Goal: Information Seeking & Learning: Compare options

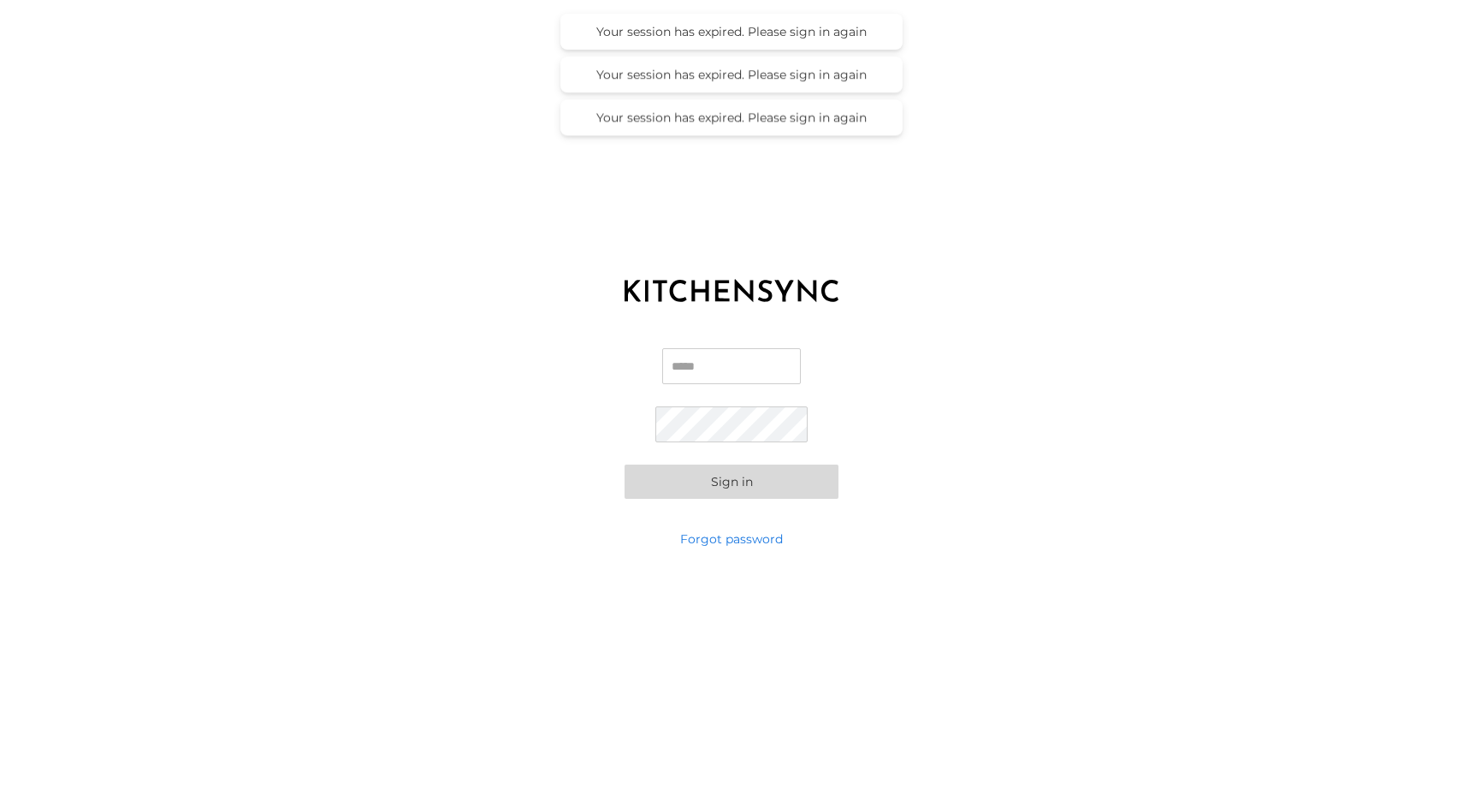
type input "**********"
click at [766, 470] on button "Sign in" at bounding box center [731, 481] width 214 height 34
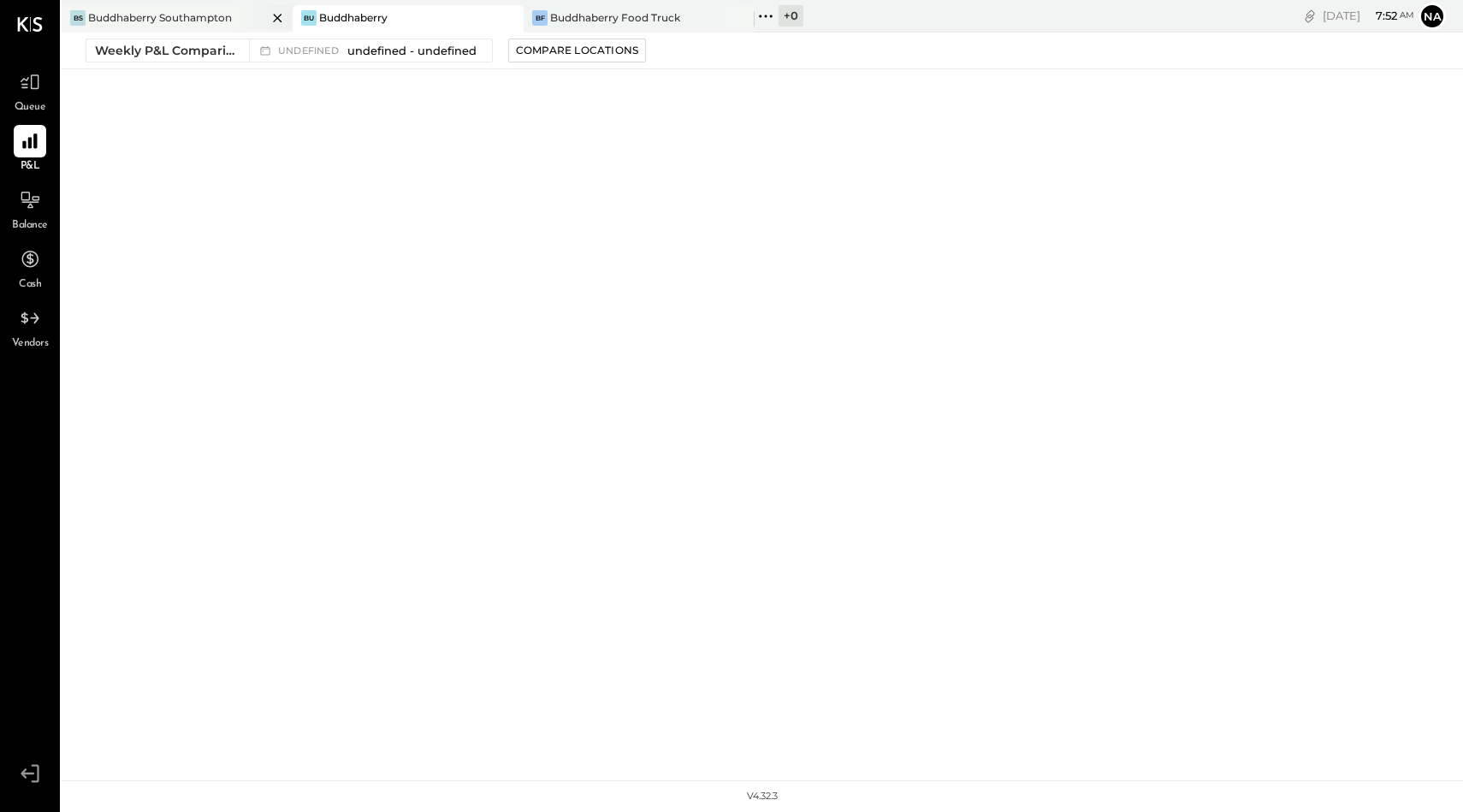
click at [215, 19] on div "Buddhaberry Southampton" at bounding box center [160, 18] width 144 height 15
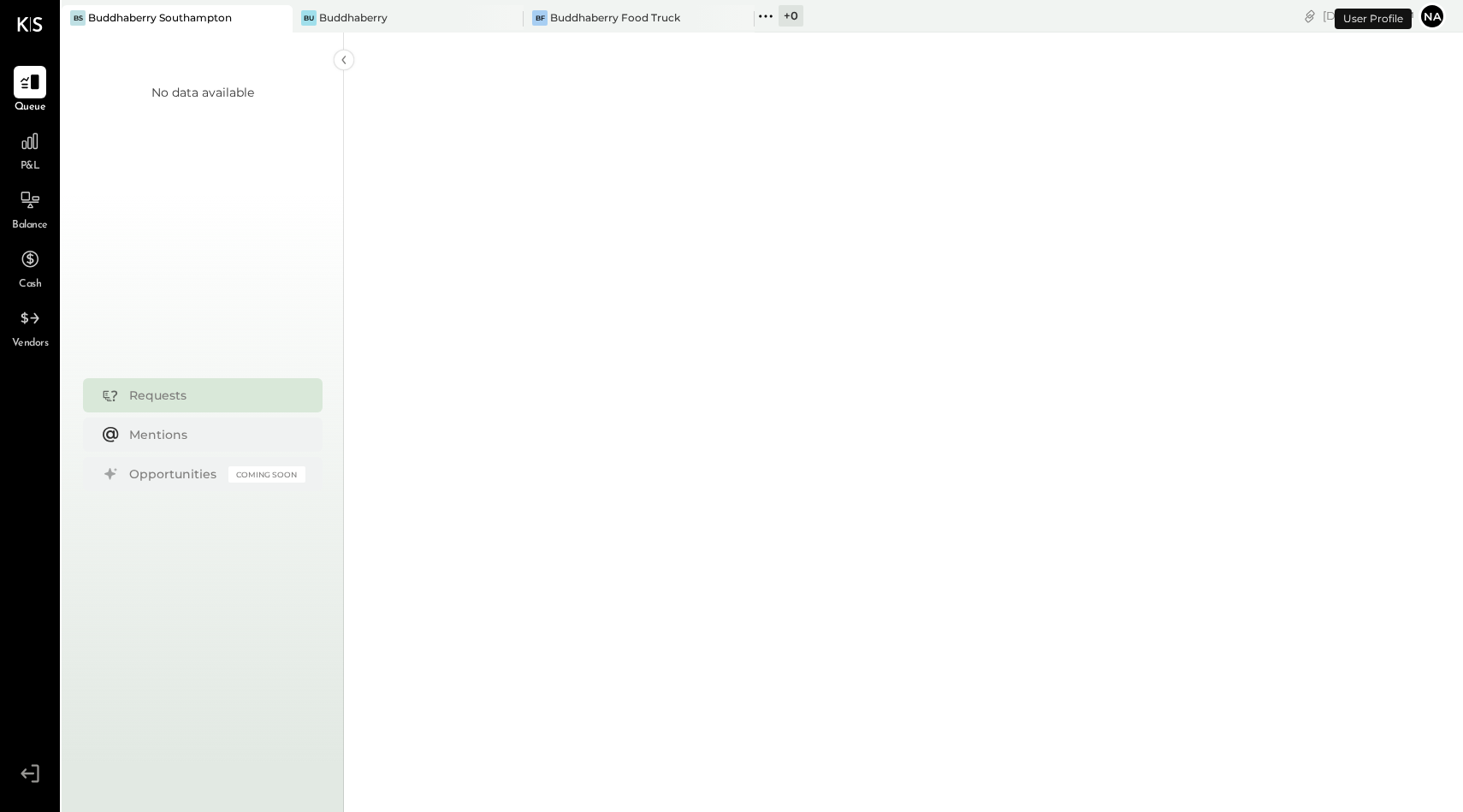
click at [36, 162] on span "P&L" at bounding box center [30, 167] width 20 height 16
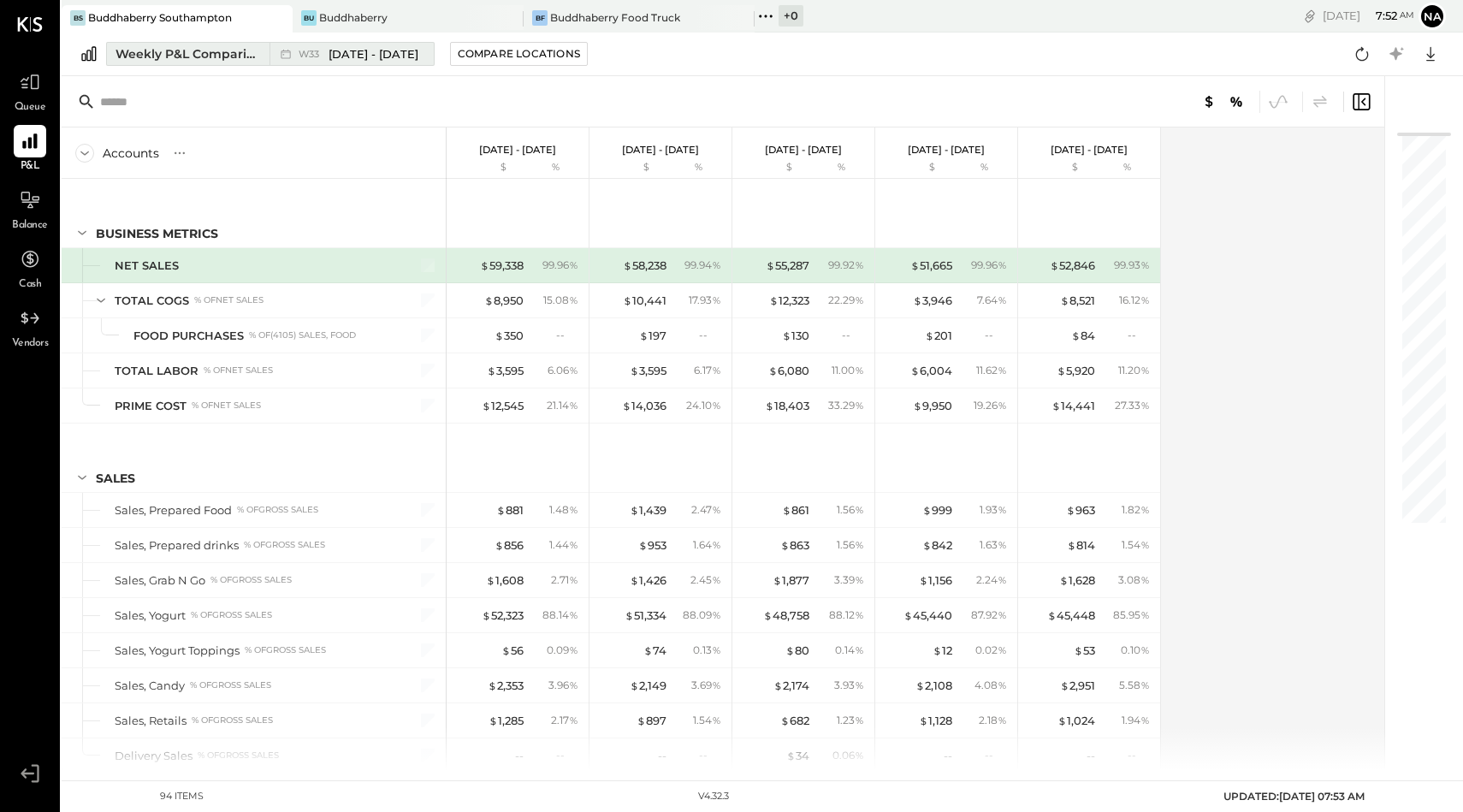
click at [160, 64] on button "Weekly P&L Comparison W33 [DATE] - [DATE]" at bounding box center [270, 54] width 328 height 24
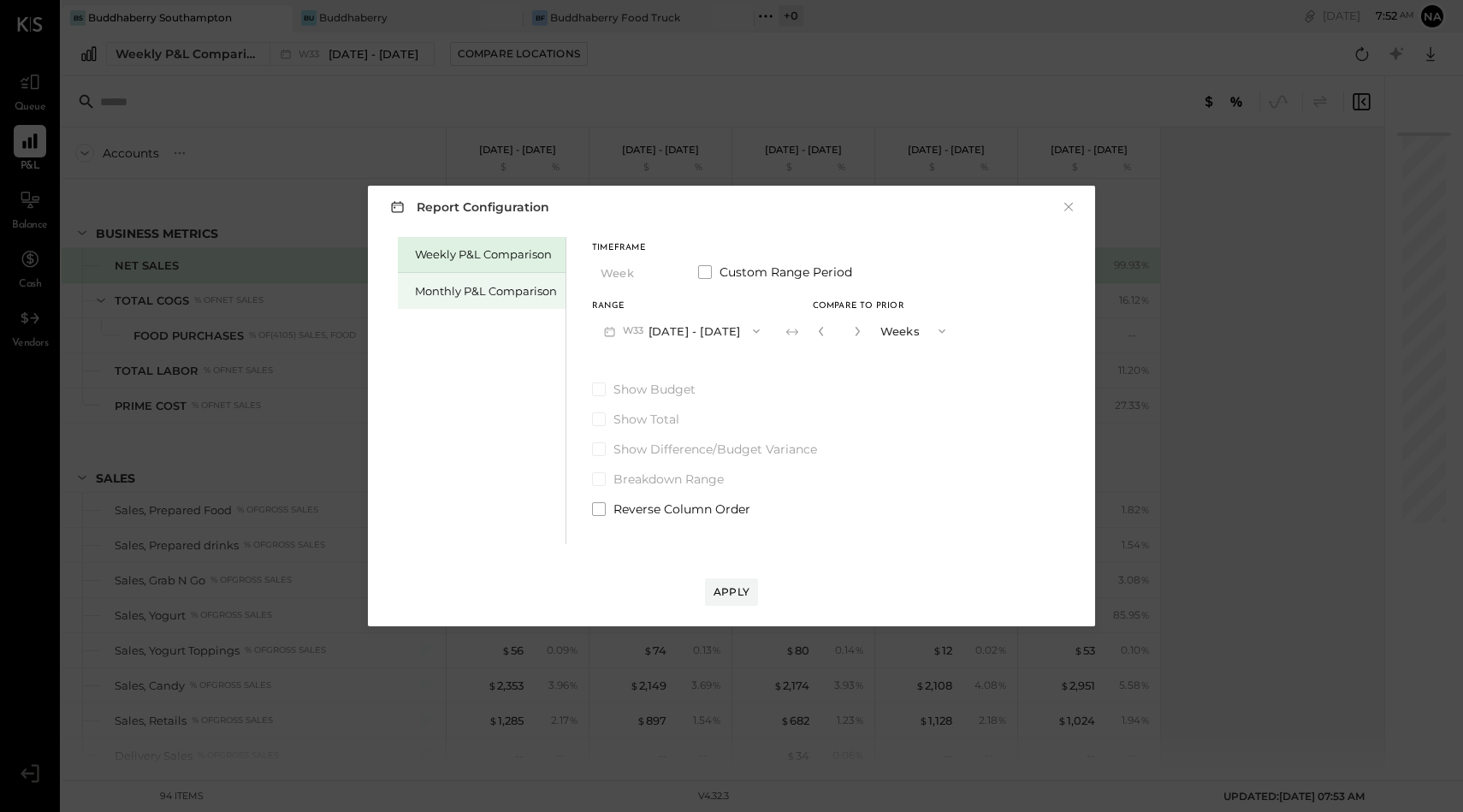
click at [473, 284] on div "Monthly P&L Comparison" at bounding box center [486, 291] width 142 height 16
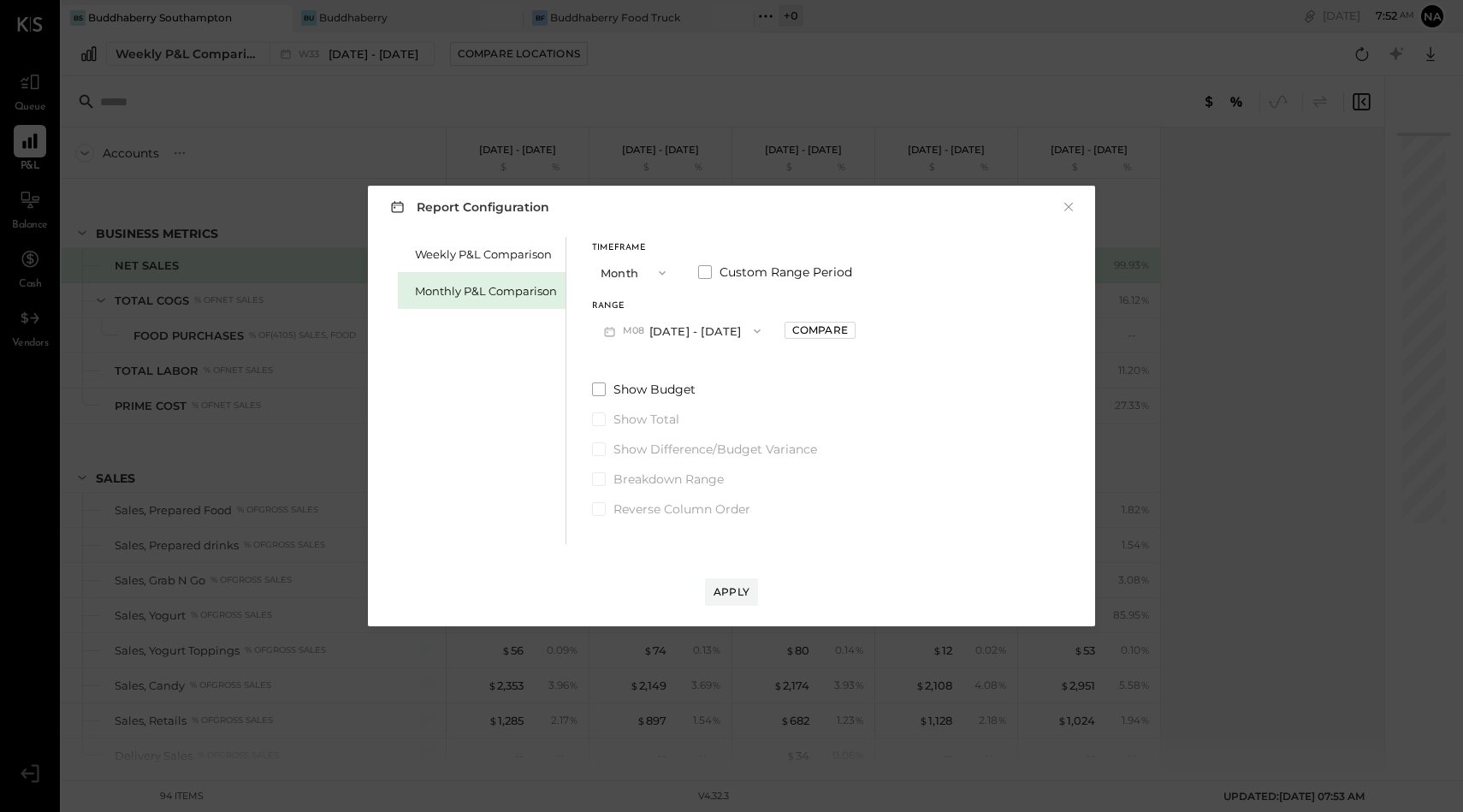
click at [703, 337] on button "M08 [DATE] - [DATE]" at bounding box center [683, 331] width 181 height 32
click at [703, 370] on div "M07 [DATE] - [DATE]" at bounding box center [690, 369] width 195 height 36
click at [745, 598] on div "Apply" at bounding box center [731, 592] width 36 height 15
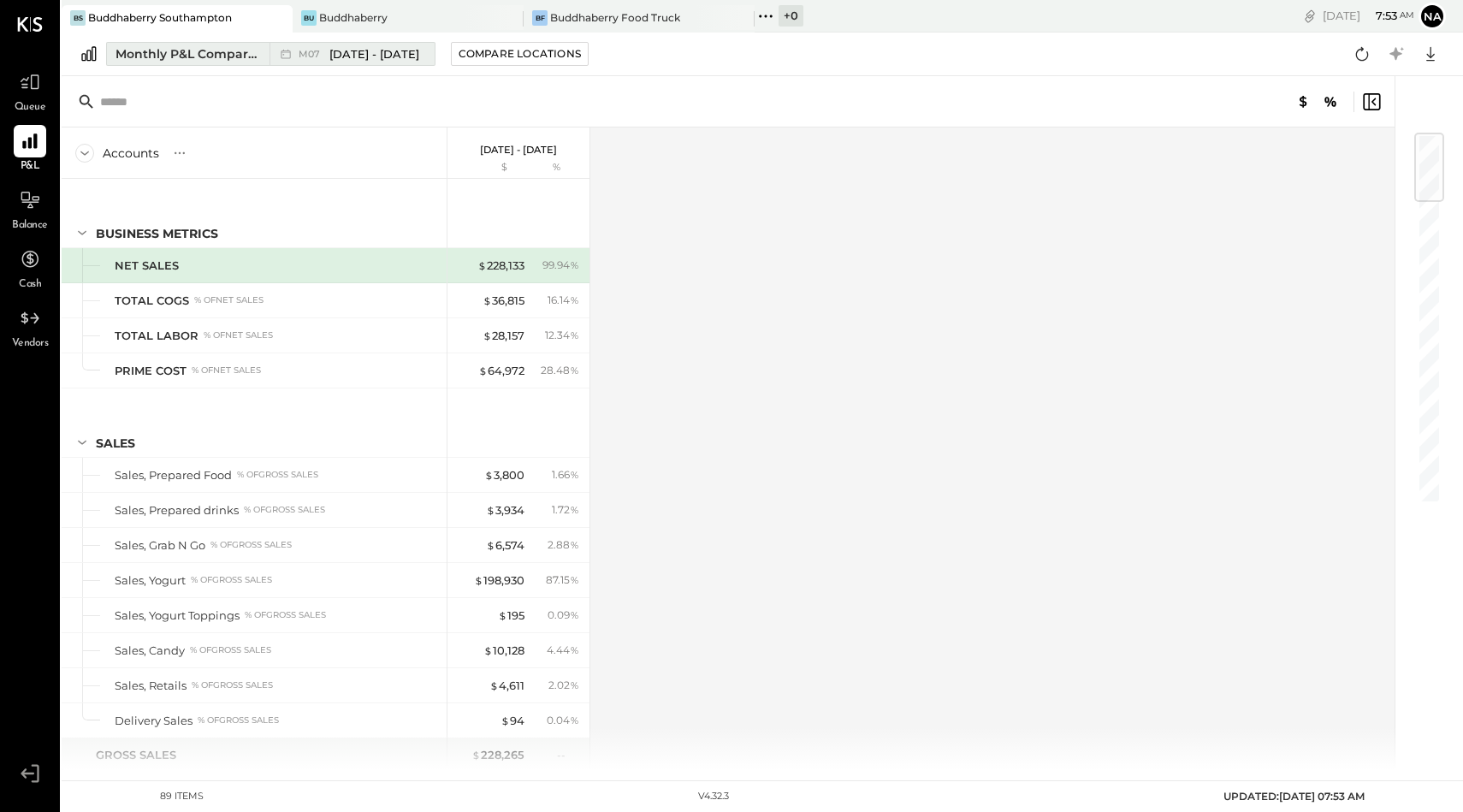
click at [153, 47] on div "Monthly P&L Comparison" at bounding box center [187, 54] width 144 height 17
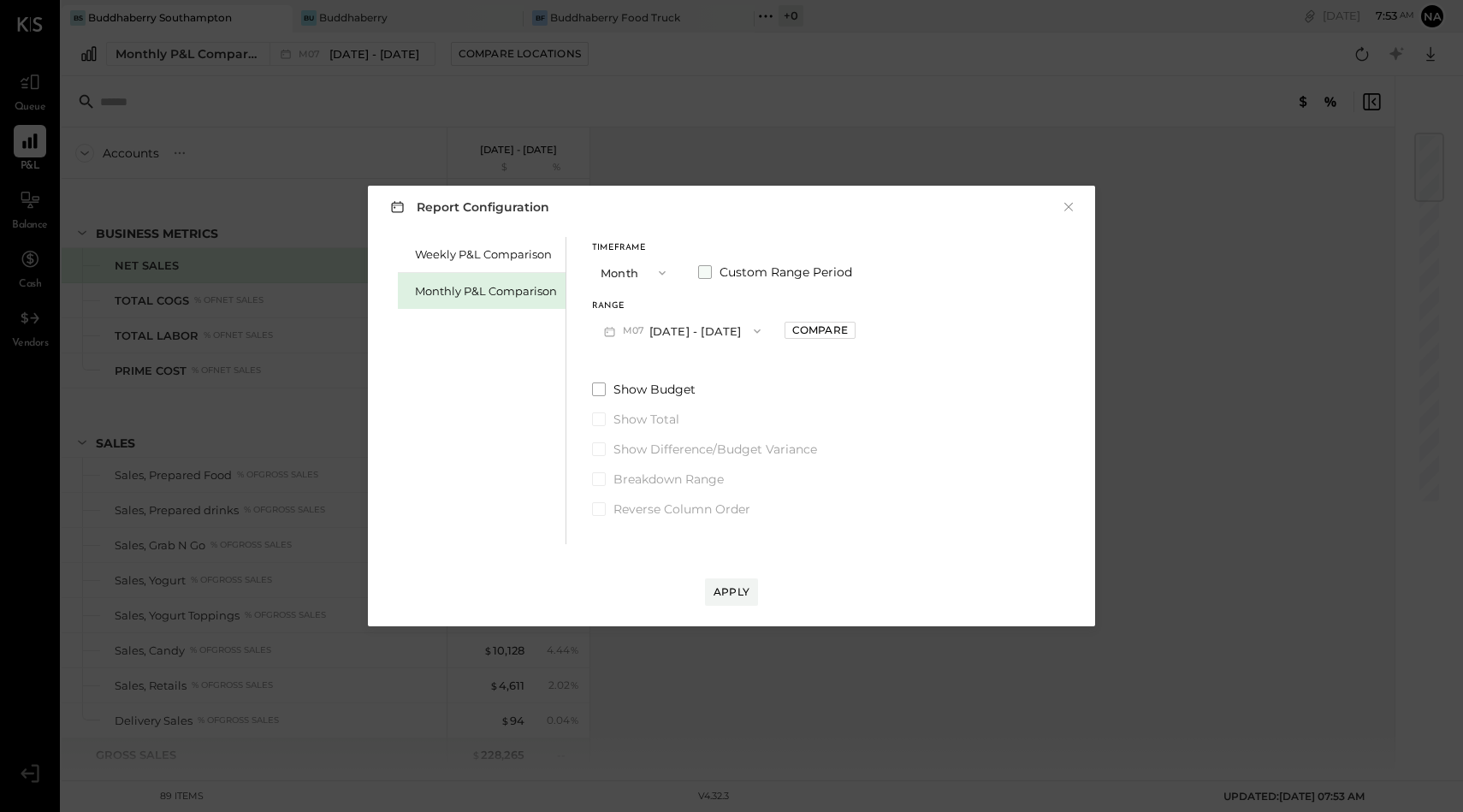
click at [706, 270] on span at bounding box center [705, 271] width 14 height 14
click at [707, 267] on span at bounding box center [705, 271] width 14 height 14
click at [597, 396] on label "Show Budget" at bounding box center [775, 389] width 366 height 17
click at [897, 329] on button "Months" at bounding box center [916, 331] width 86 height 32
click at [897, 358] on div "Years" at bounding box center [916, 362] width 84 height 31
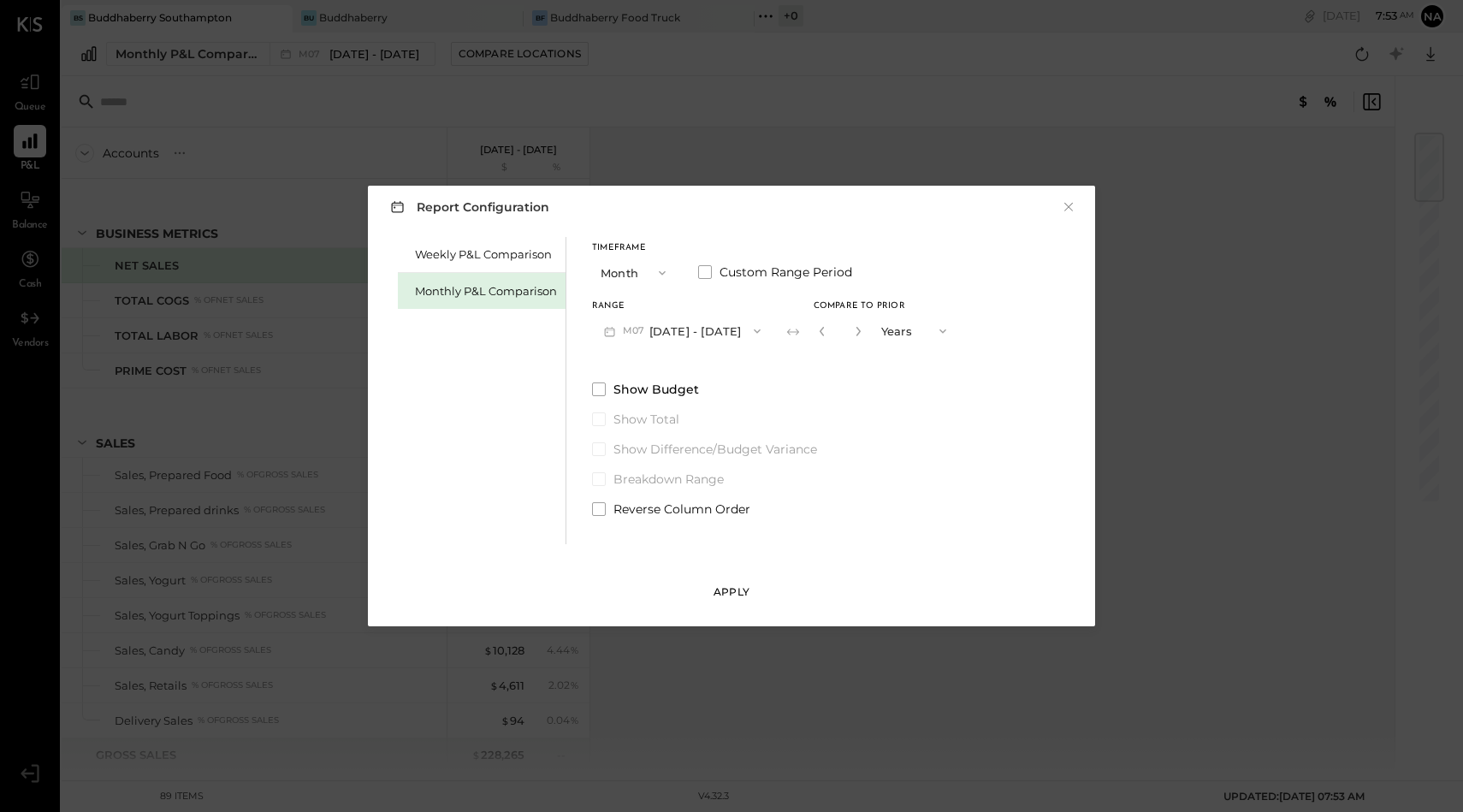
click at [744, 598] on div "Apply" at bounding box center [731, 592] width 36 height 15
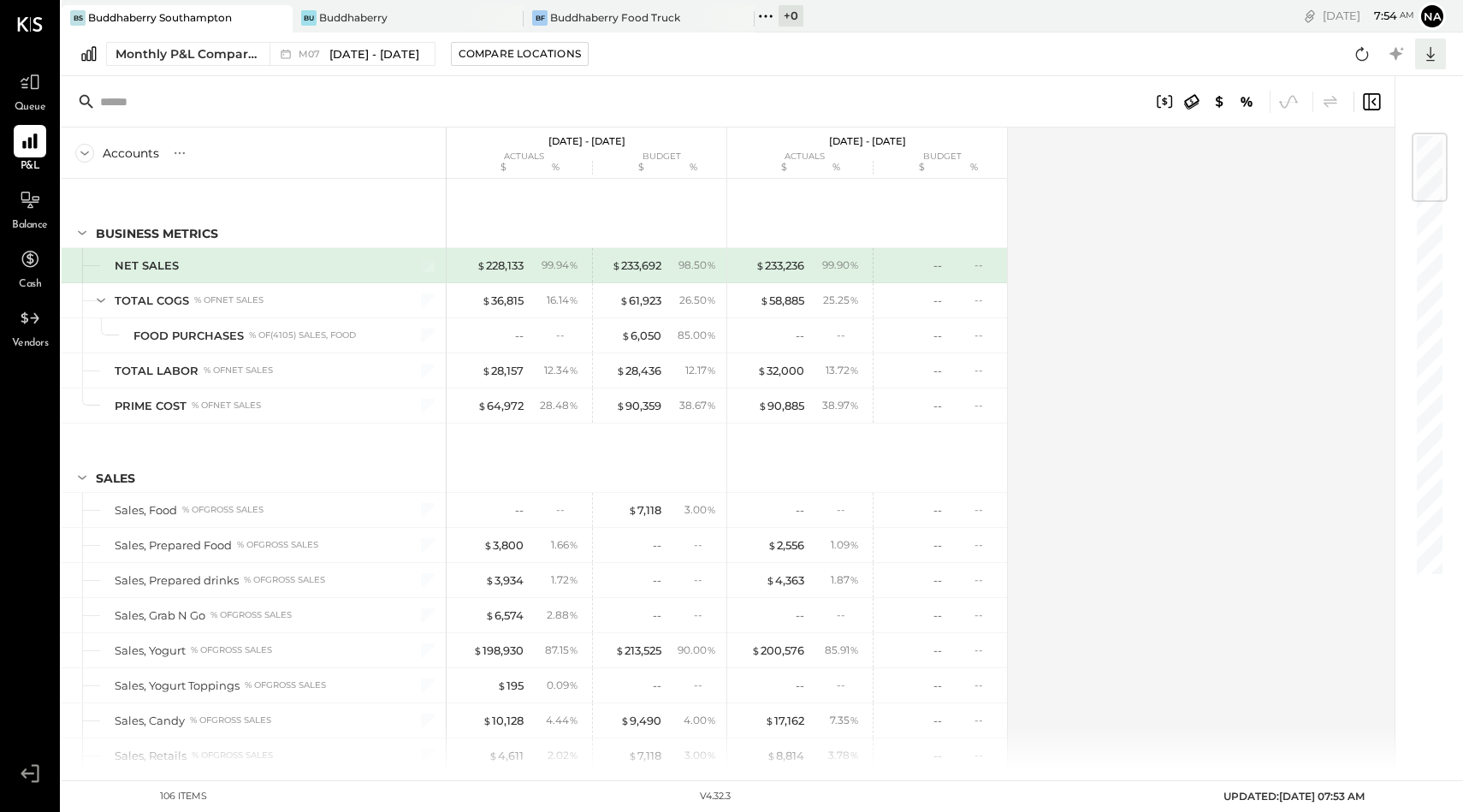
click at [1434, 48] on icon at bounding box center [1430, 54] width 22 height 22
click at [1438, 51] on icon at bounding box center [1430, 54] width 22 height 22
click at [1353, 79] on link "CSV" at bounding box center [1377, 82] width 137 height 36
click at [1429, 57] on icon at bounding box center [1430, 54] width 8 height 15
click at [1359, 88] on link "CSV" at bounding box center [1377, 82] width 137 height 36
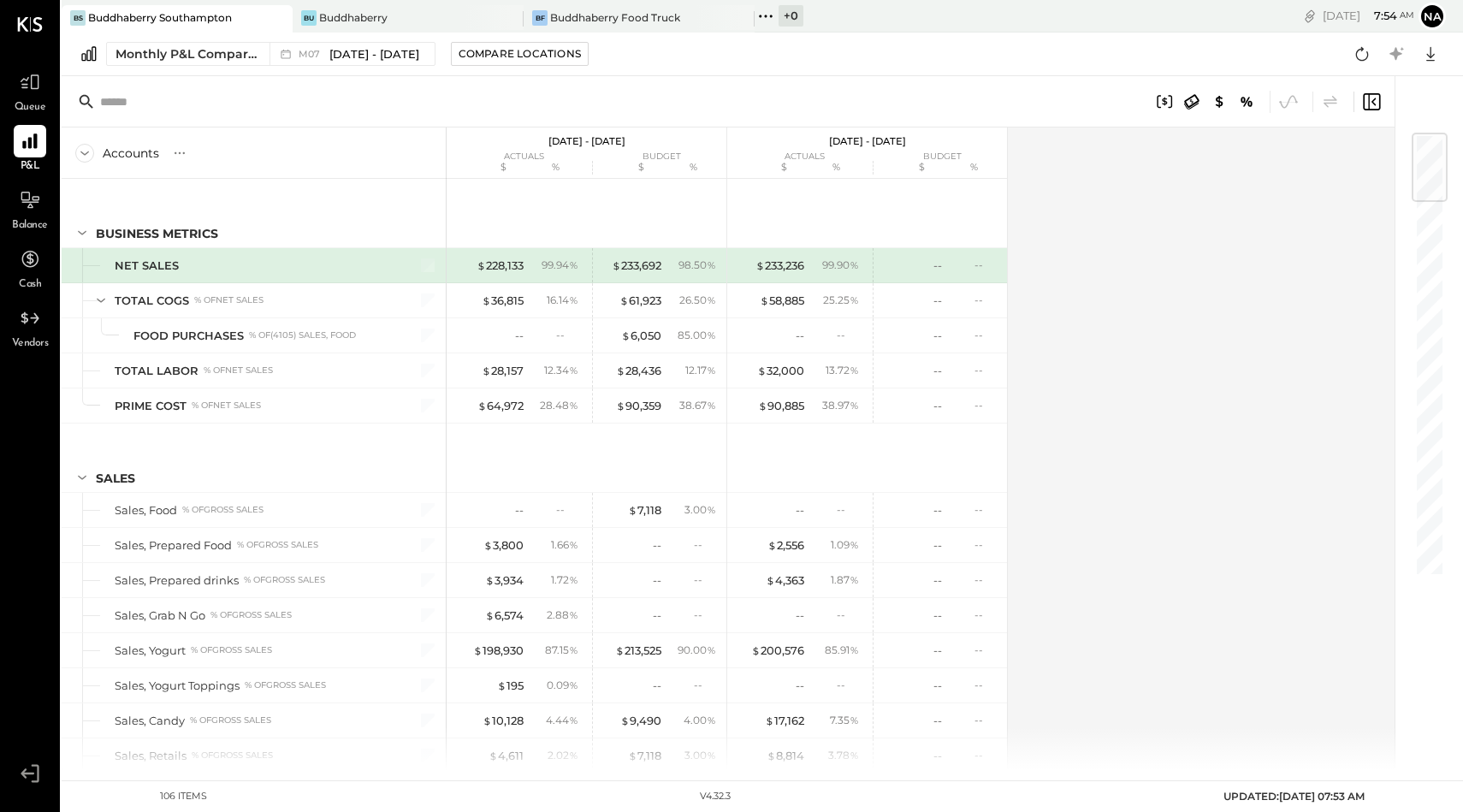
click at [1201, 36] on div "Monthly P&L Comparison M07 [DATE] - [DATE] Compare Locations CSV Google Sheets …" at bounding box center [762, 54] width 1401 height 44
click at [1437, 47] on icon at bounding box center [1430, 54] width 22 height 22
click at [1390, 111] on div "Google Sheets" at bounding box center [1377, 117] width 137 height 36
click at [1428, 54] on icon at bounding box center [1430, 54] width 22 height 22
click at [372, 22] on div "Buddhaberry" at bounding box center [352, 18] width 68 height 15
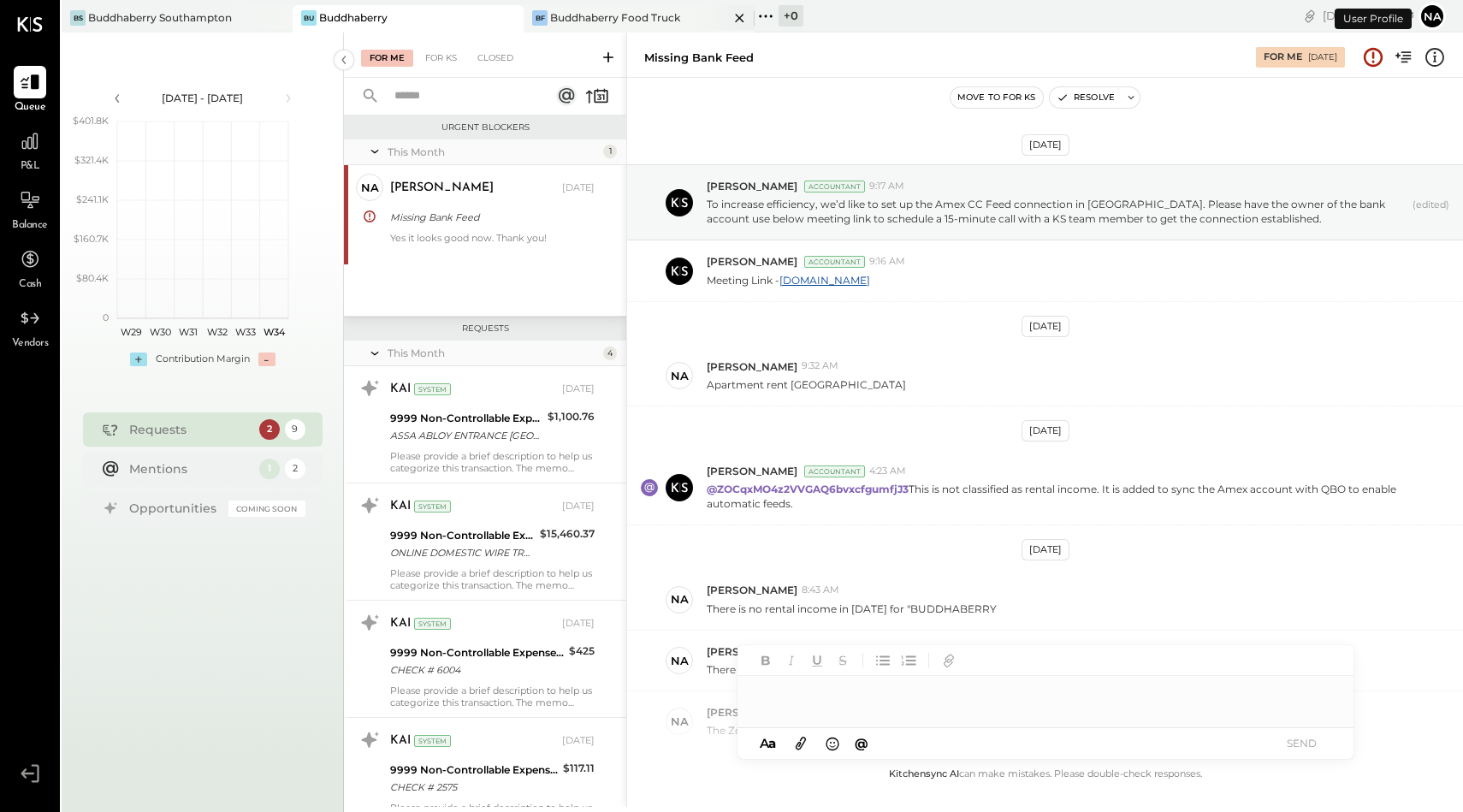
click at [605, 21] on div "Buddhaberry Food Truck" at bounding box center [614, 18] width 130 height 15
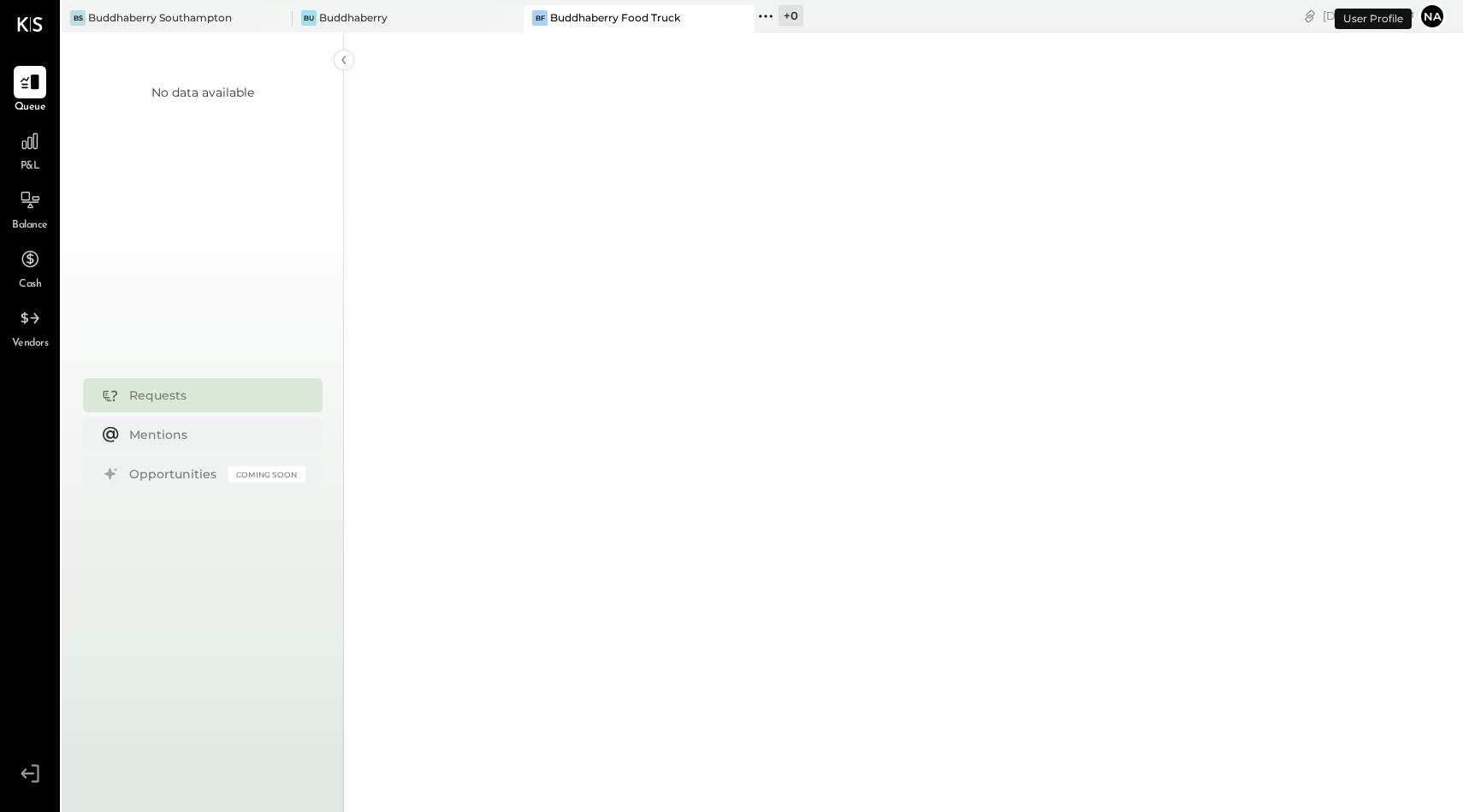
click at [22, 159] on span "P&L" at bounding box center [30, 167] width 20 height 16
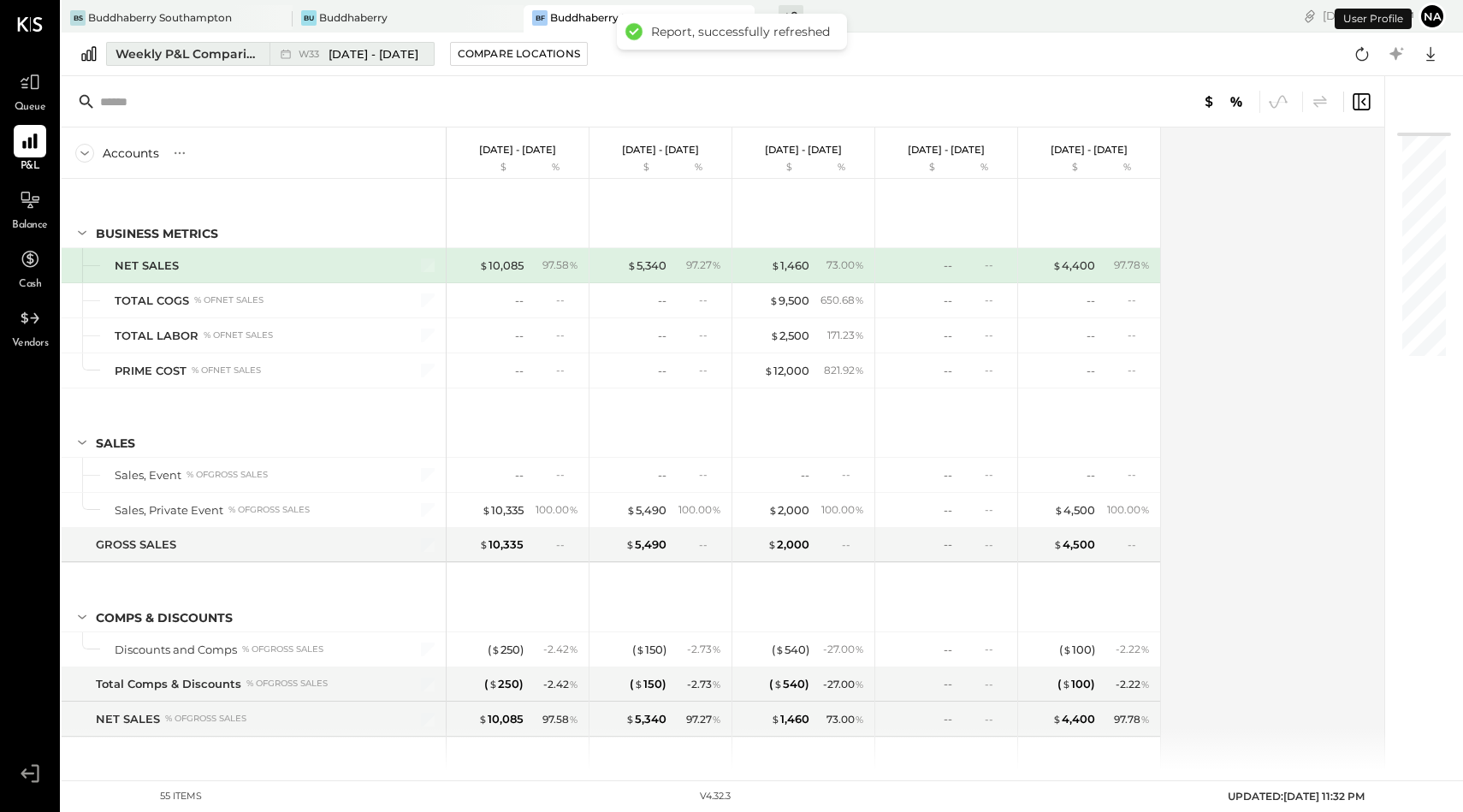
click at [185, 49] on div "Weekly P&L Comparison" at bounding box center [187, 54] width 144 height 17
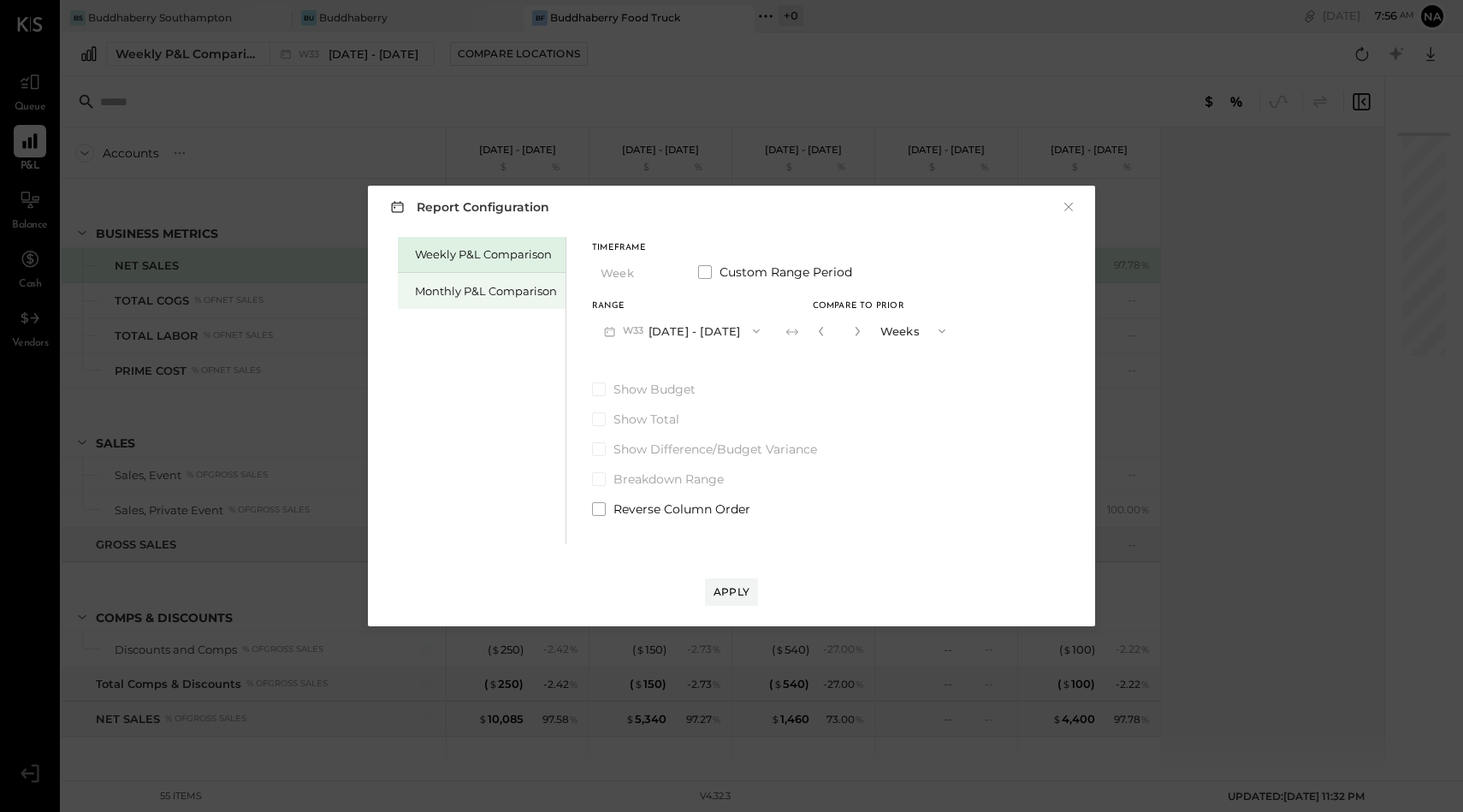
click at [462, 287] on div "Monthly P&L Comparison" at bounding box center [486, 291] width 142 height 16
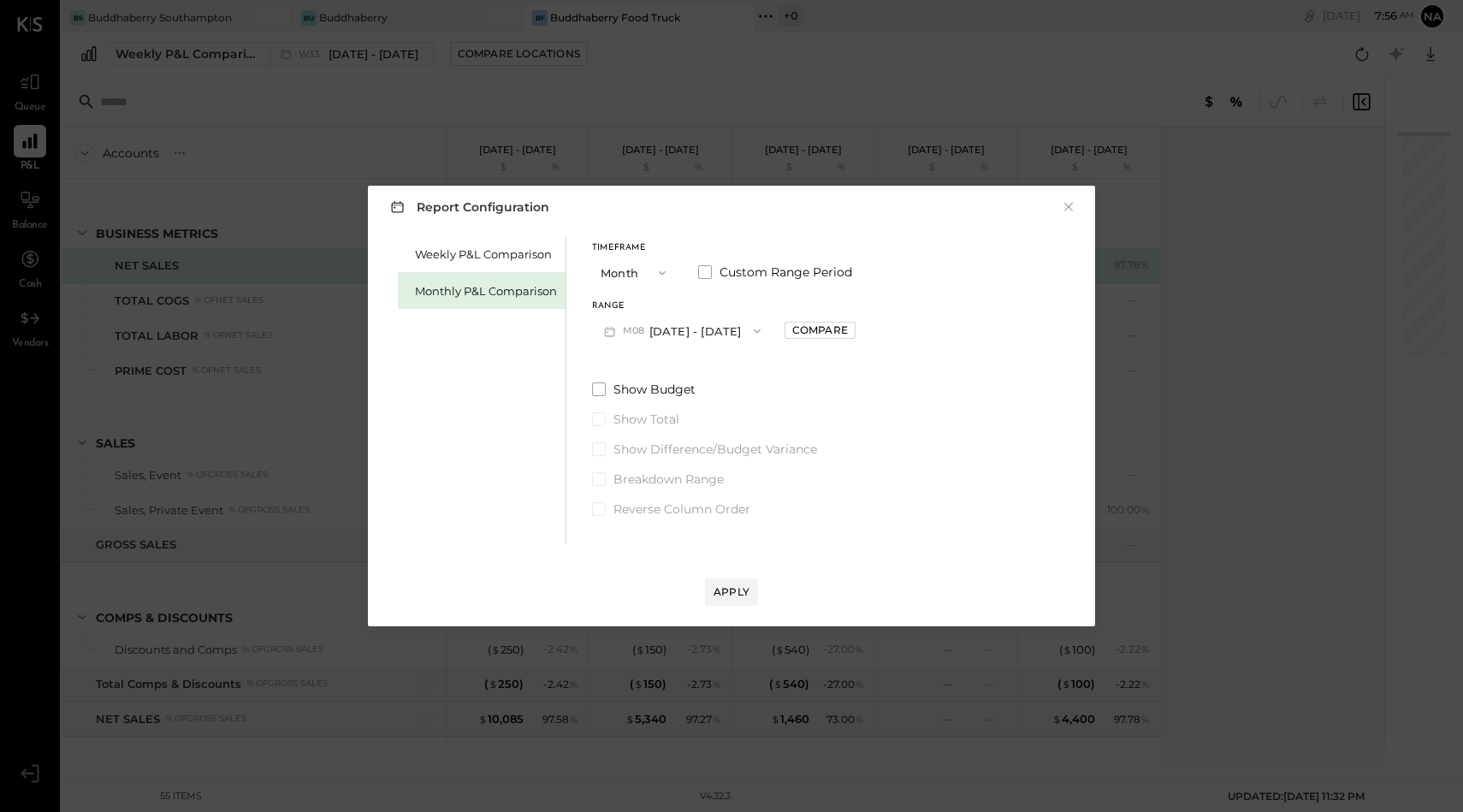
click at [679, 340] on button "M08 [DATE] - [DATE]" at bounding box center [683, 331] width 181 height 32
click at [683, 365] on span "[DATE] - [DATE]" at bounding box center [675, 369] width 81 height 15
click at [793, 331] on div "Compare" at bounding box center [821, 330] width 56 height 15
click at [891, 333] on button "Months" at bounding box center [916, 331] width 86 height 32
click at [891, 366] on span "Years" at bounding box center [901, 362] width 28 height 11
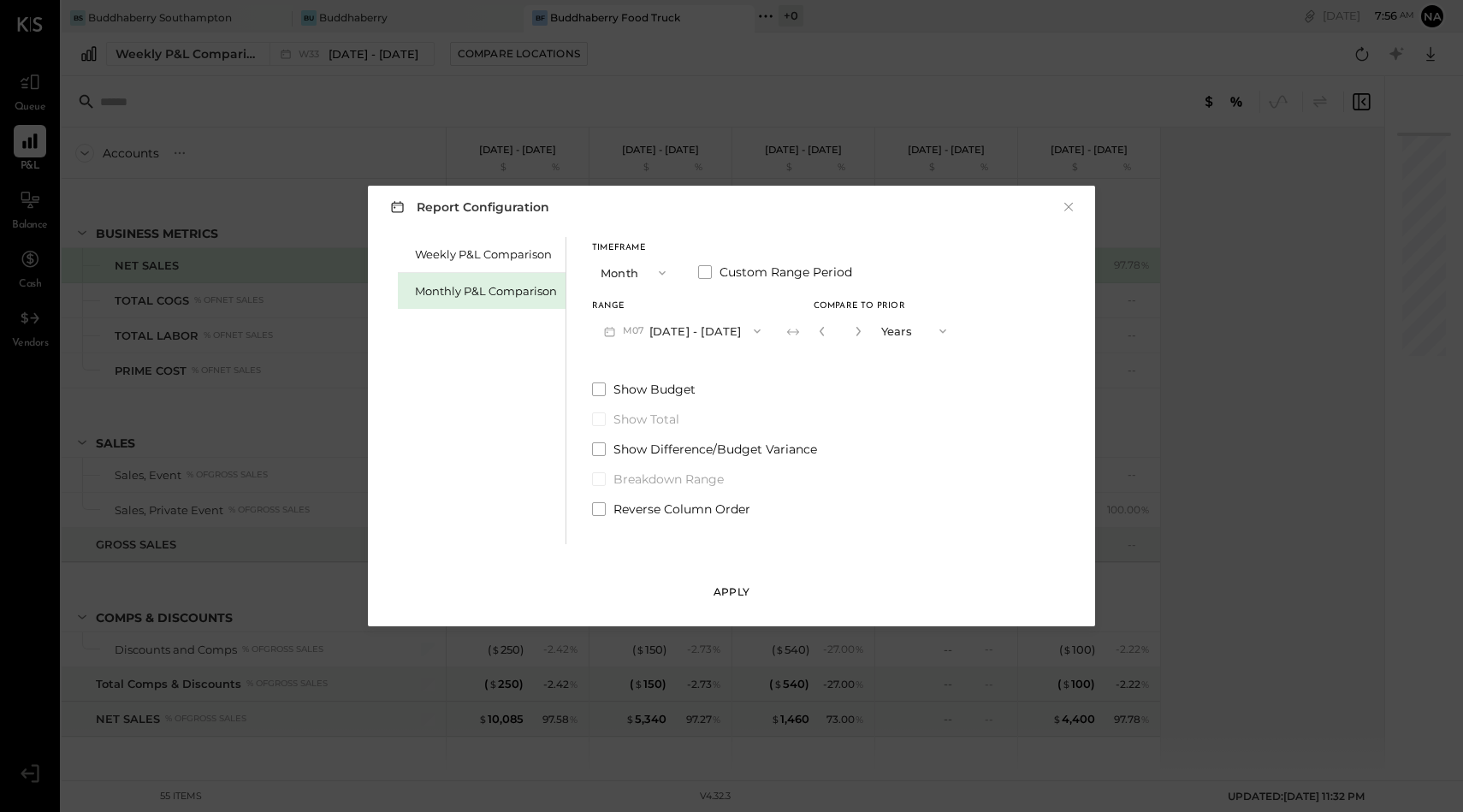
click at [747, 593] on div "Apply" at bounding box center [731, 592] width 36 height 15
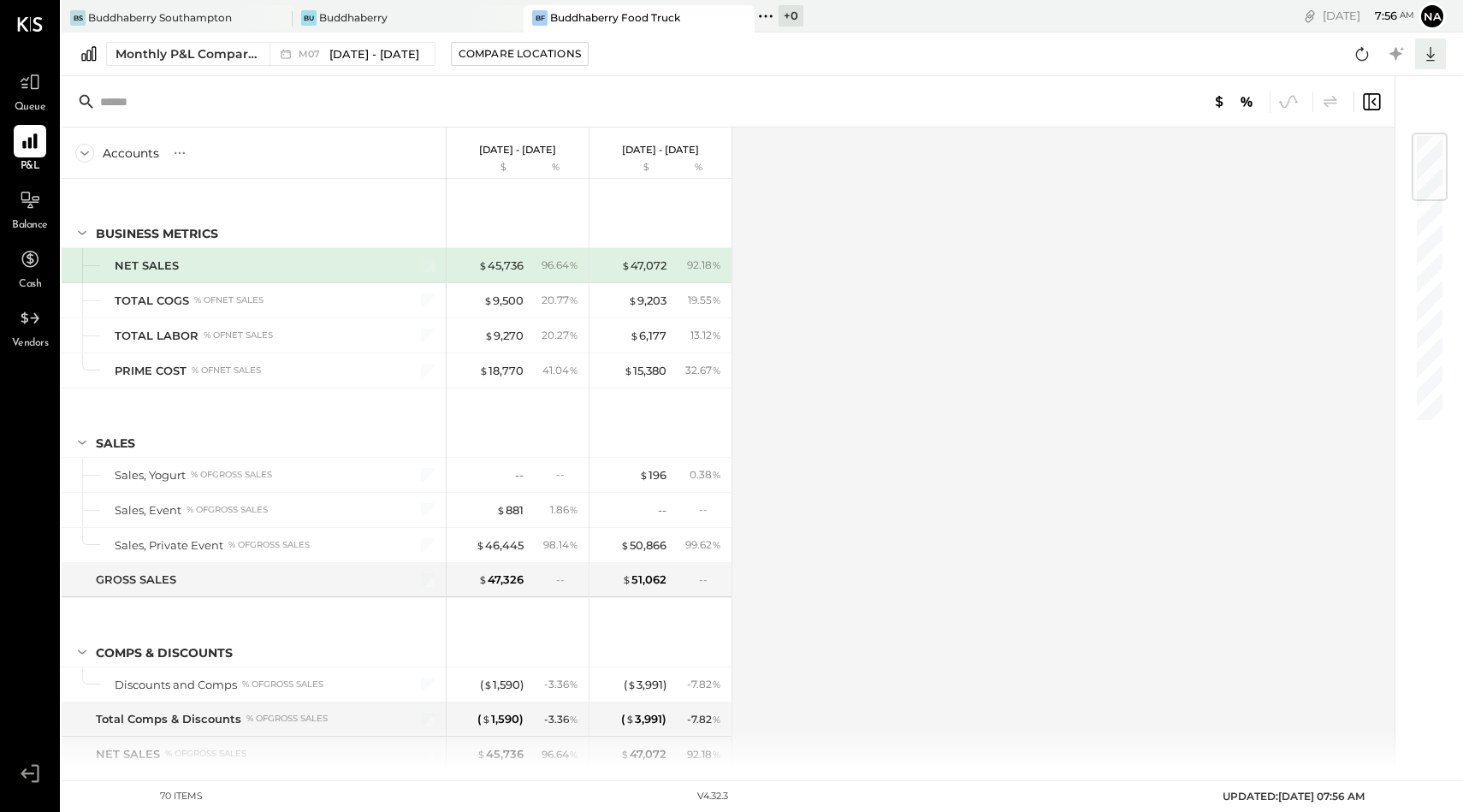
click at [1435, 62] on icon at bounding box center [1430, 54] width 22 height 22
click at [1389, 118] on div "Google Sheets" at bounding box center [1377, 117] width 137 height 36
click at [1240, 44] on div "Monthly P&L Comparison M07 [DATE] - [DATE] Compare Locations CSV Google Sheets …" at bounding box center [762, 54] width 1401 height 44
click at [353, 26] on div "Bu Buddhaberry" at bounding box center [408, 19] width 231 height 27
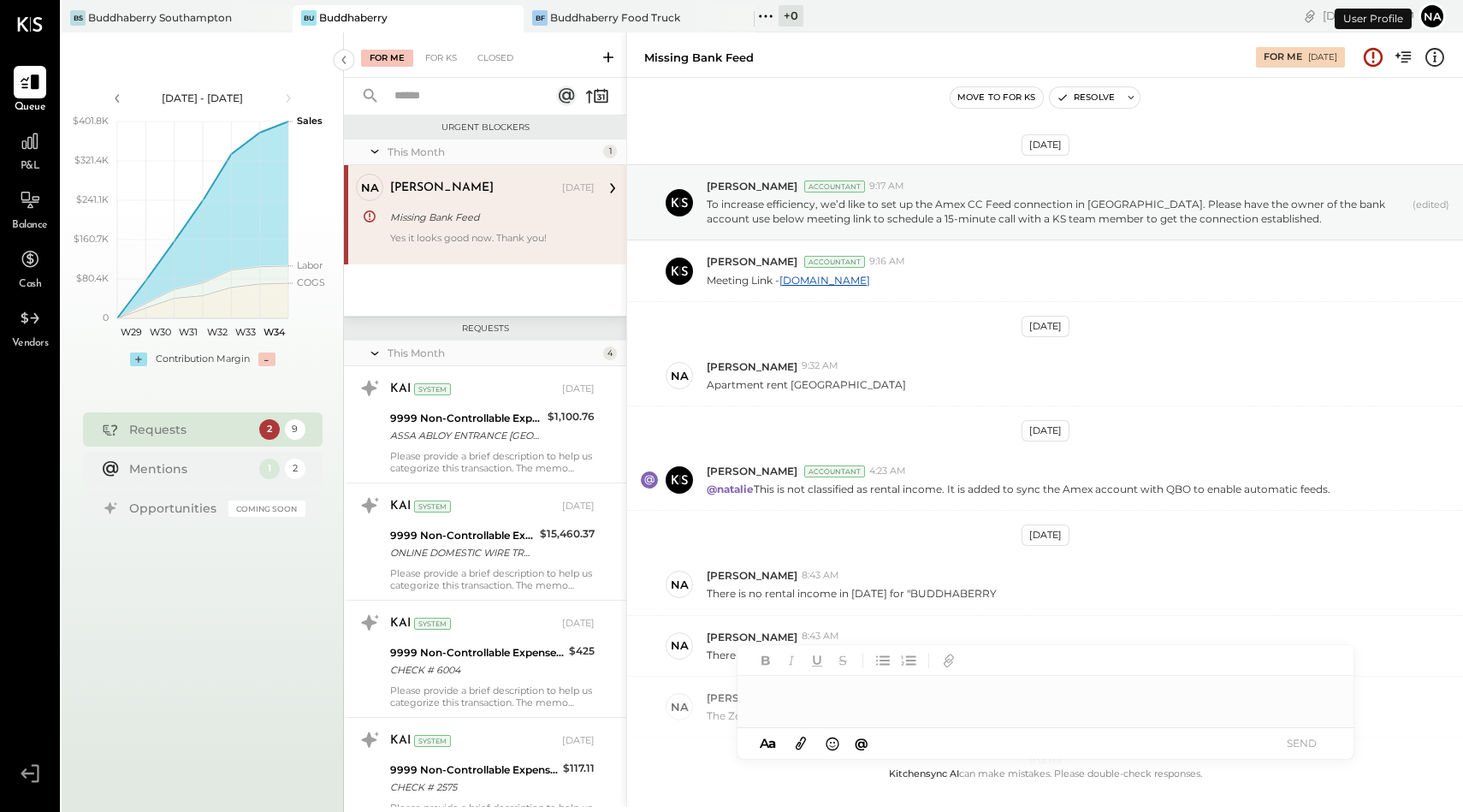
scroll to position [339, 0]
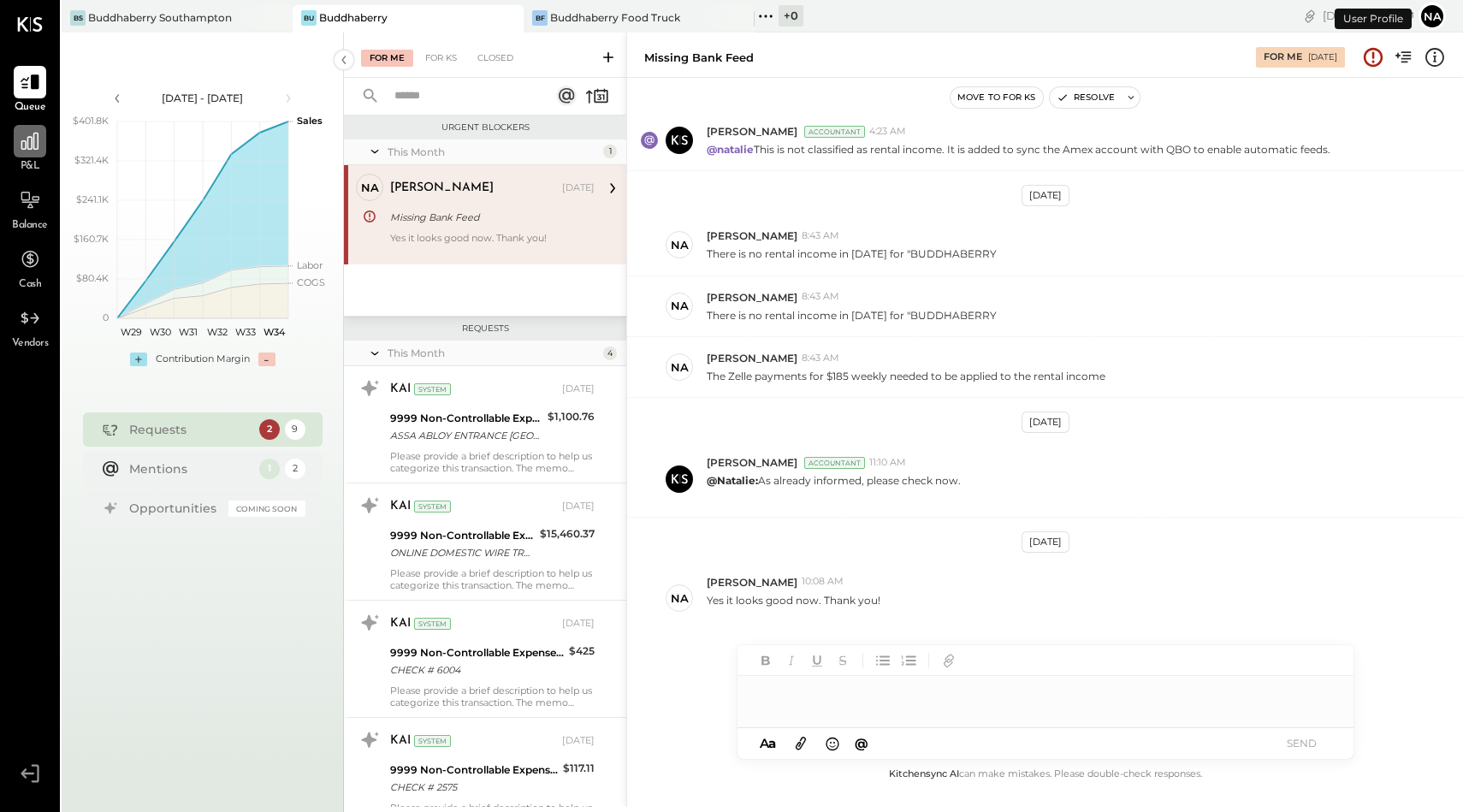
click at [21, 153] on div at bounding box center [30, 141] width 33 height 33
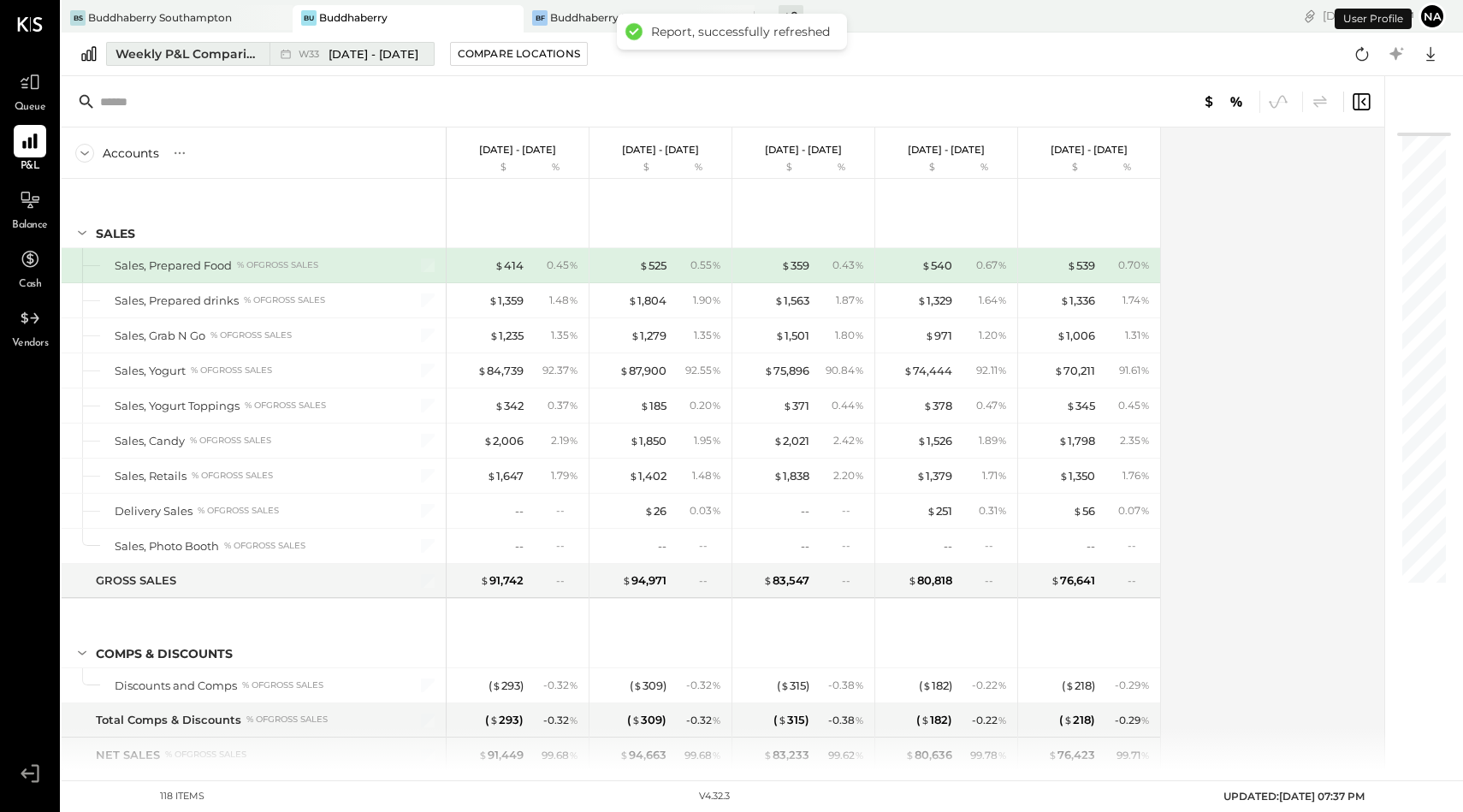
click at [204, 58] on div "Weekly P&L Comparison" at bounding box center [187, 54] width 144 height 17
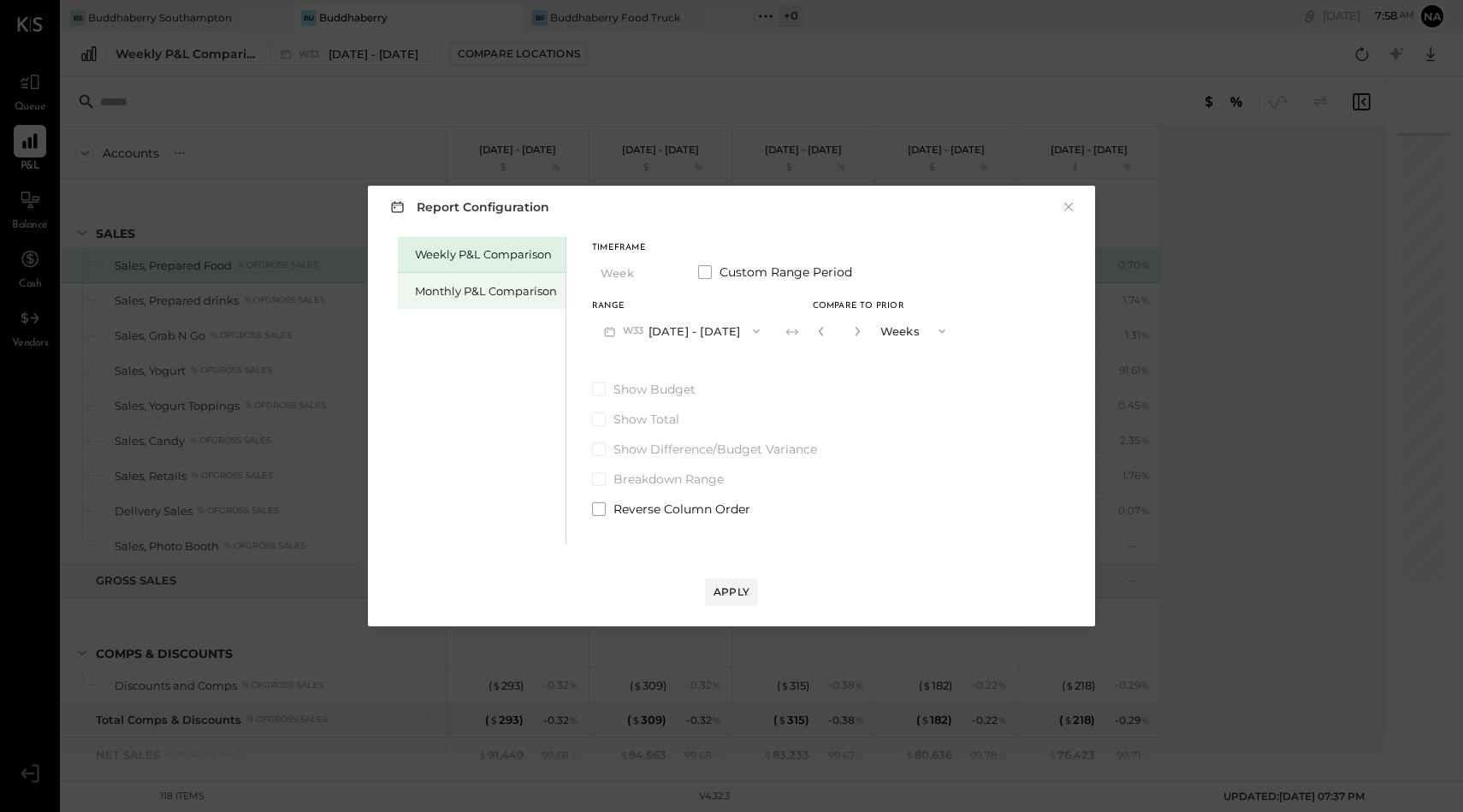
click at [458, 282] on div "Monthly P&L Comparison" at bounding box center [482, 291] width 168 height 36
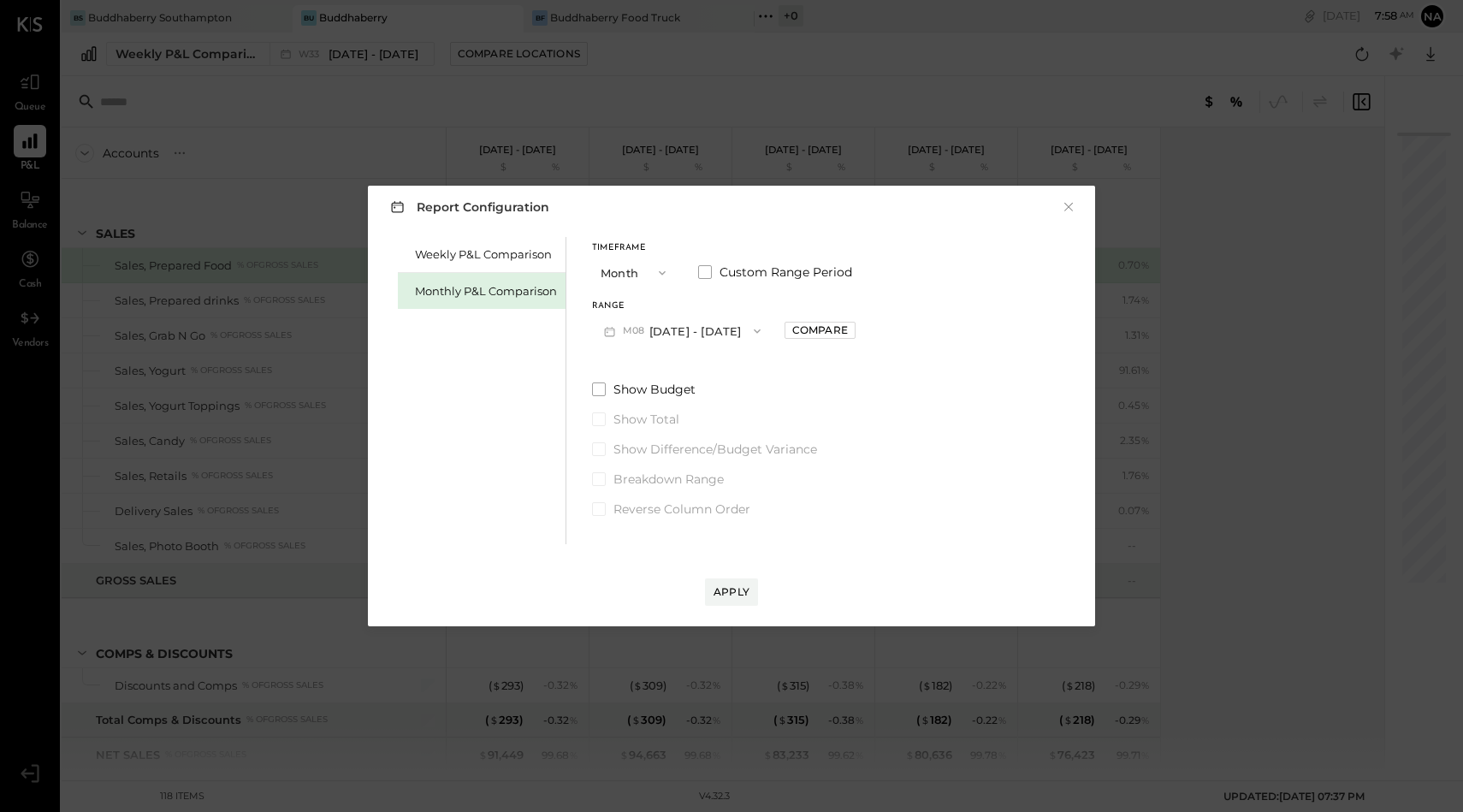
click at [628, 275] on button "Month" at bounding box center [635, 272] width 86 height 32
click at [726, 308] on div "Range" at bounding box center [683, 306] width 181 height 8
click at [718, 337] on button "M08 [DATE] - [DATE]" at bounding box center [683, 331] width 181 height 32
click at [711, 368] on div "M07 [DATE] - [DATE]" at bounding box center [690, 369] width 195 height 36
click at [807, 329] on div "Compare" at bounding box center [821, 330] width 56 height 15
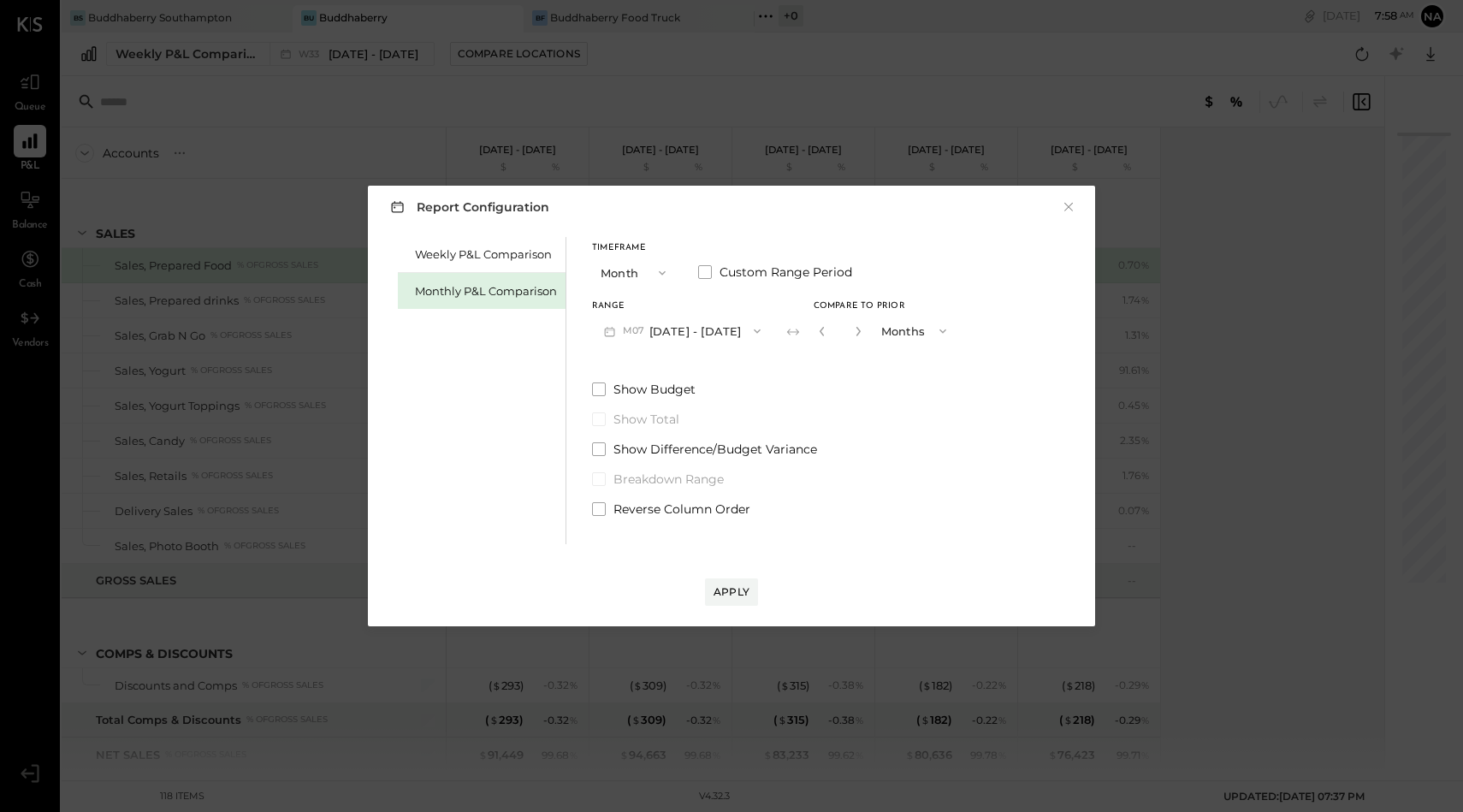
click at [893, 329] on button "Months" at bounding box center [916, 331] width 86 height 32
click at [888, 370] on div "Years" at bounding box center [916, 362] width 84 height 31
click at [598, 393] on span at bounding box center [599, 389] width 14 height 14
click at [745, 589] on div "Apply" at bounding box center [731, 592] width 36 height 15
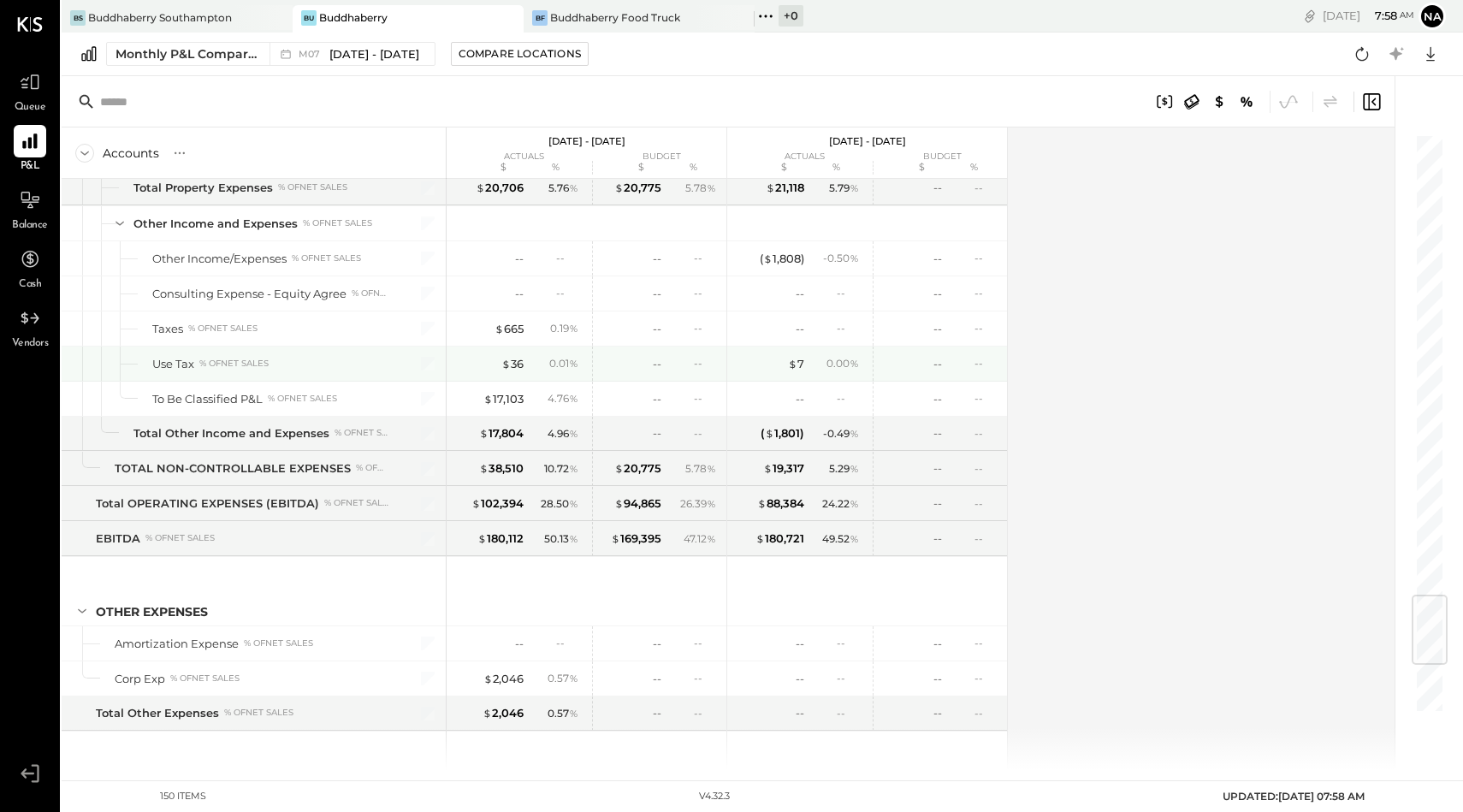
scroll to position [4286, 0]
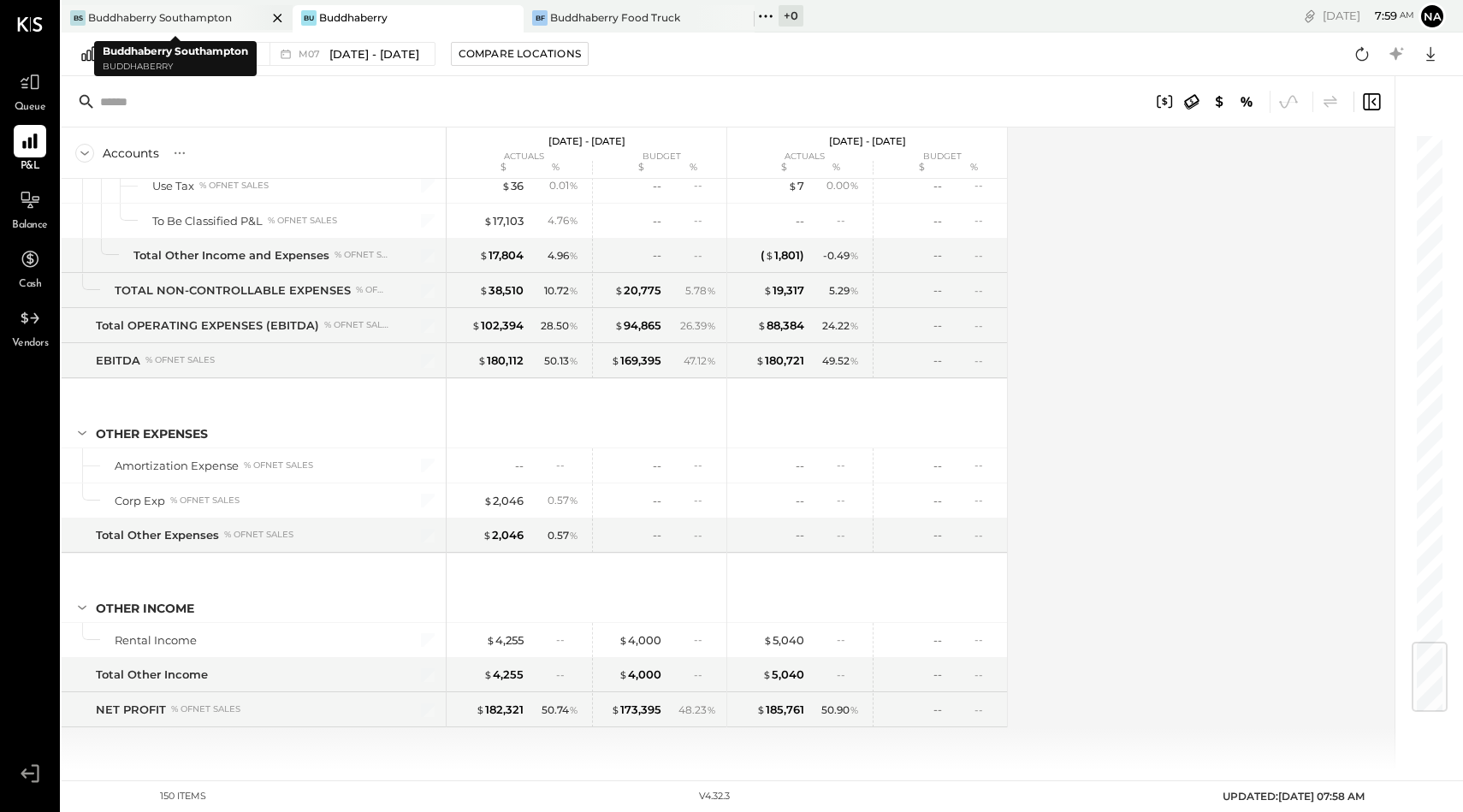
click at [228, 17] on div "Buddhaberry Southampton" at bounding box center [160, 18] width 144 height 15
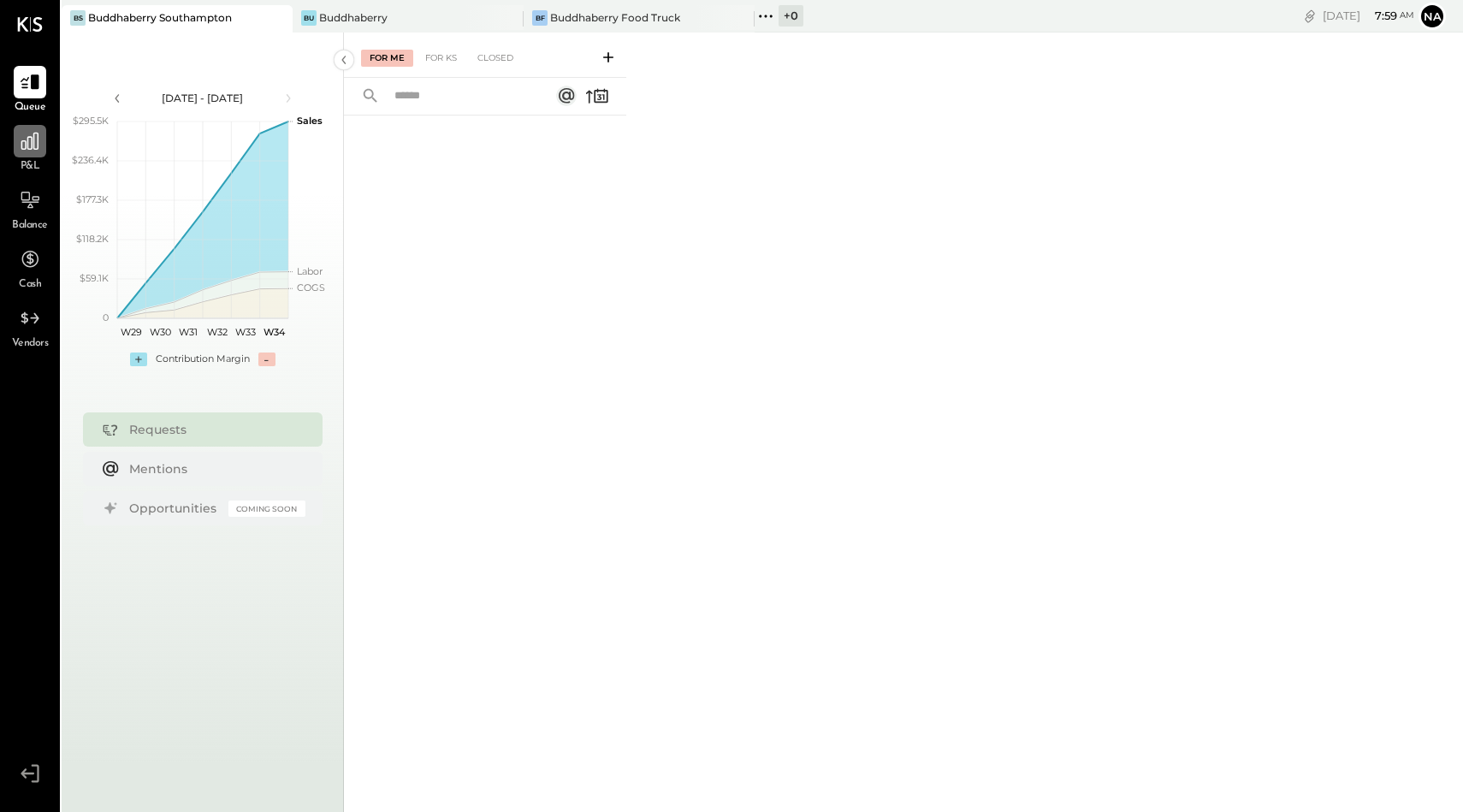
click at [26, 154] on div at bounding box center [30, 141] width 33 height 33
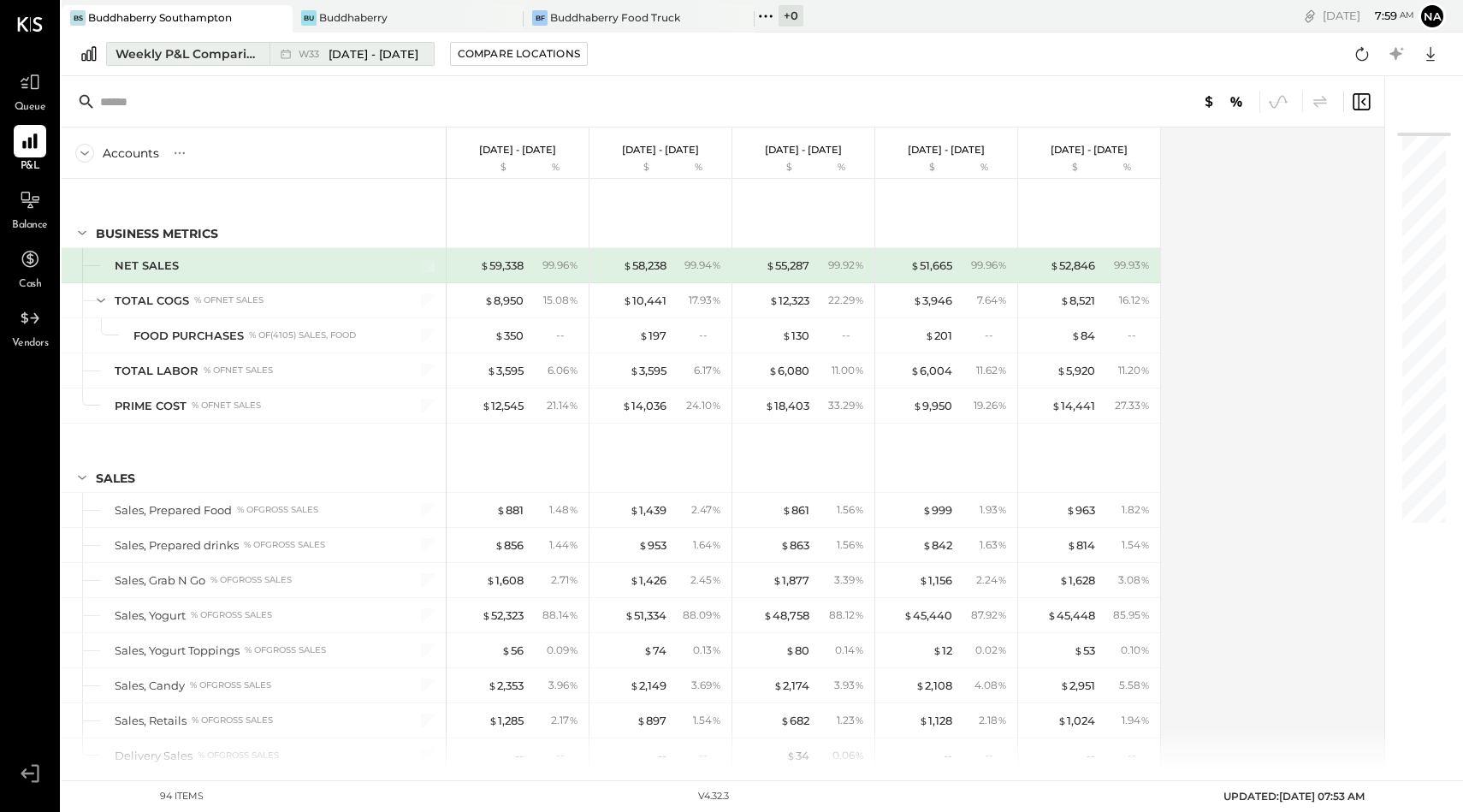
click at [212, 55] on div "Weekly P&L Comparison" at bounding box center [187, 54] width 144 height 17
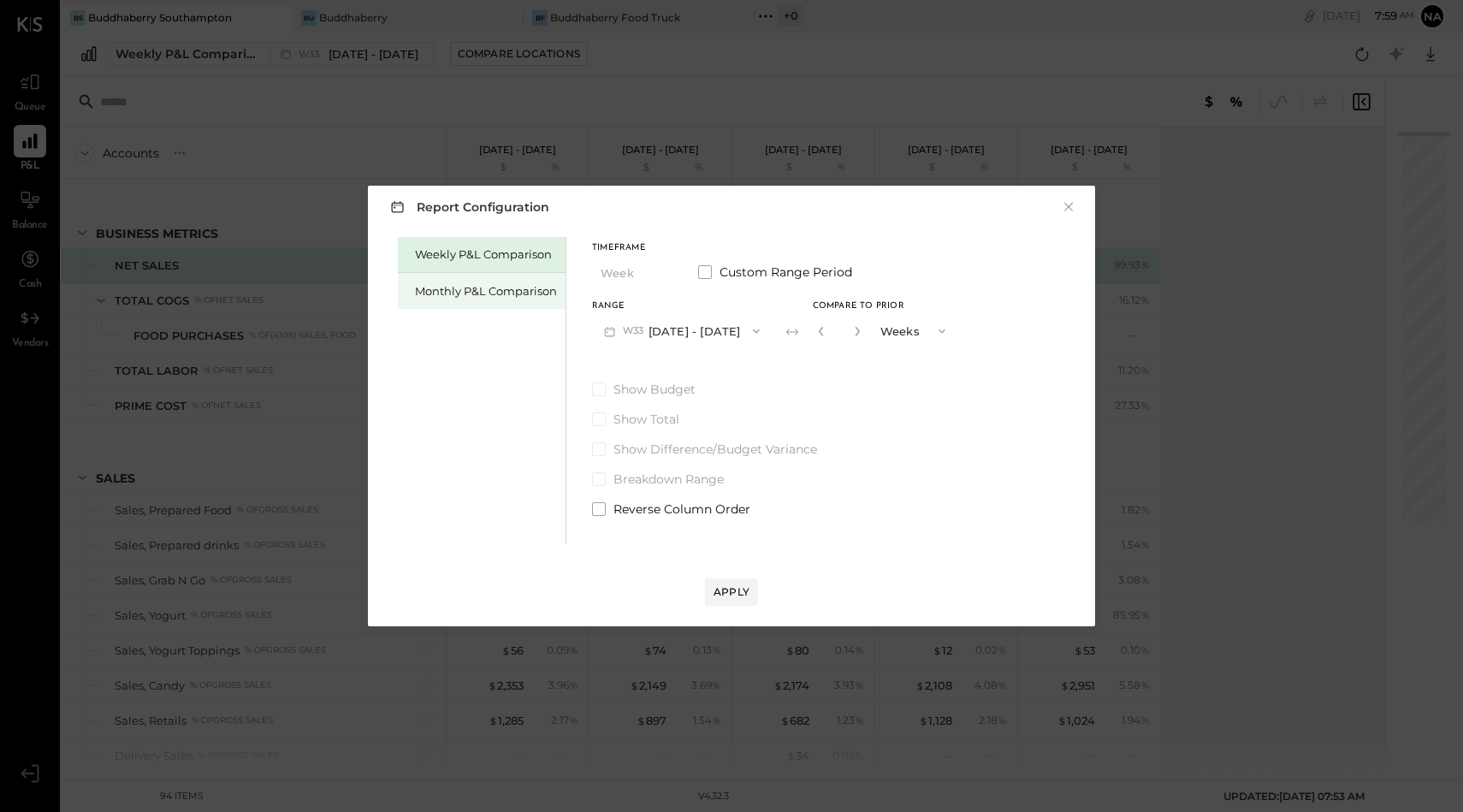
click at [475, 296] on div "Monthly P&L Comparison" at bounding box center [486, 291] width 142 height 16
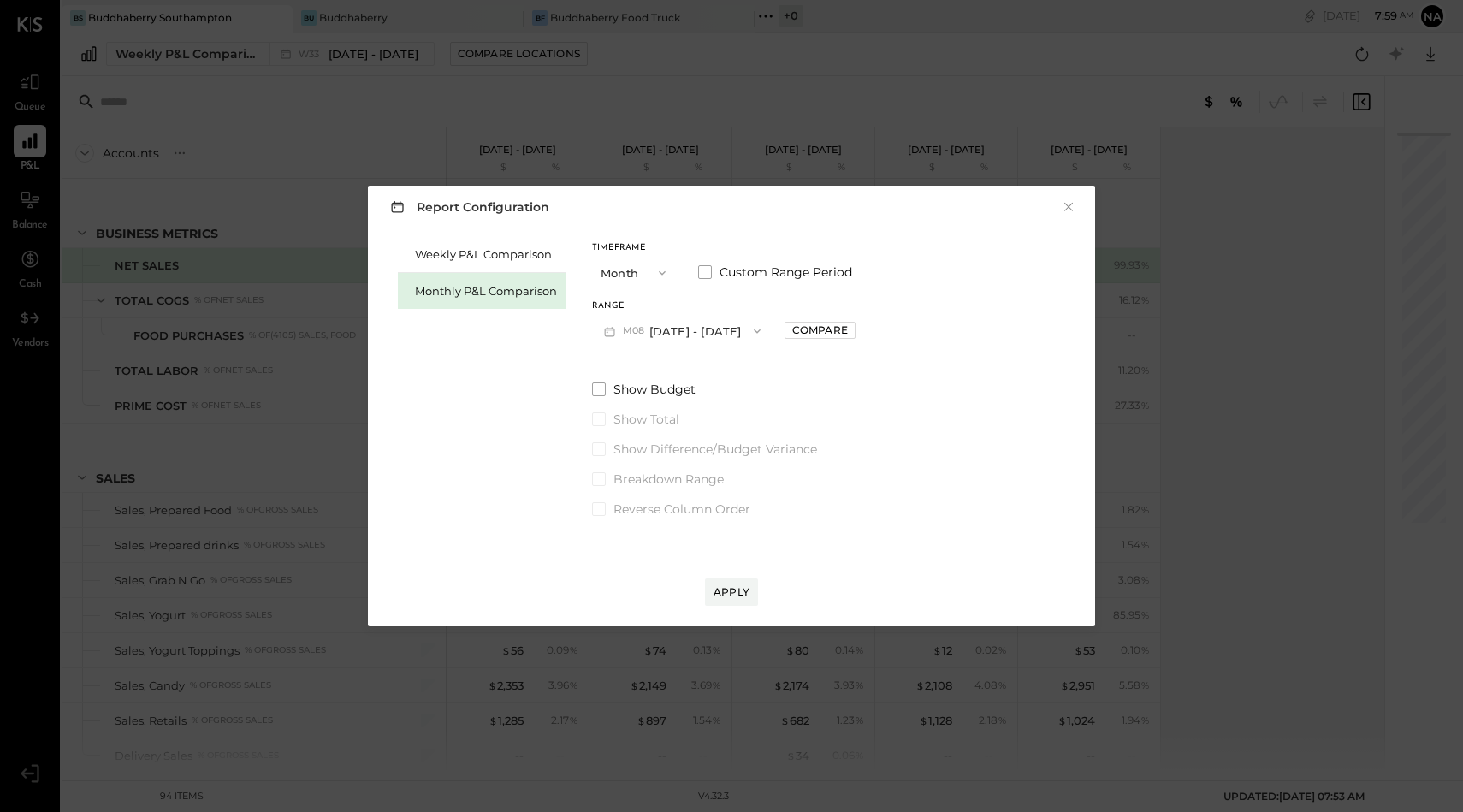
click at [635, 326] on span "M08" at bounding box center [636, 331] width 26 height 14
click at [667, 360] on div "M07 [DATE] - [DATE]" at bounding box center [690, 369] width 195 height 36
click at [752, 591] on button "Apply" at bounding box center [731, 591] width 53 height 27
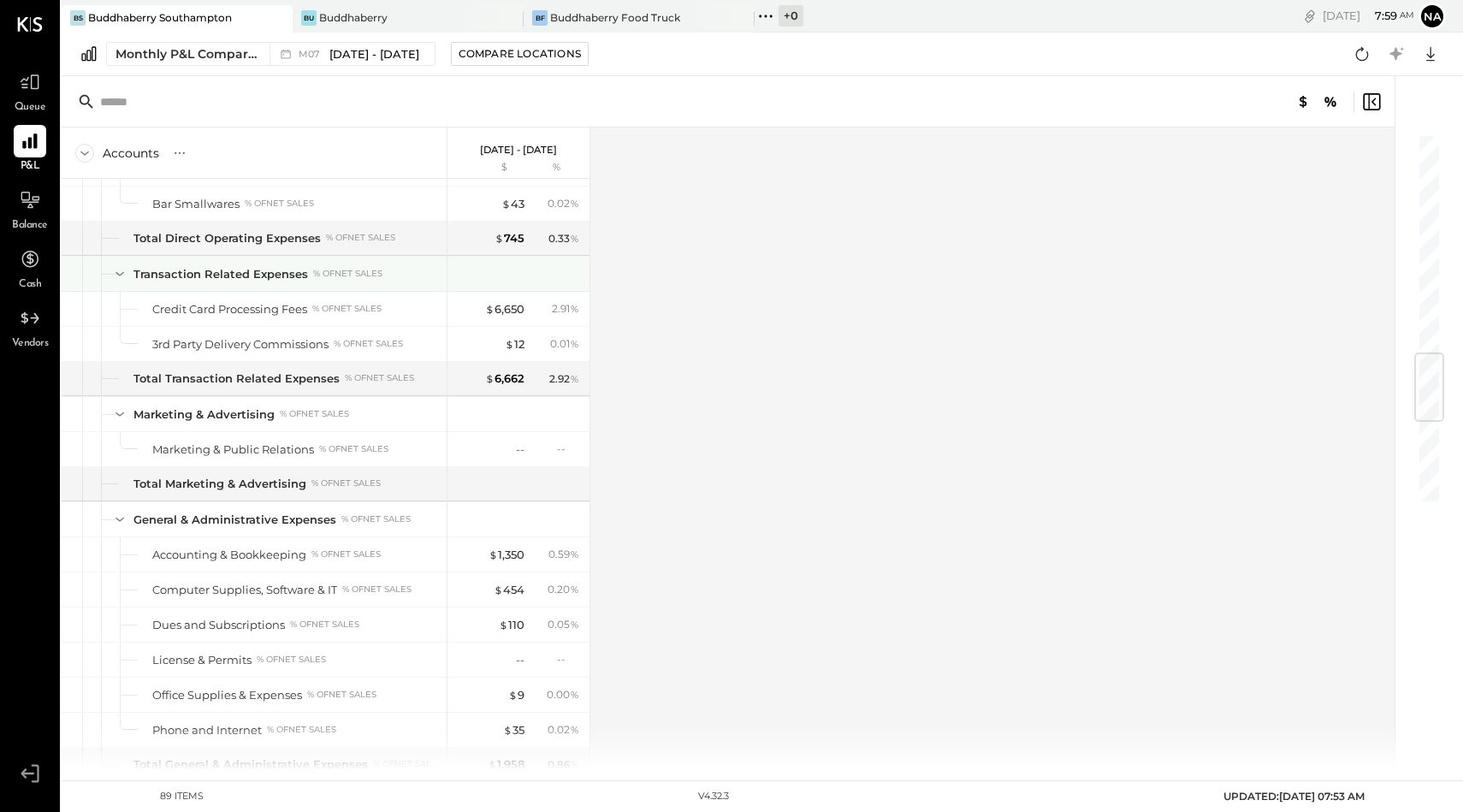
scroll to position [1354, 0]
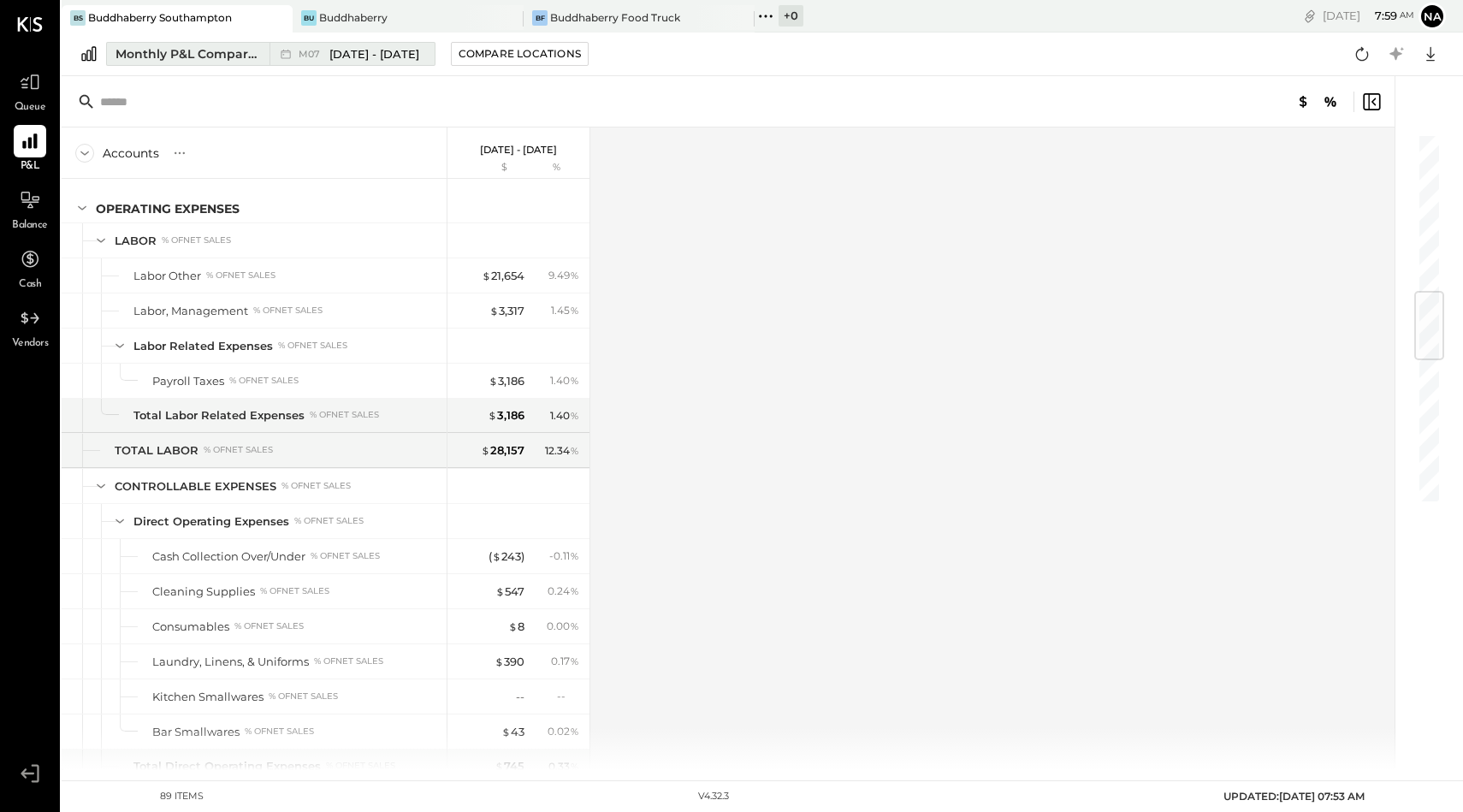
click at [362, 48] on span "[DATE] - [DATE]" at bounding box center [374, 54] width 90 height 16
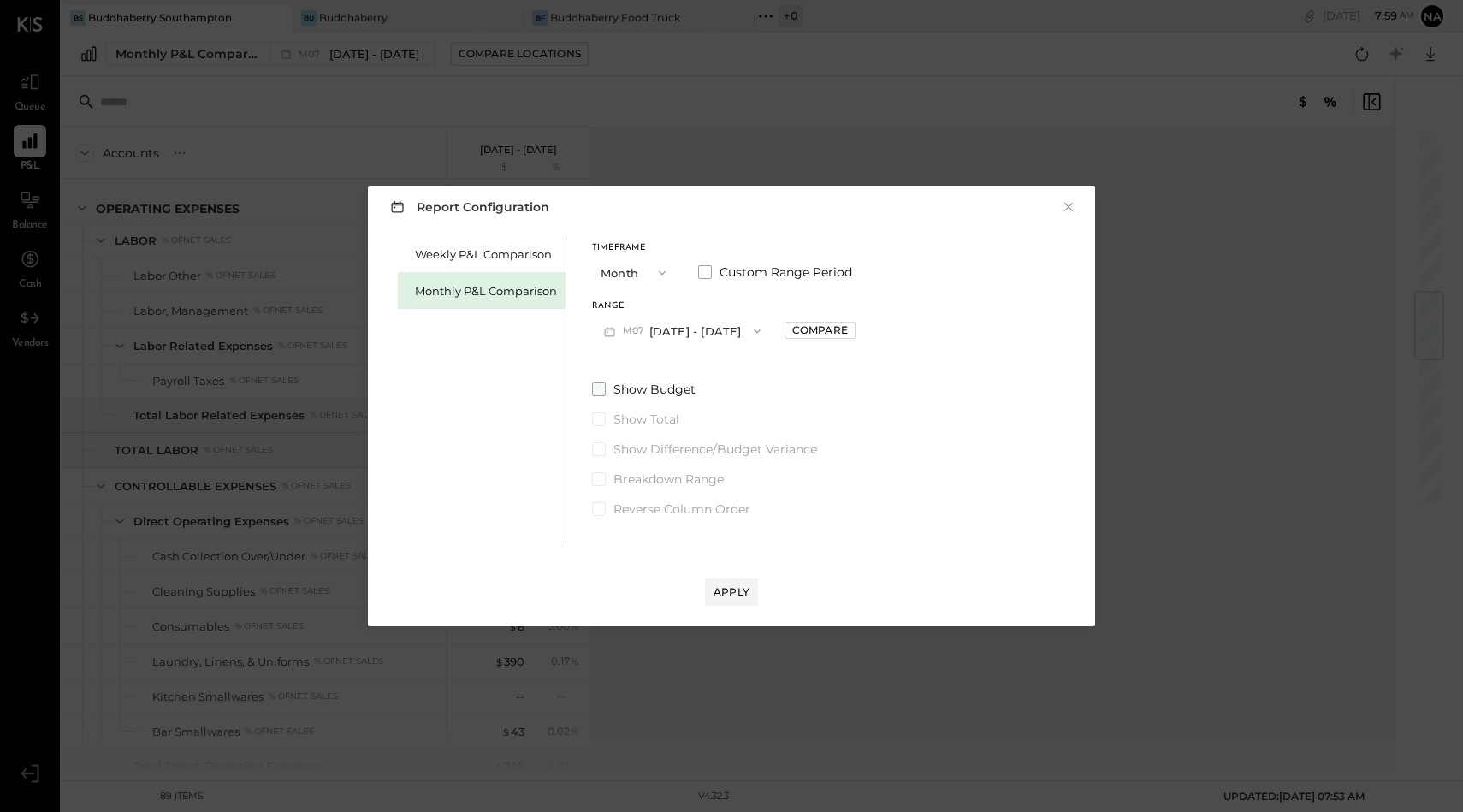
click at [599, 389] on span at bounding box center [599, 389] width 14 height 14
click at [793, 335] on div "Compare" at bounding box center [821, 330] width 56 height 15
click at [903, 341] on button "Months" at bounding box center [916, 331] width 86 height 32
click at [901, 352] on div "Years" at bounding box center [916, 362] width 84 height 31
click at [731, 599] on button "Apply" at bounding box center [731, 591] width 53 height 27
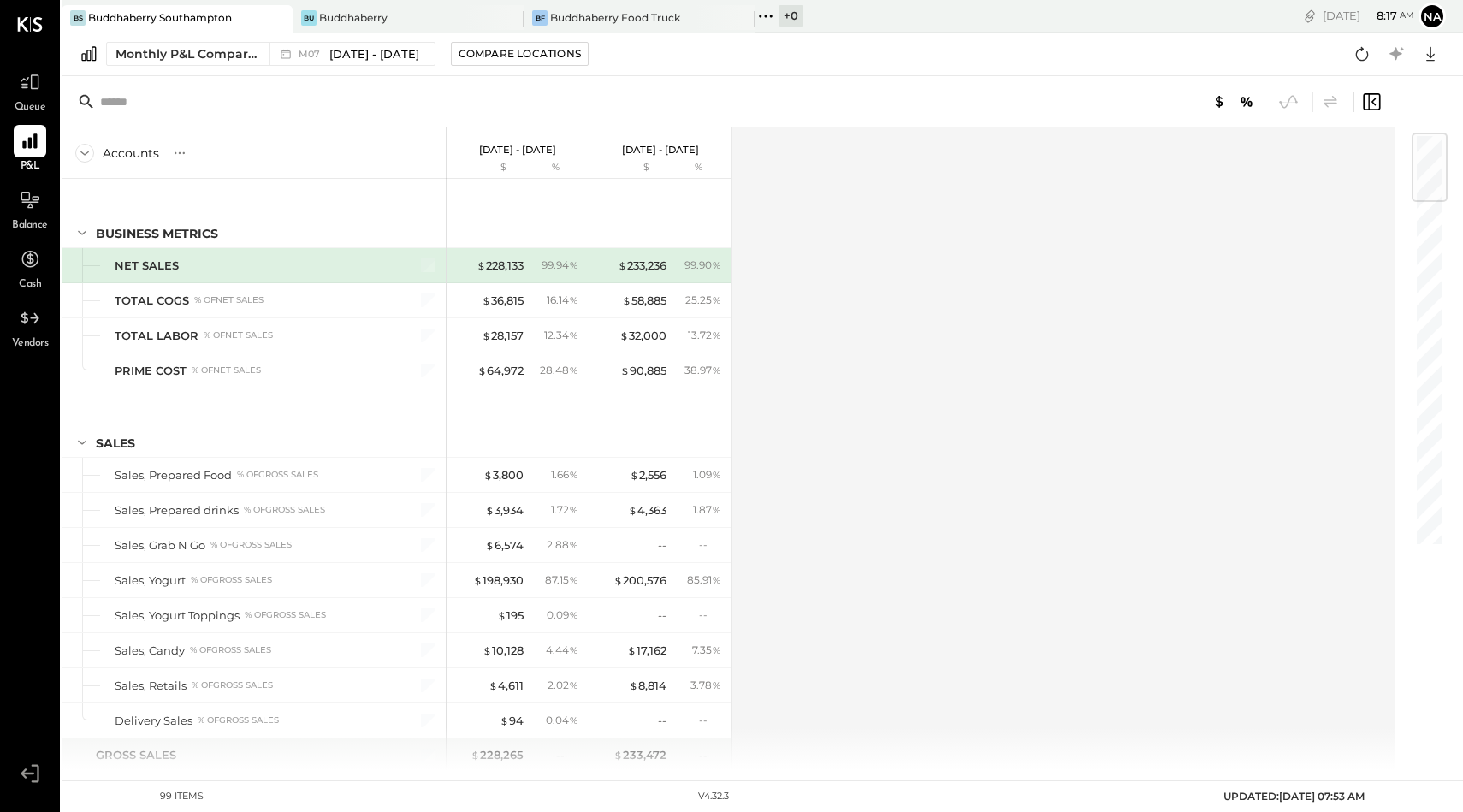
click at [398, 40] on div "Monthly P&L Comparison M07 [DATE] - [DATE] Compare Locations Google Sheets Excel" at bounding box center [762, 54] width 1401 height 44
click at [394, 49] on span "[DATE] - [DATE]" at bounding box center [374, 54] width 90 height 16
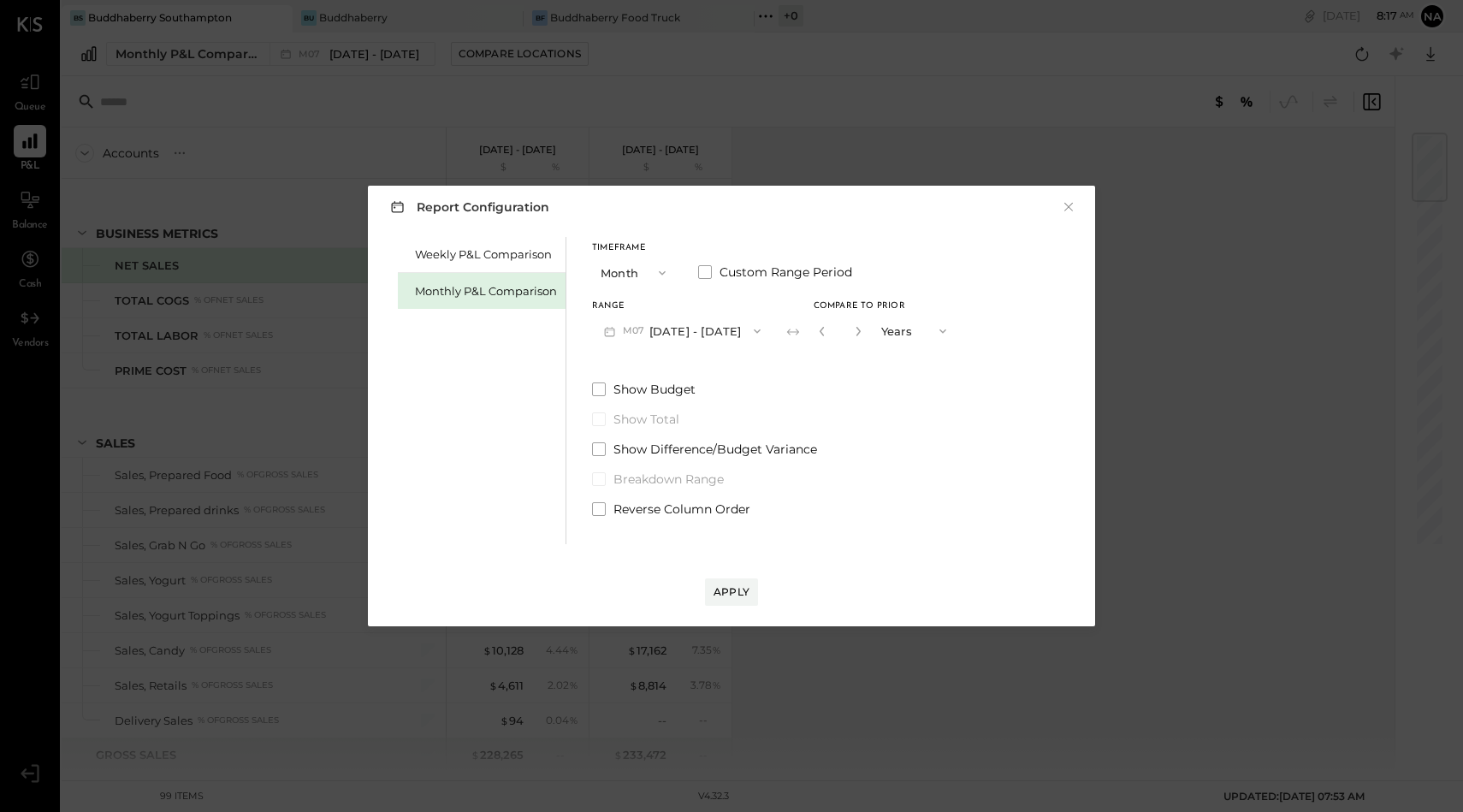
click at [639, 325] on span "M07" at bounding box center [636, 331] width 26 height 14
click at [646, 288] on div "Timeframe Month Custom Range Period Range M07 [DATE] - [DATE] M08 [DATE] - [DAT…" at bounding box center [775, 295] width 366 height 103
click at [682, 321] on button "M07 [DATE] - [DATE]" at bounding box center [683, 331] width 181 height 32
click at [689, 334] on span "[DATE] - [DATE]" at bounding box center [675, 334] width 81 height 15
click at [897, 317] on button "Years" at bounding box center [916, 331] width 86 height 32
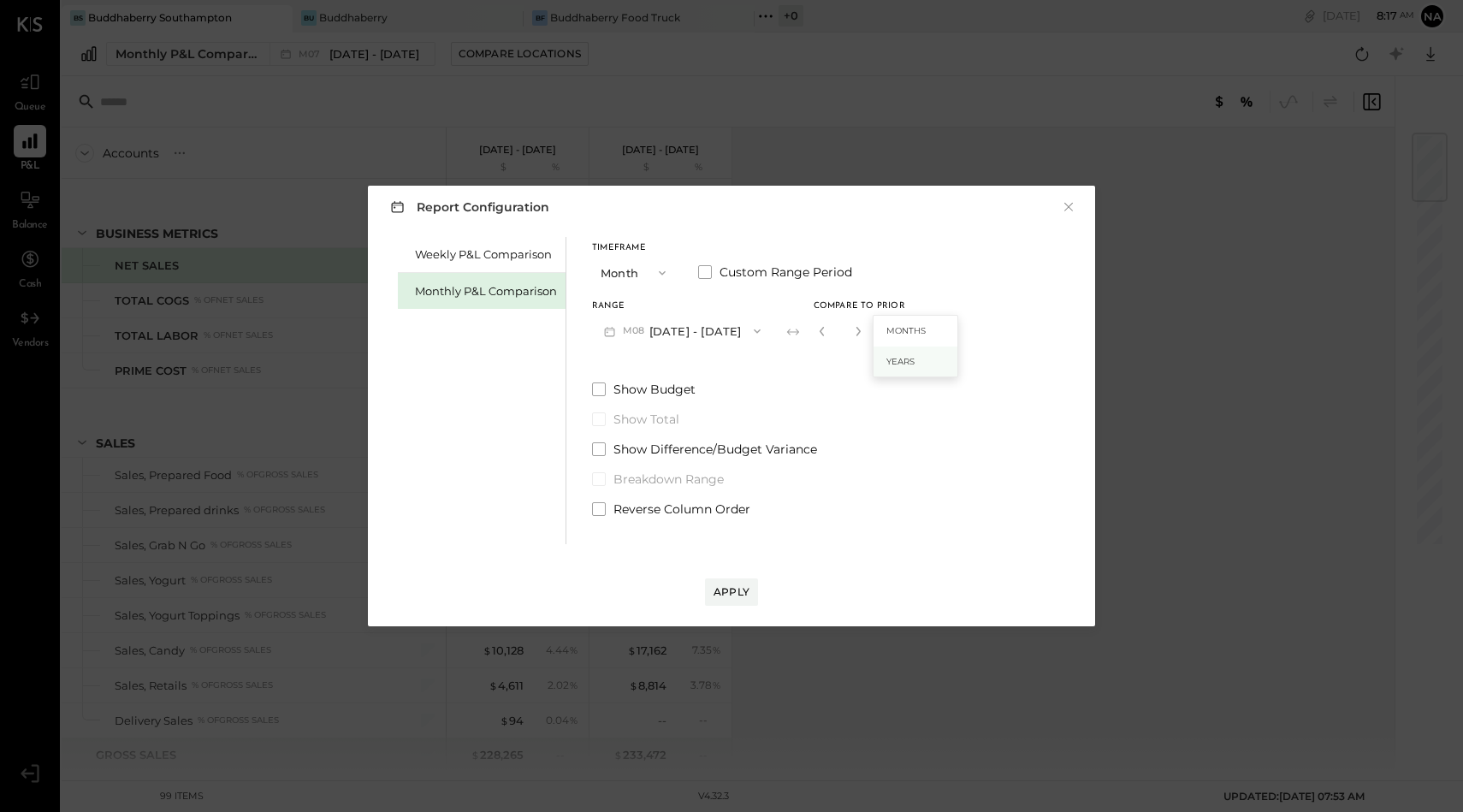
click at [901, 359] on span "Years" at bounding box center [901, 362] width 28 height 11
click at [592, 394] on span at bounding box center [599, 389] width 14 height 14
click at [736, 598] on div "Apply" at bounding box center [731, 592] width 36 height 15
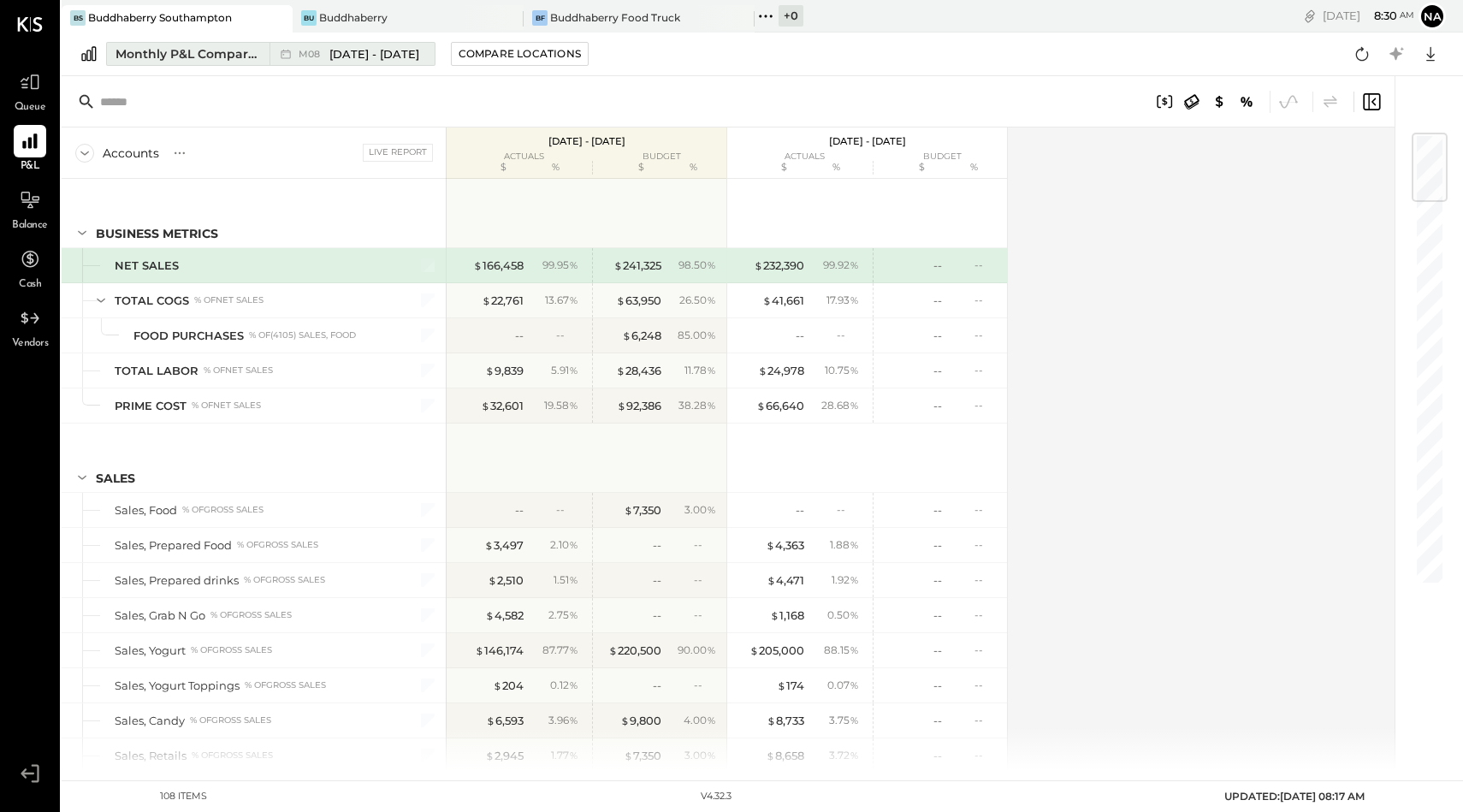
click at [343, 48] on span "[DATE] - [DATE]" at bounding box center [374, 54] width 90 height 16
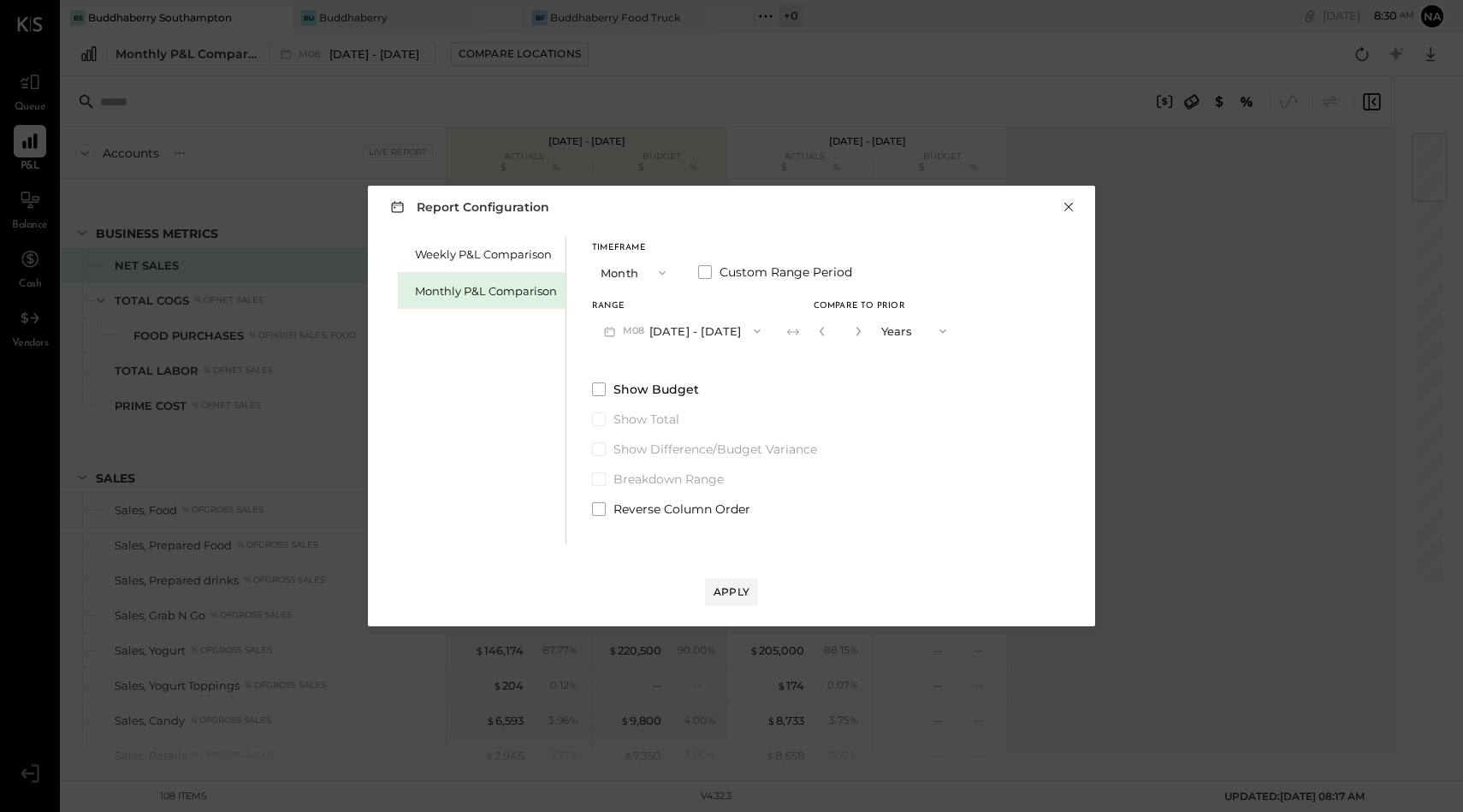
click at [1068, 204] on button "×" at bounding box center [1069, 207] width 16 height 17
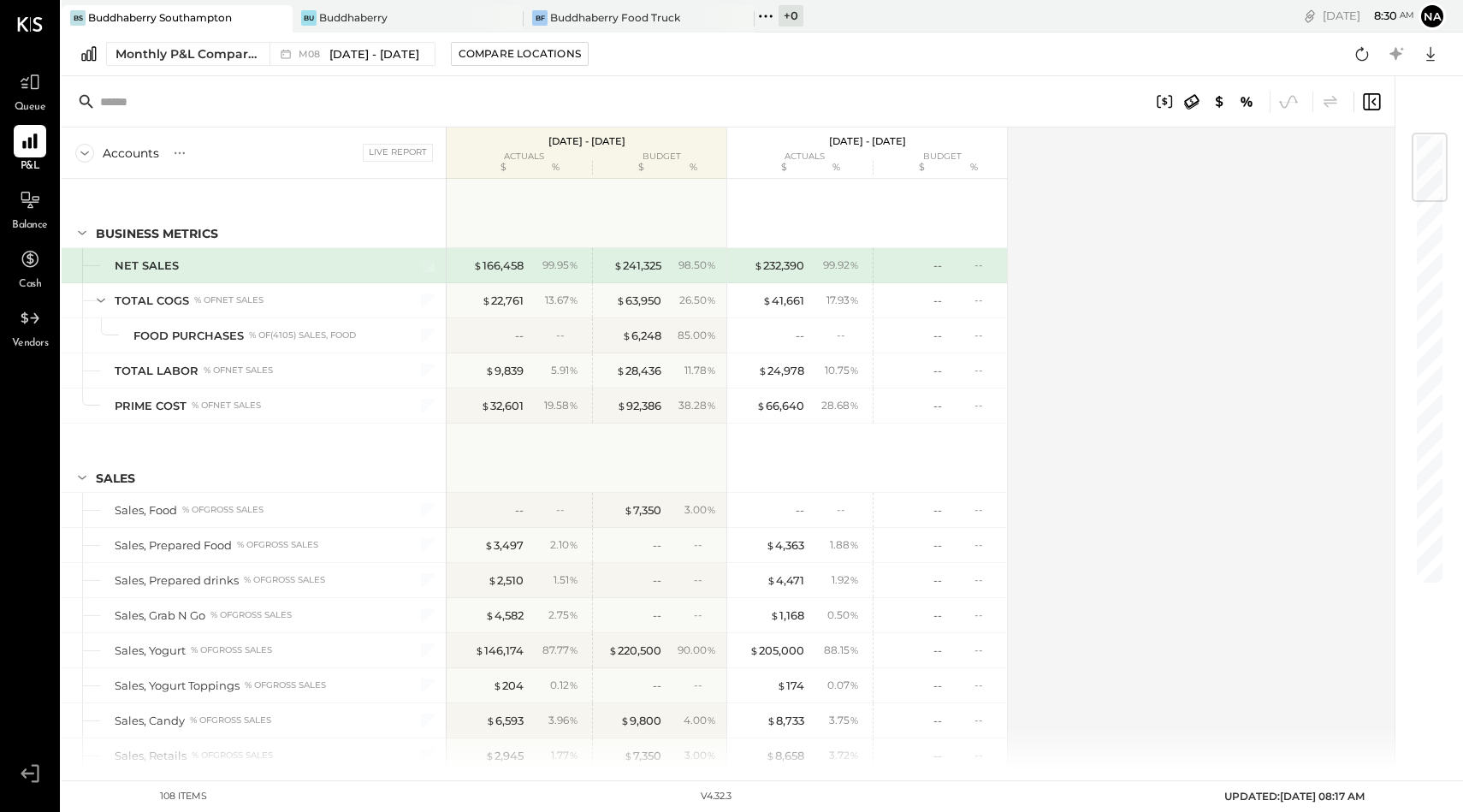
click at [228, 19] on div "Buddhaberry Southampton" at bounding box center [160, 18] width 144 height 15
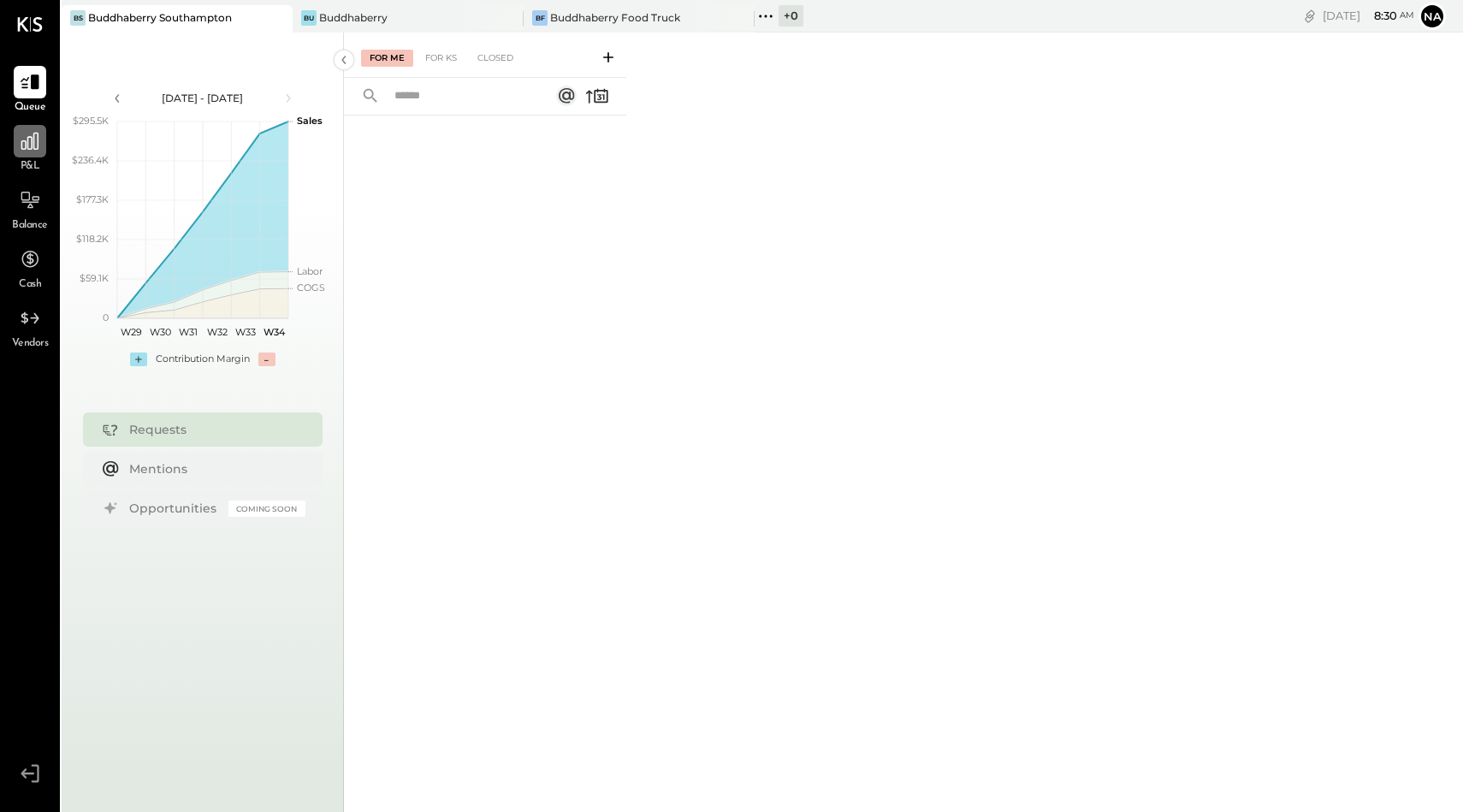
click at [28, 145] on icon at bounding box center [30, 141] width 22 height 22
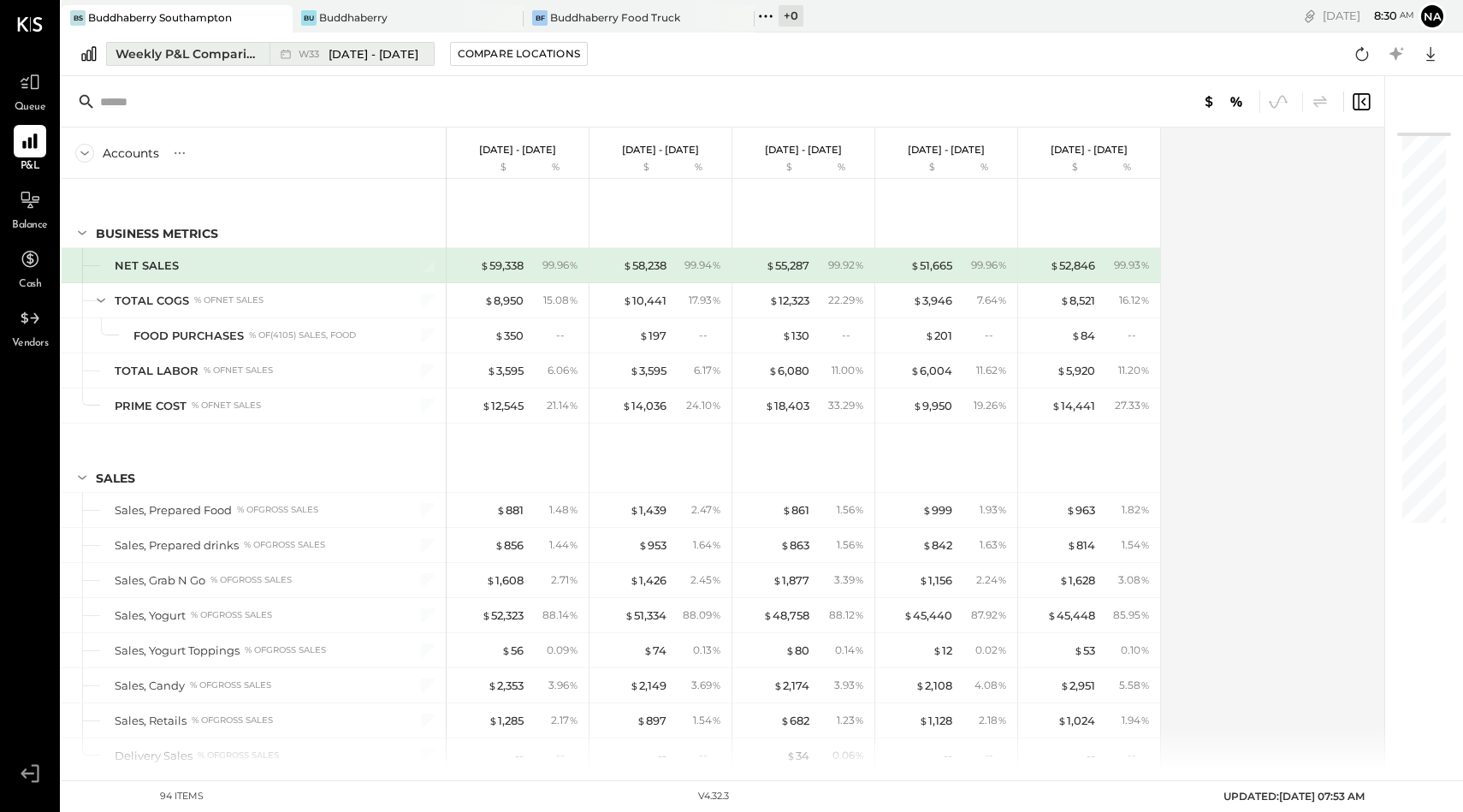
click at [237, 57] on div "Weekly P&L Comparison" at bounding box center [187, 54] width 144 height 17
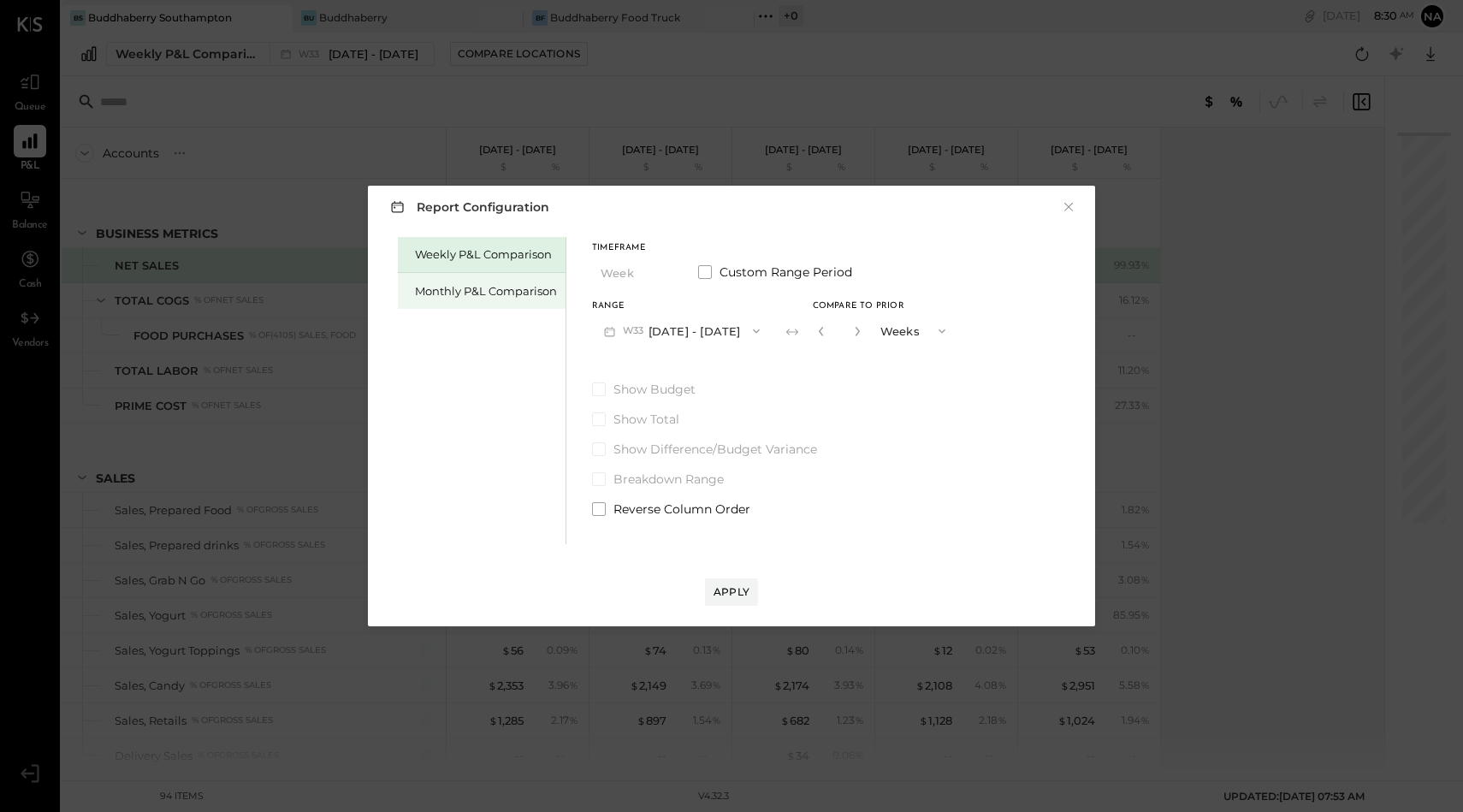
click at [442, 284] on div "Monthly P&L Comparison" at bounding box center [486, 291] width 142 height 16
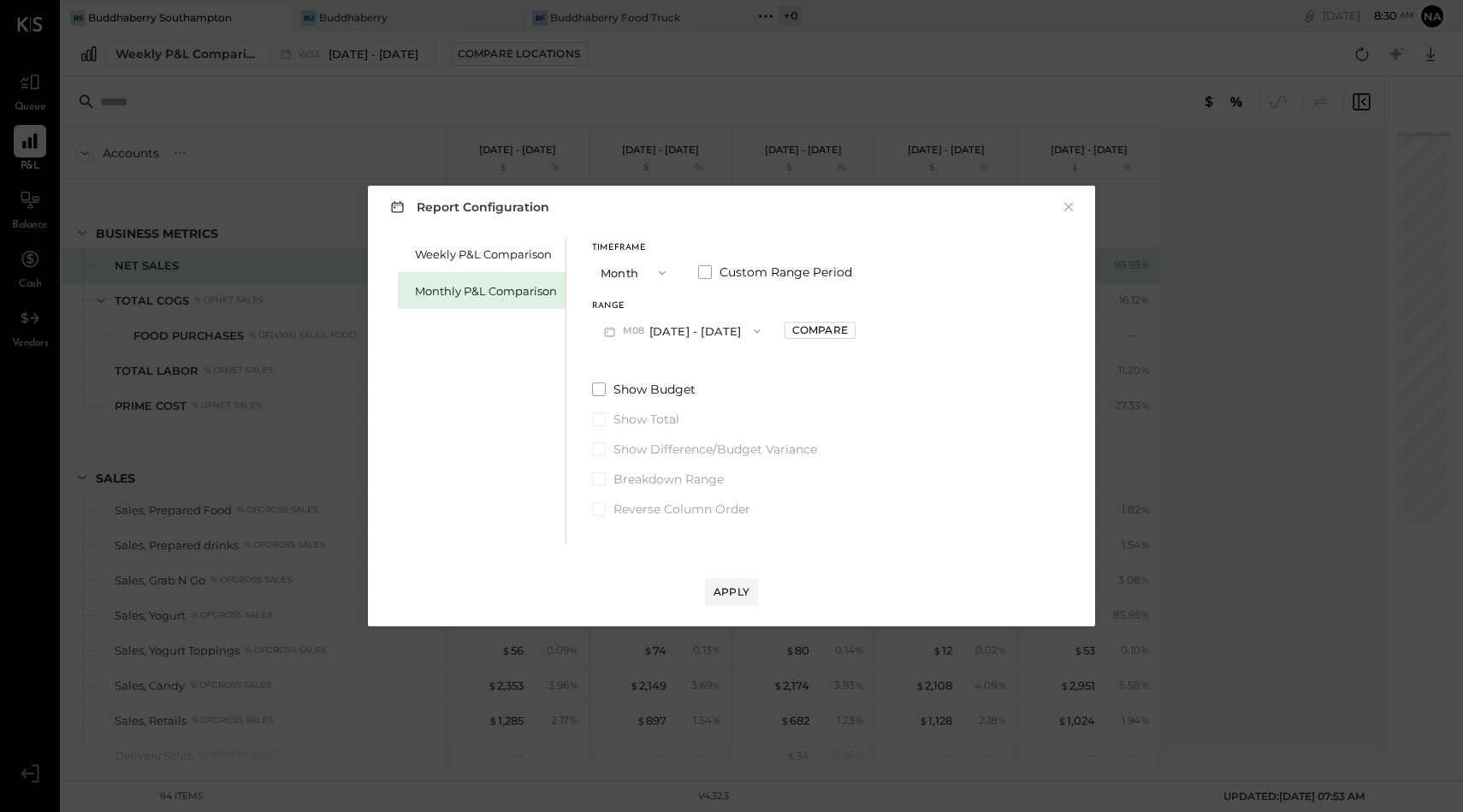
click at [675, 336] on button "M08 [DATE] - [DATE]" at bounding box center [683, 331] width 181 height 32
click at [736, 227] on div "Report Configuration × Weekly P&L Comparison Monthly P&L Comparison Timeframe M…" at bounding box center [732, 406] width 727 height 441
click at [704, 337] on button "M08 [DATE] - [DATE]" at bounding box center [683, 331] width 181 height 32
click at [643, 276] on button "Month" at bounding box center [635, 272] width 86 height 32
click at [638, 298] on span "Quarter" at bounding box center [628, 303] width 43 height 11
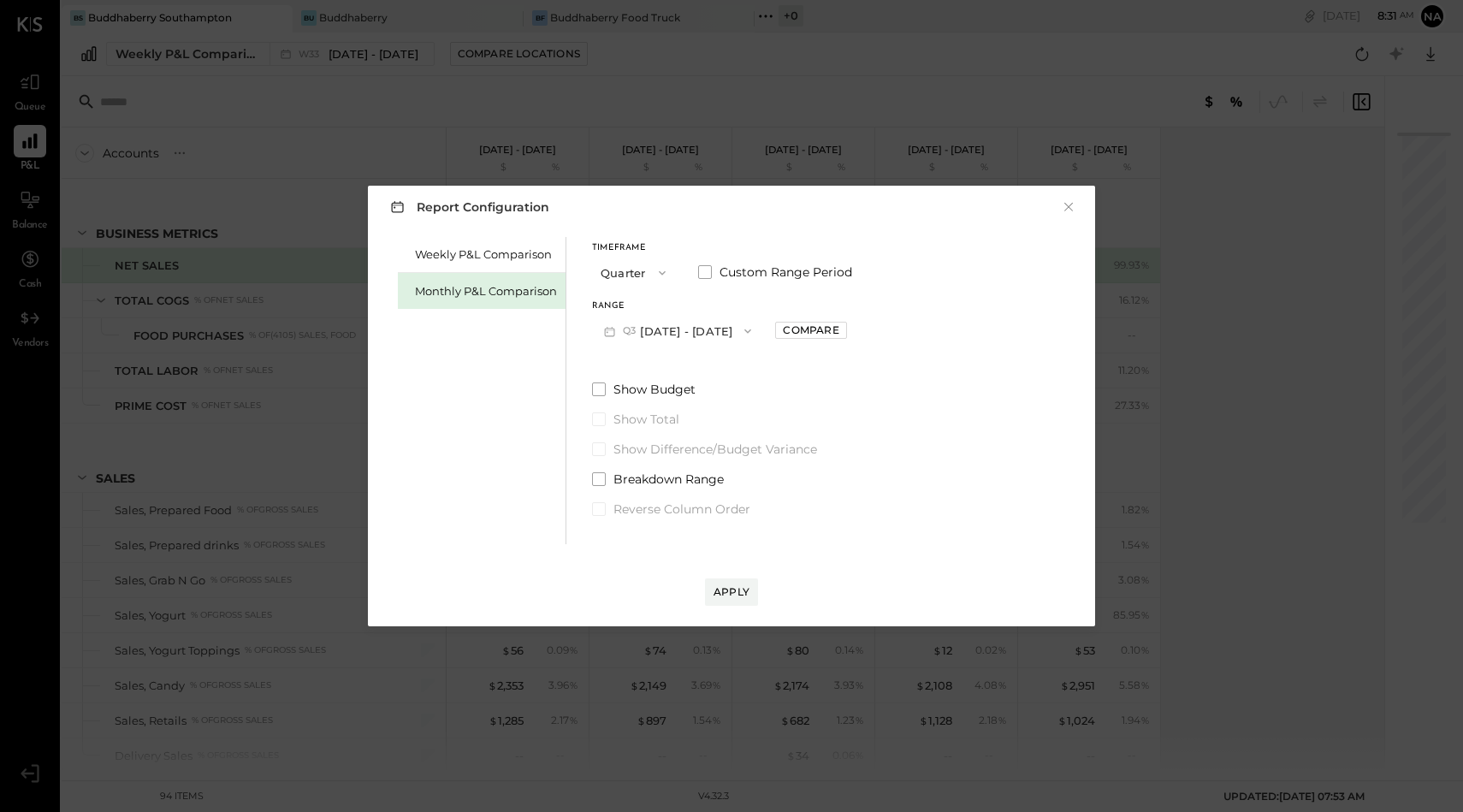
click at [684, 339] on button "Q3 [DATE] - [DATE]" at bounding box center [678, 331] width 172 height 32
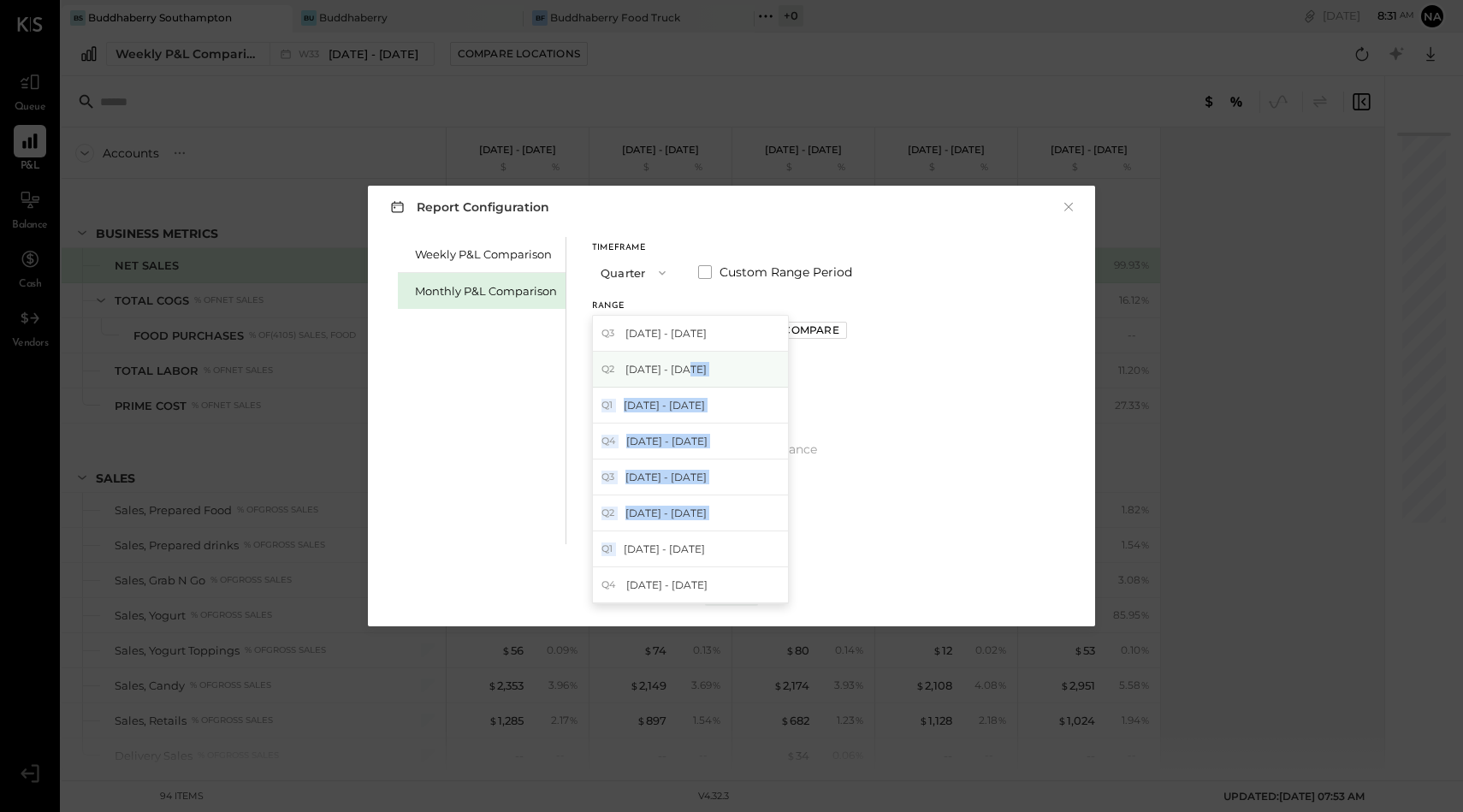
drag, startPoint x: 707, startPoint y: 538, endPoint x: 683, endPoint y: 374, distance: 165.7
click at [683, 374] on div "Q3 [DATE] - [DATE] Q2 [DATE] - [DATE] Q1 [DATE] - [DATE] Q4 [DATE] - [DATE] Q3 …" at bounding box center [690, 460] width 197 height 289
click at [683, 396] on div "Q1 [DATE] - [DATE]" at bounding box center [690, 406] width 195 height 36
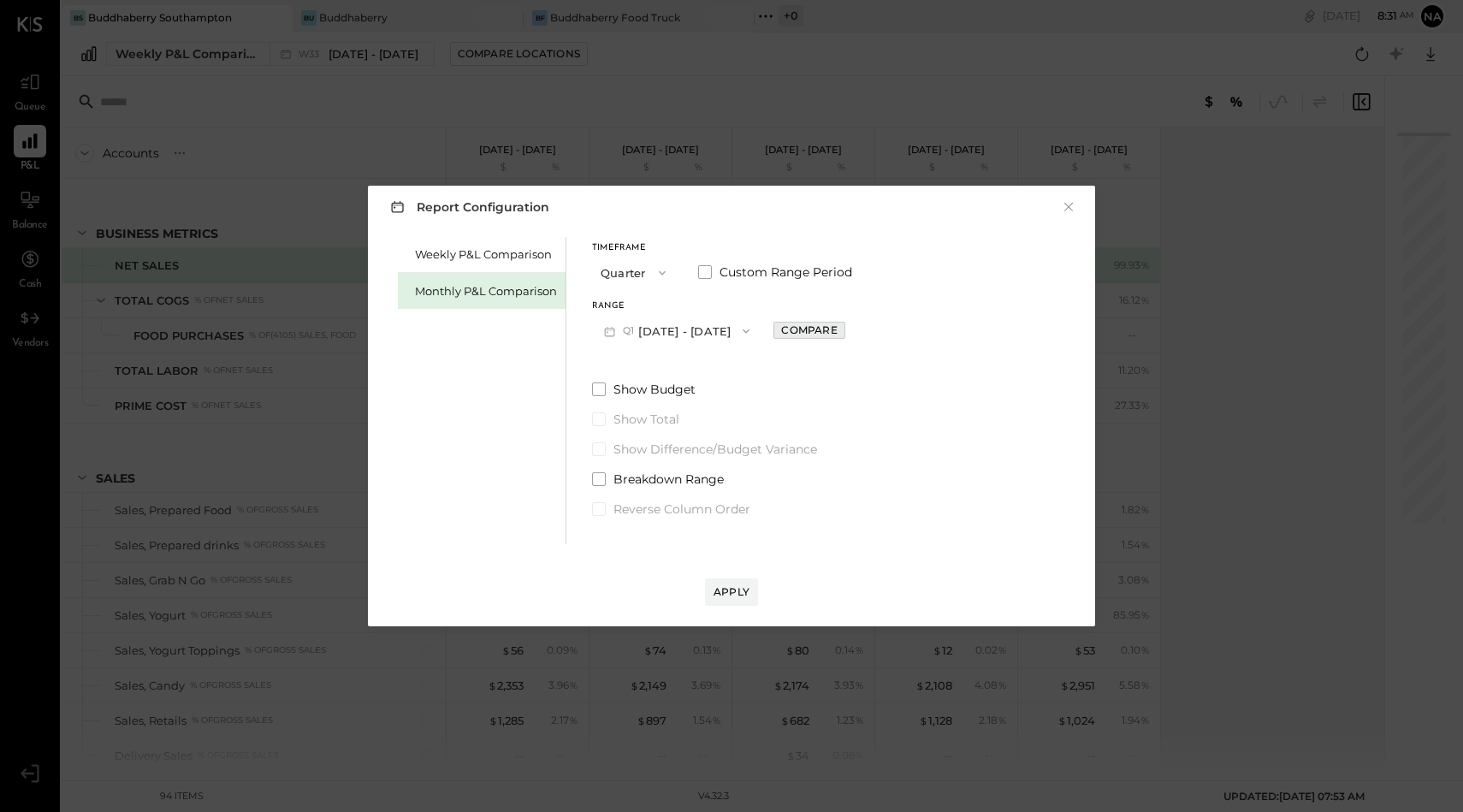
click at [807, 336] on div "Compare" at bounding box center [809, 330] width 56 height 15
click at [912, 327] on button "Quarters" at bounding box center [907, 331] width 90 height 32
click at [904, 359] on span "Years" at bounding box center [890, 362] width 28 height 11
click at [603, 389] on span at bounding box center [599, 389] width 14 height 14
click at [731, 590] on div "Apply" at bounding box center [731, 592] width 36 height 15
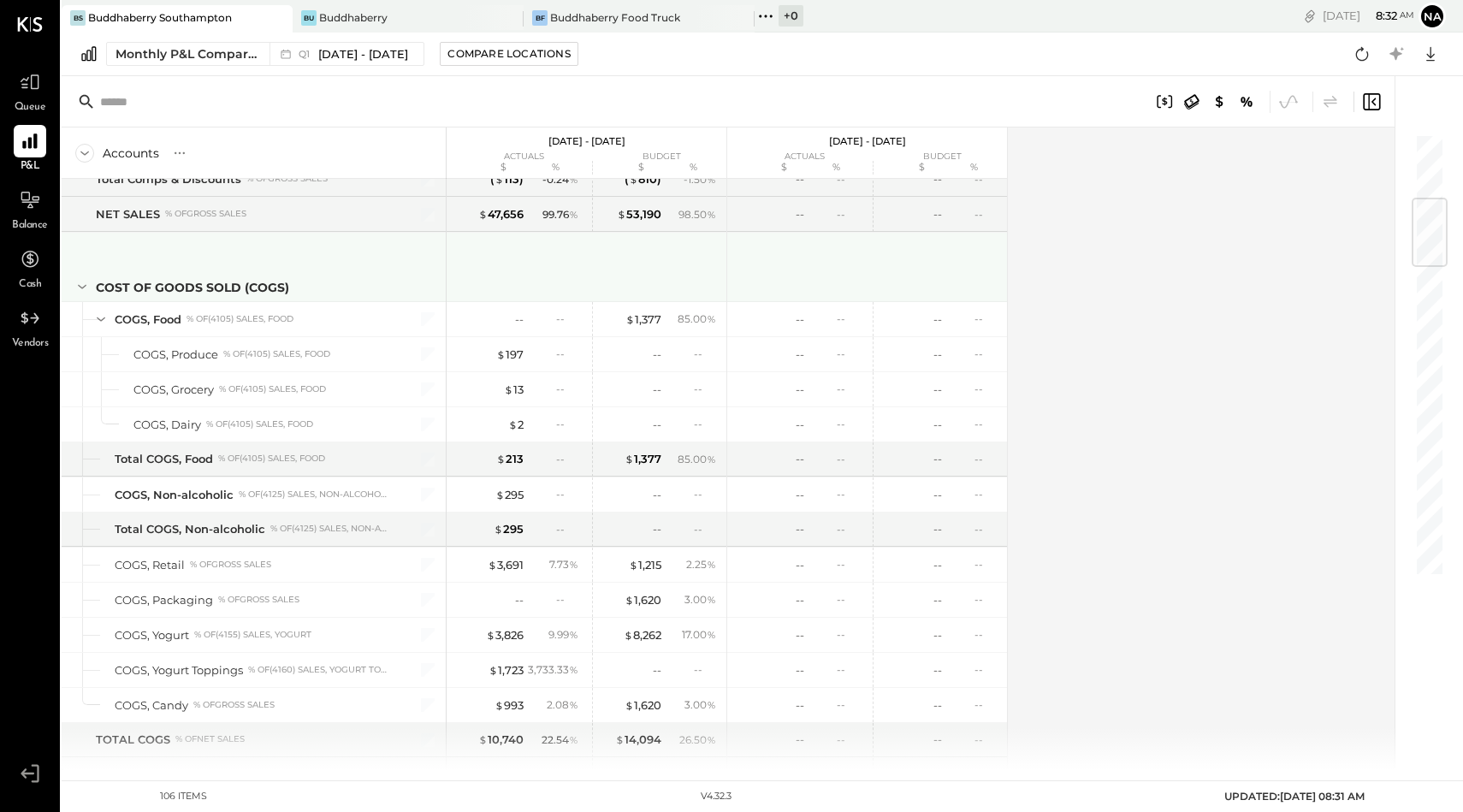
scroll to position [550, 0]
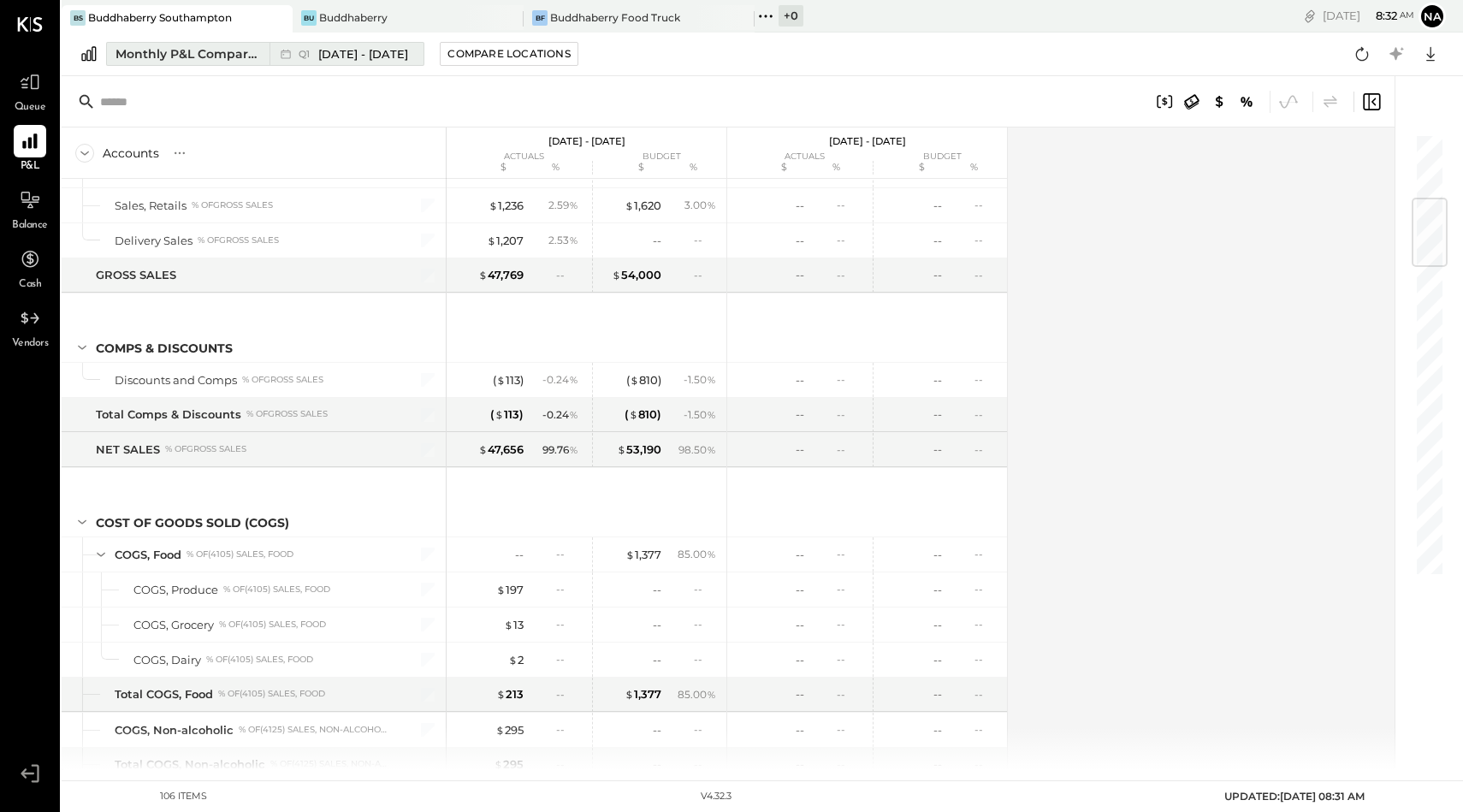
click at [338, 62] on span "[DATE] - [DATE]" at bounding box center [363, 54] width 90 height 16
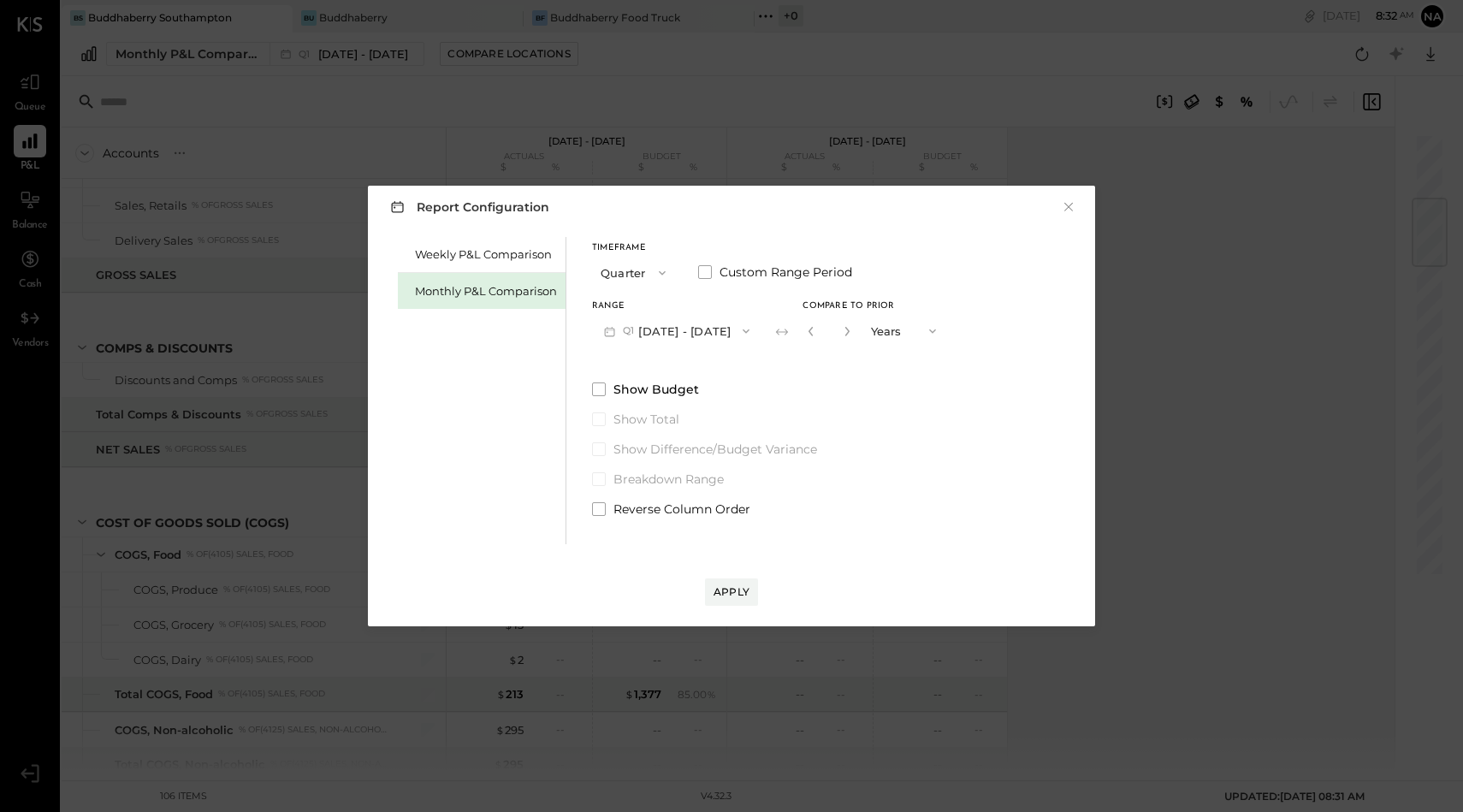
click at [683, 329] on button "Q1 [DATE] - [DATE]" at bounding box center [677, 331] width 170 height 32
click at [681, 365] on span "[DATE] - [DATE]" at bounding box center [666, 369] width 81 height 15
click at [749, 590] on button "Apply" at bounding box center [731, 591] width 53 height 27
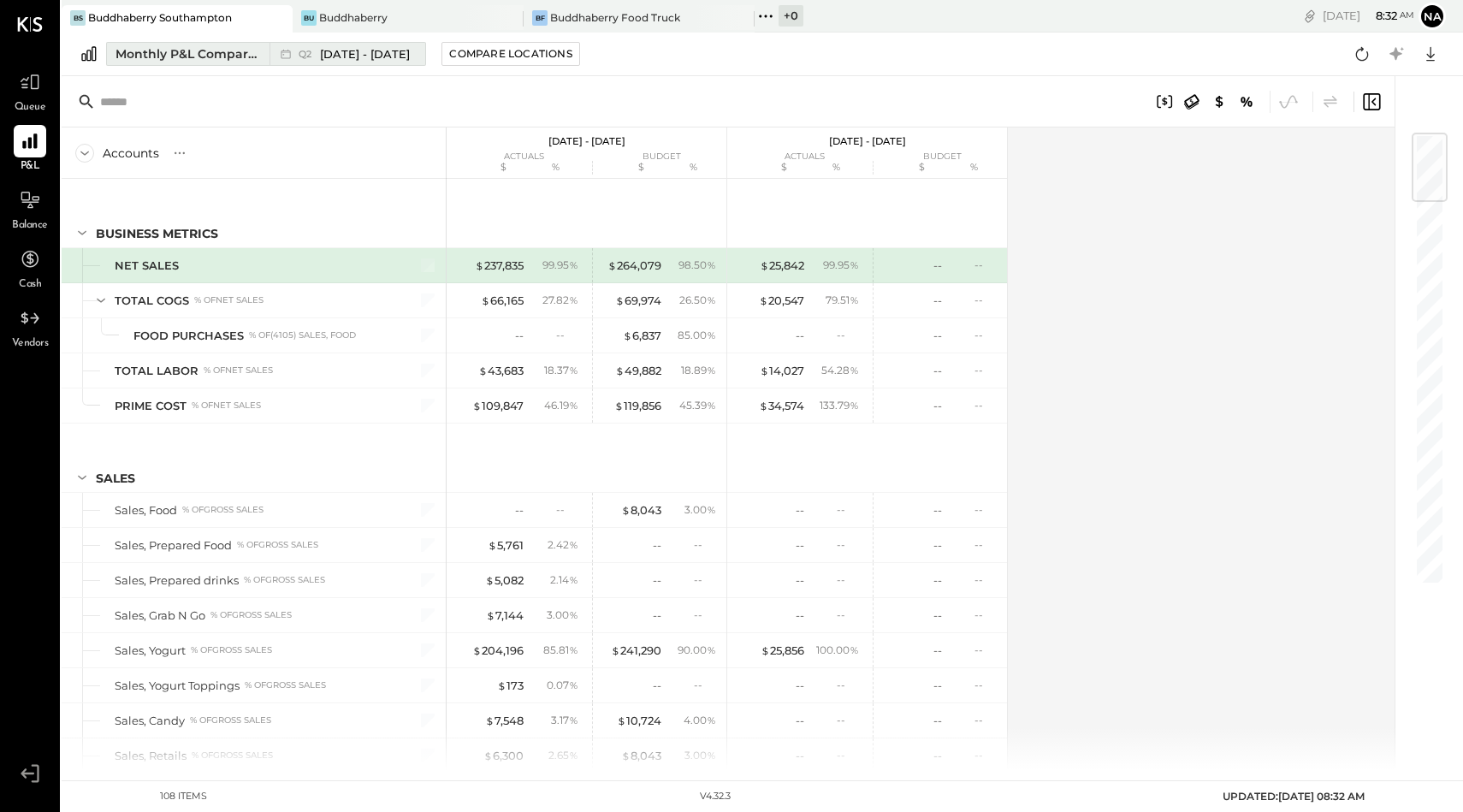
click at [371, 47] on span "[DATE] - [DATE]" at bounding box center [365, 54] width 90 height 16
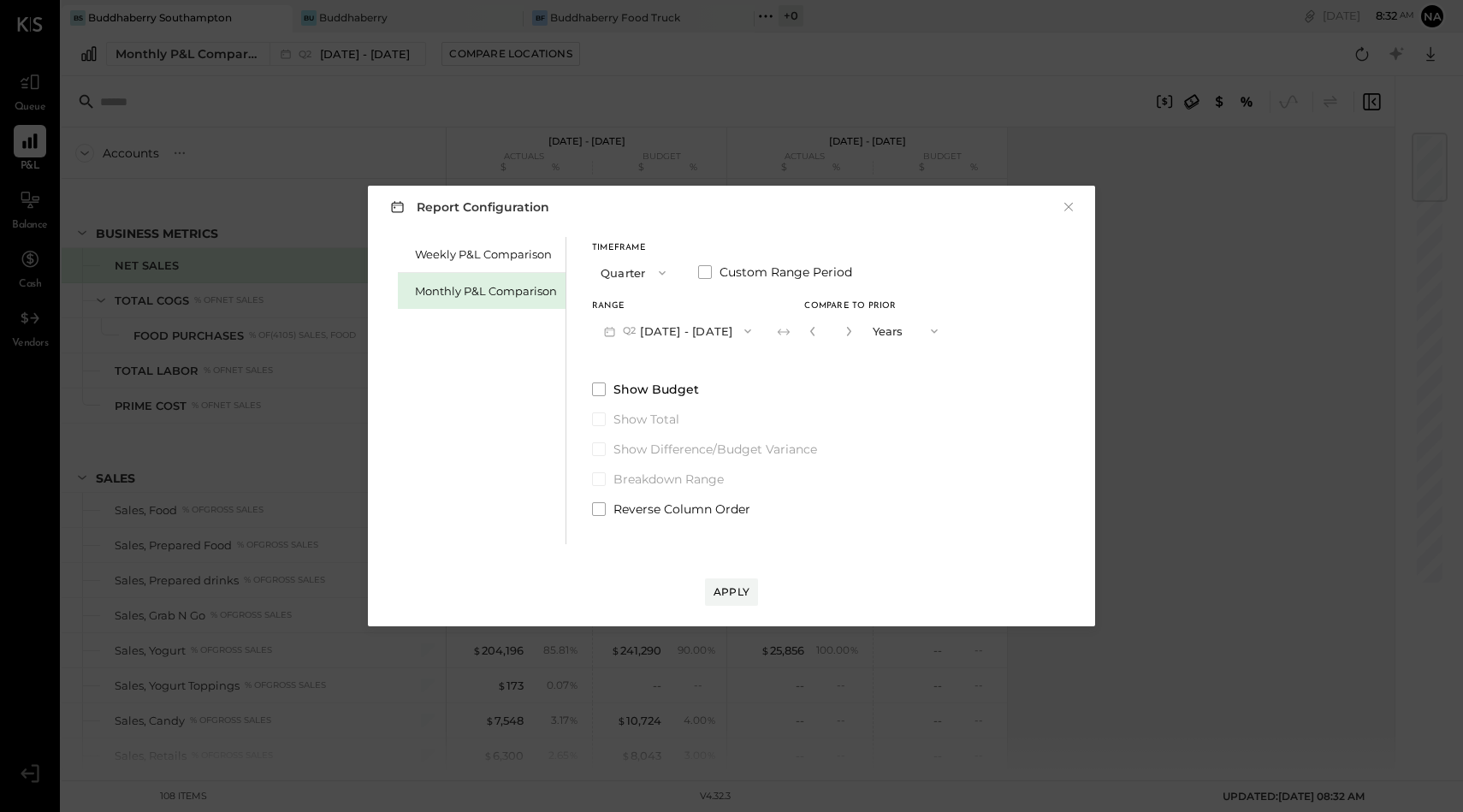
click at [652, 332] on button "Q2 [DATE] - [DATE]" at bounding box center [678, 331] width 172 height 32
click at [617, 273] on button "Quarter" at bounding box center [635, 272] width 86 height 32
click at [620, 265] on div "Month" at bounding box center [635, 272] width 84 height 31
click at [669, 328] on button "M08 [DATE] - [DATE]" at bounding box center [683, 331] width 181 height 32
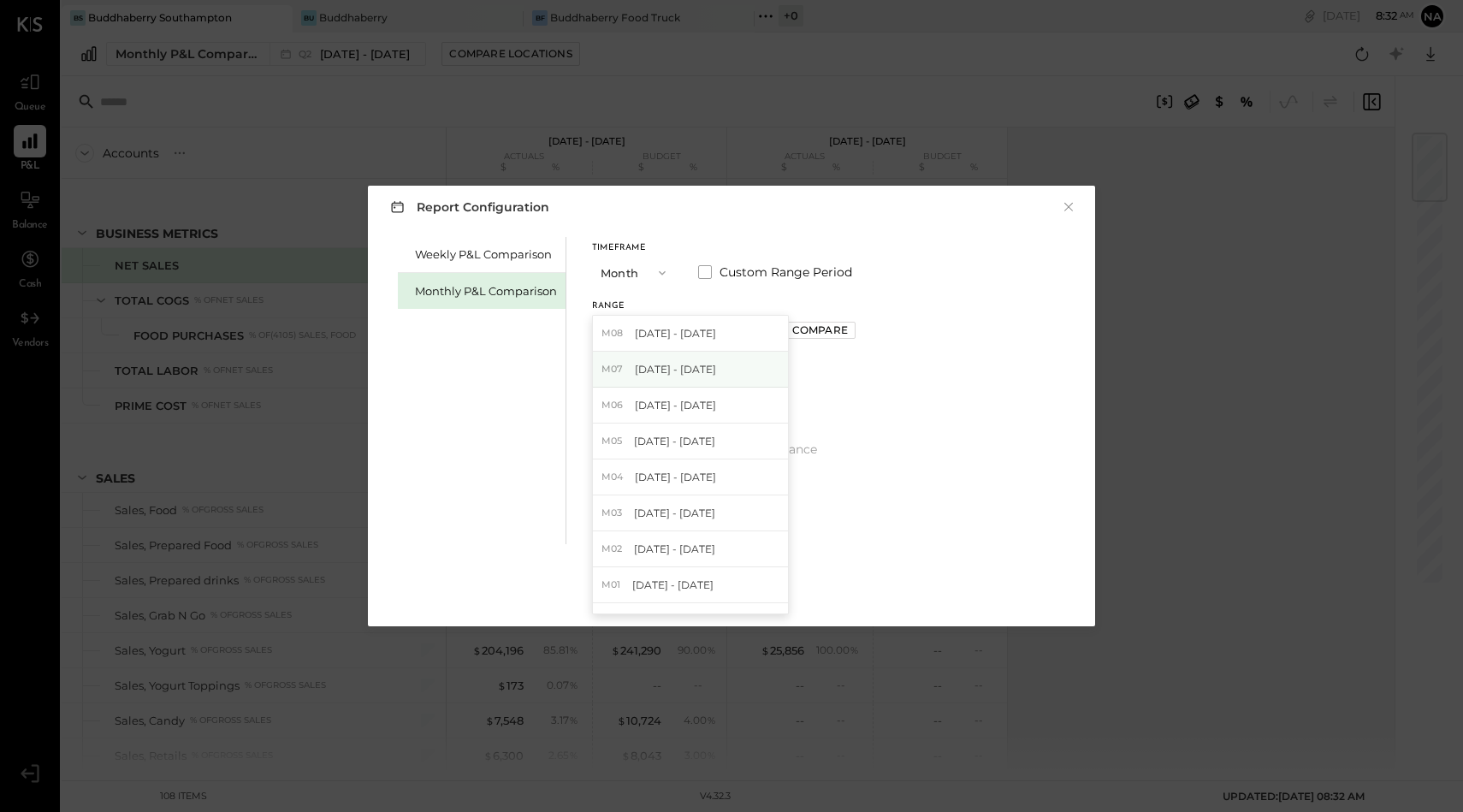
click at [674, 366] on span "[DATE] - [DATE]" at bounding box center [675, 369] width 81 height 15
click at [742, 597] on div "Apply" at bounding box center [731, 592] width 36 height 15
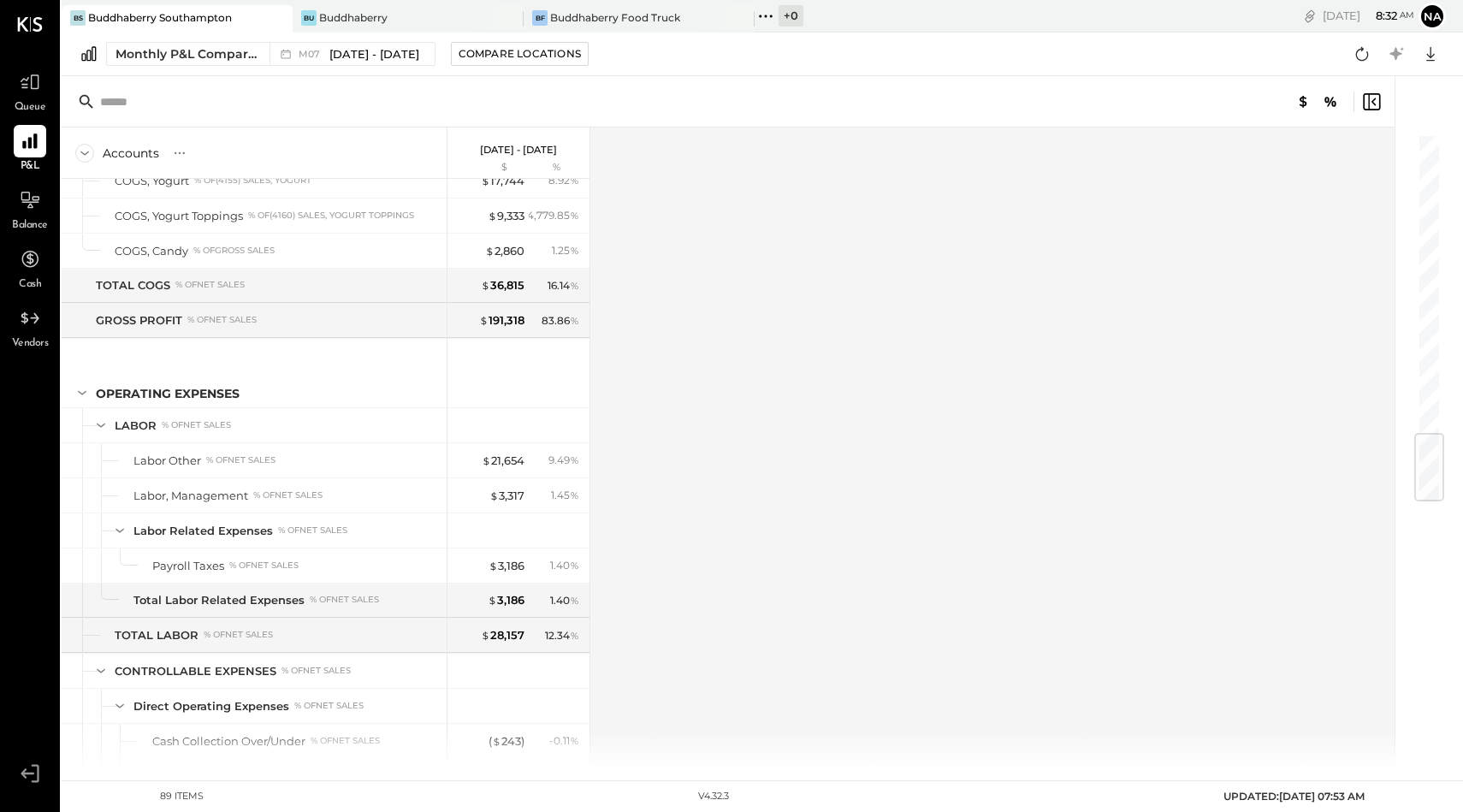
scroll to position [555, 0]
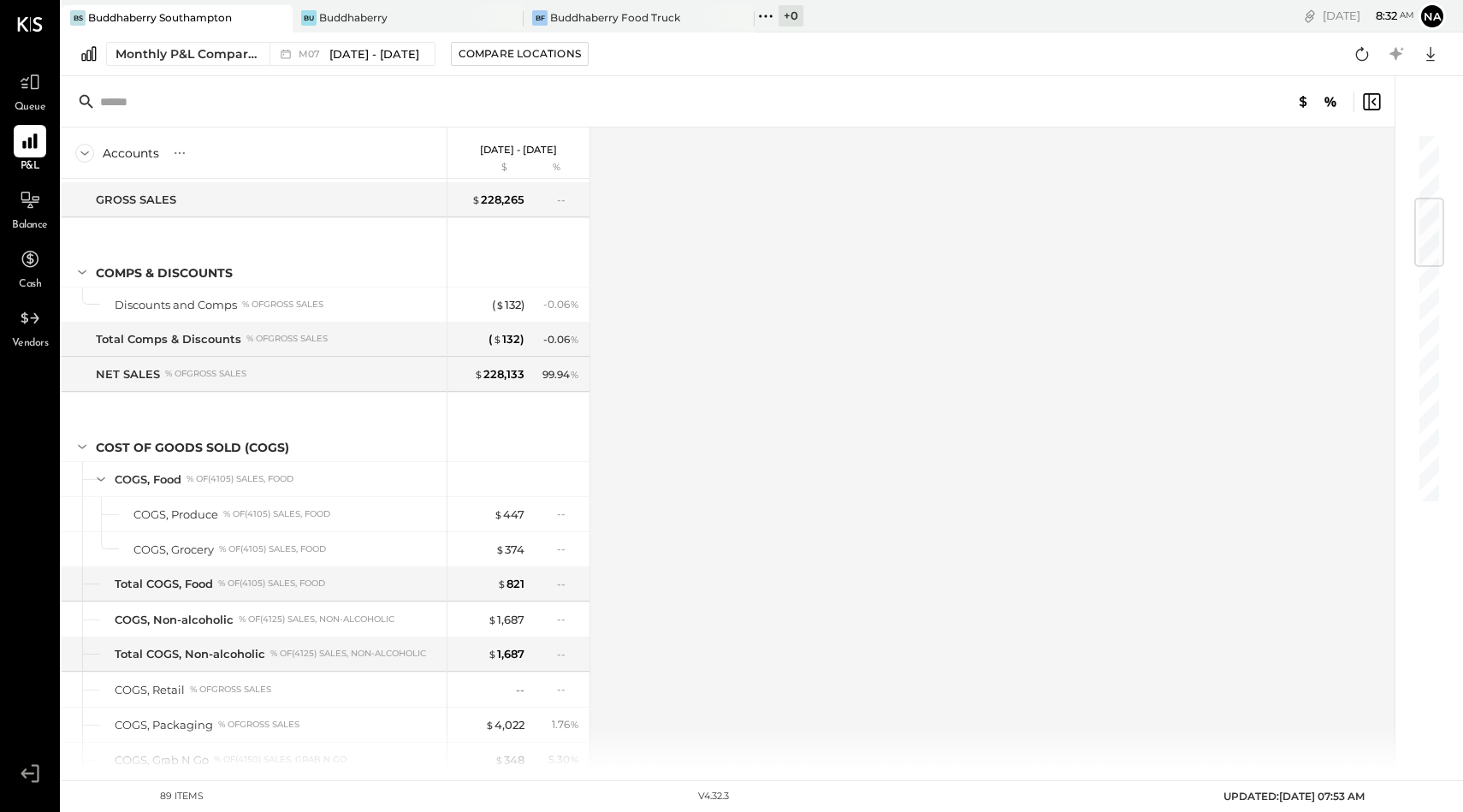
click at [648, 34] on div "Monthly P&L Comparison M07 [DATE] - [DATE] Compare Locations Google Sheets Excel" at bounding box center [762, 54] width 1401 height 44
click at [648, 21] on div "Buddhaberry Food Truck" at bounding box center [614, 18] width 130 height 15
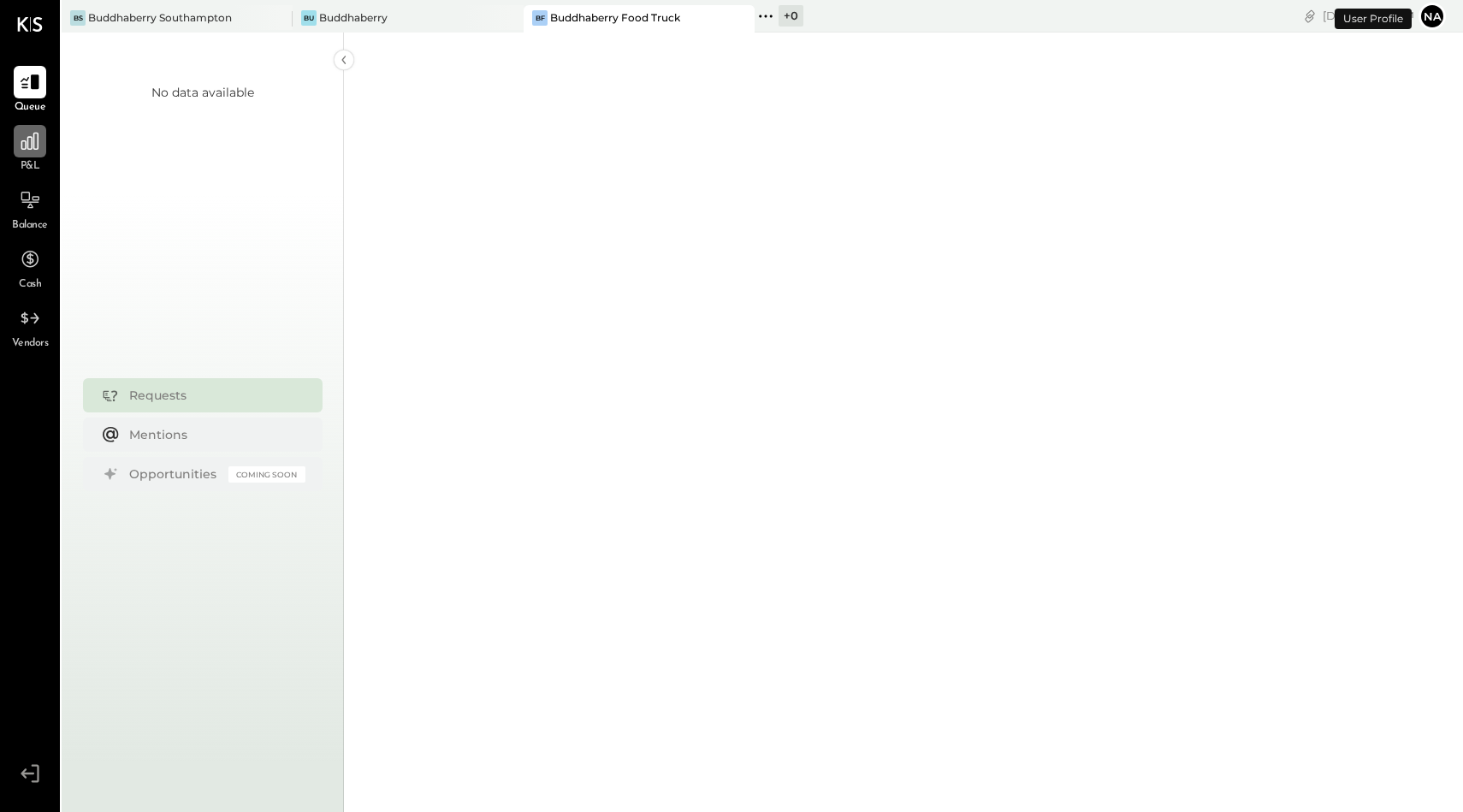
click at [46, 144] on div "P&L" at bounding box center [30, 149] width 49 height 49
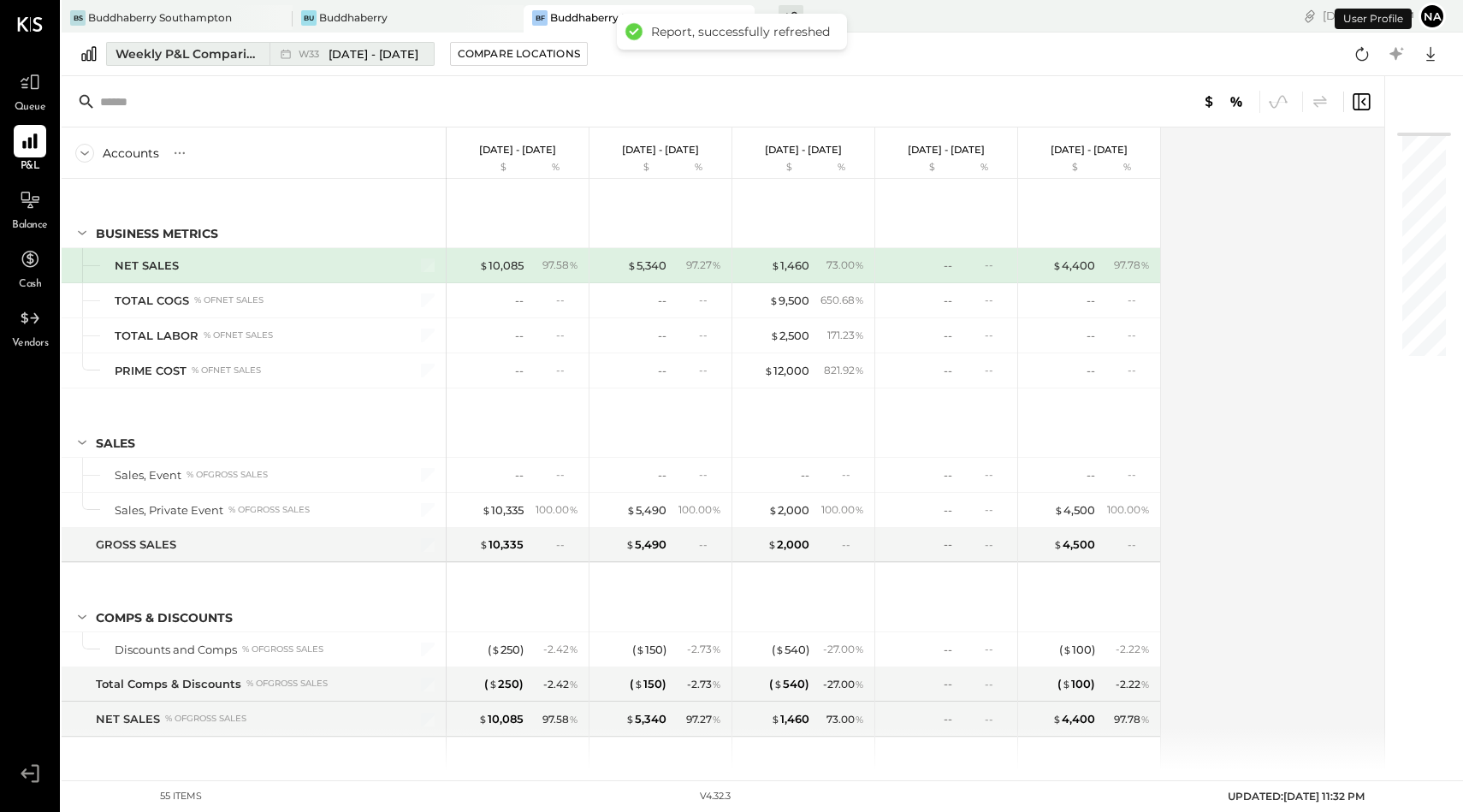
click at [205, 49] on div "Weekly P&L Comparison" at bounding box center [187, 54] width 144 height 17
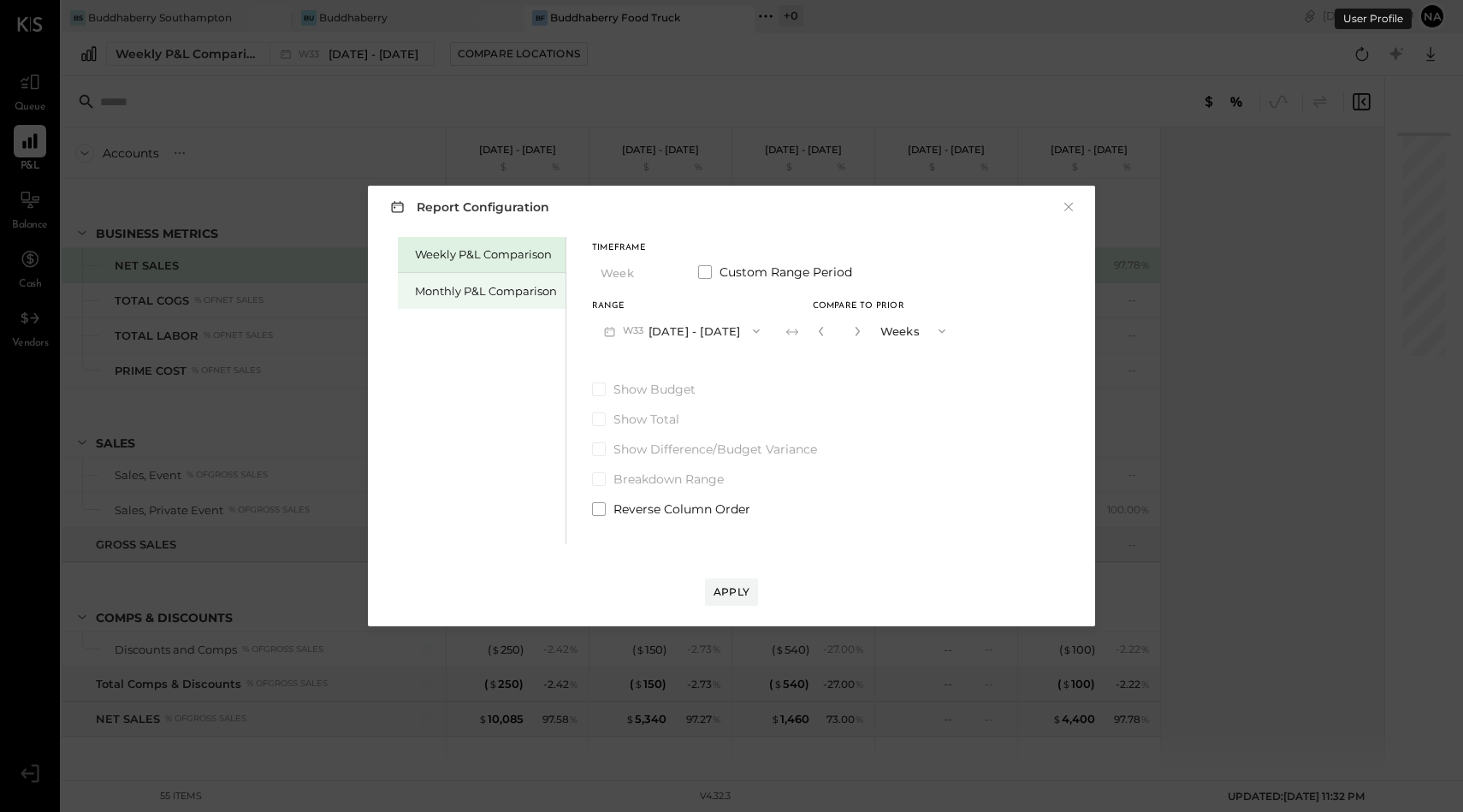
click at [451, 296] on div "Monthly P&L Comparison" at bounding box center [486, 291] width 142 height 16
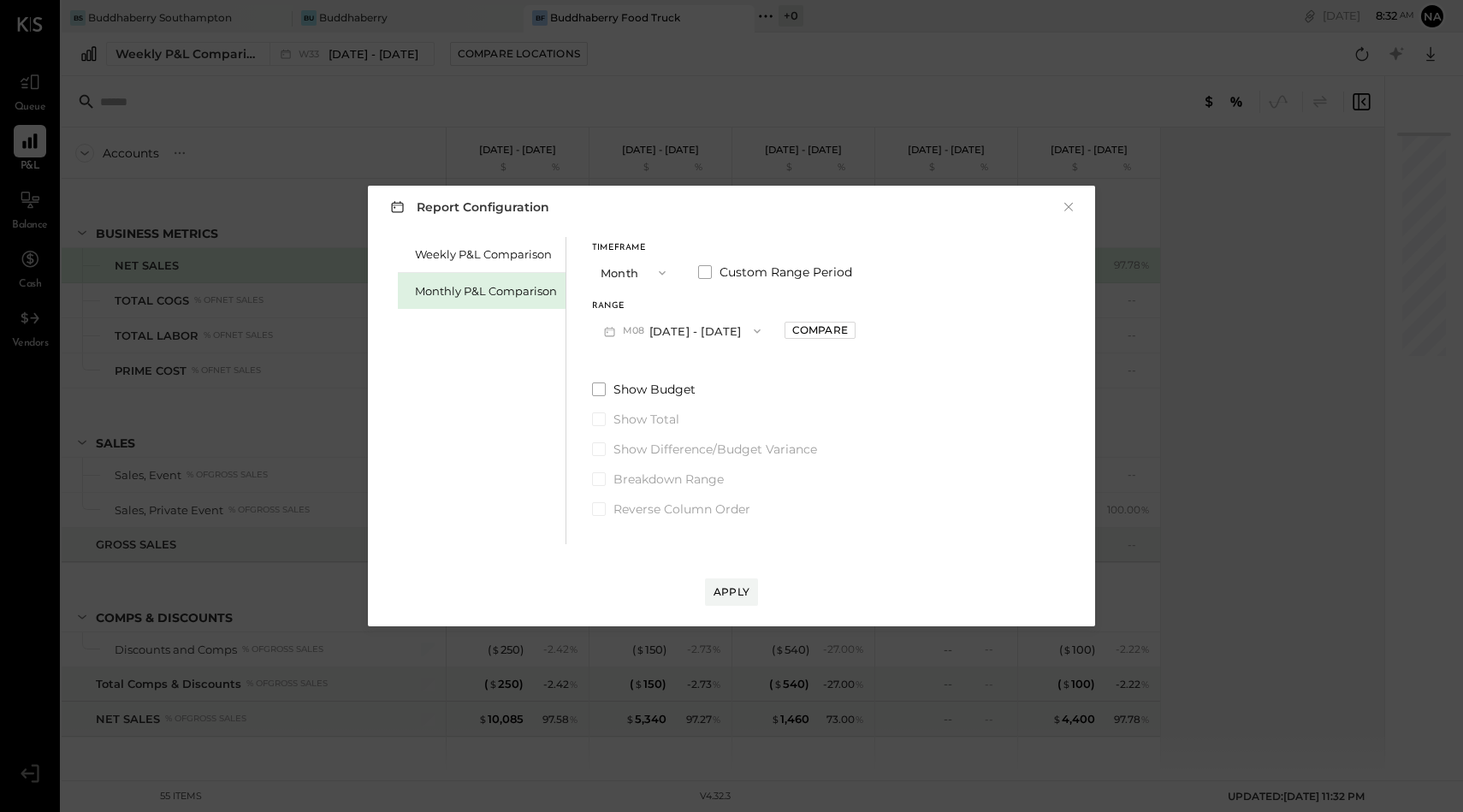
click at [696, 331] on button "M08 [DATE] - [DATE]" at bounding box center [683, 331] width 181 height 32
click at [613, 253] on div "Timeframe Month" at bounding box center [635, 266] width 86 height 45
click at [614, 263] on button "Month" at bounding box center [635, 272] width 86 height 32
click at [631, 365] on div "Year" at bounding box center [635, 364] width 84 height 31
click at [738, 593] on div "Apply" at bounding box center [731, 592] width 36 height 15
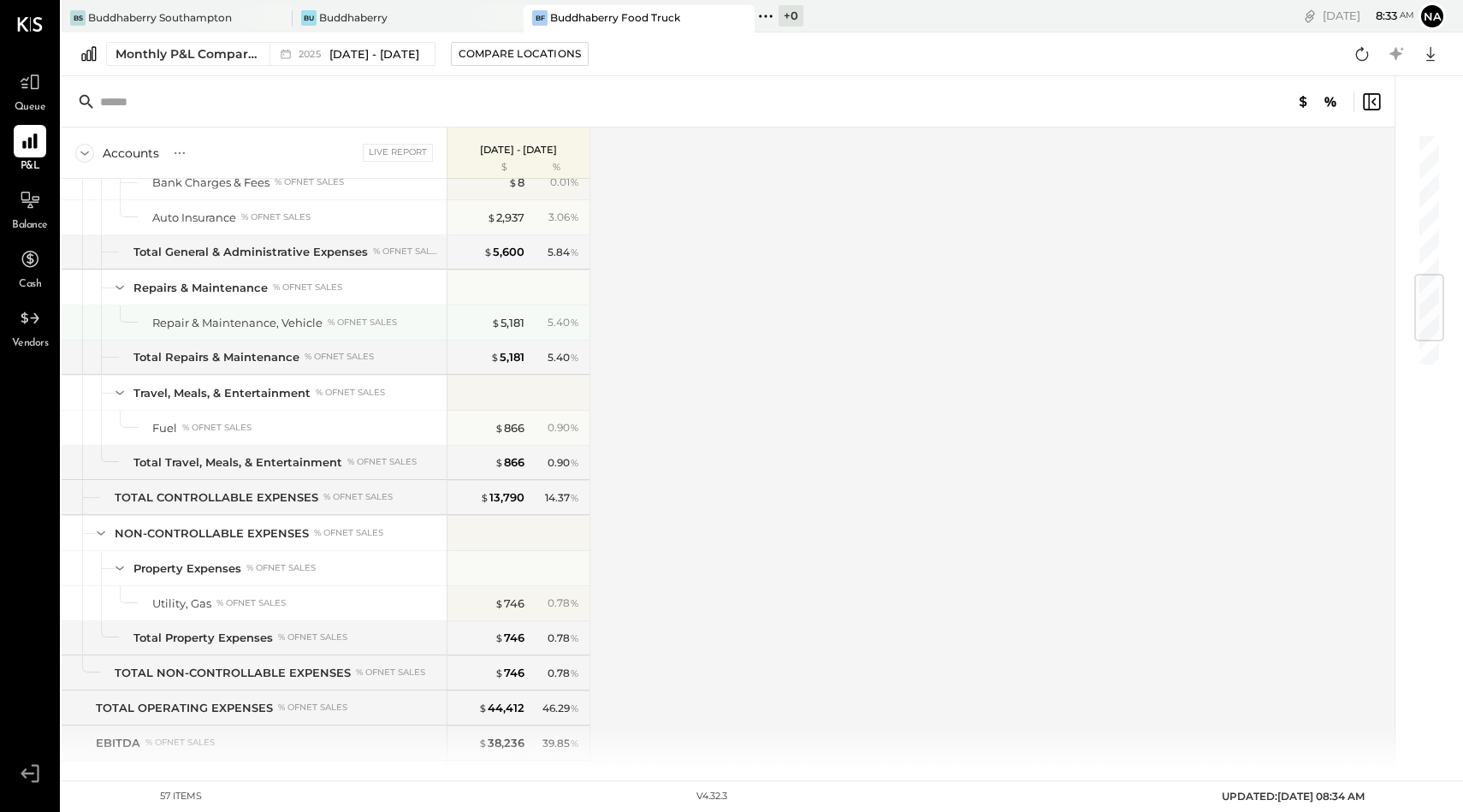
scroll to position [1445, 0]
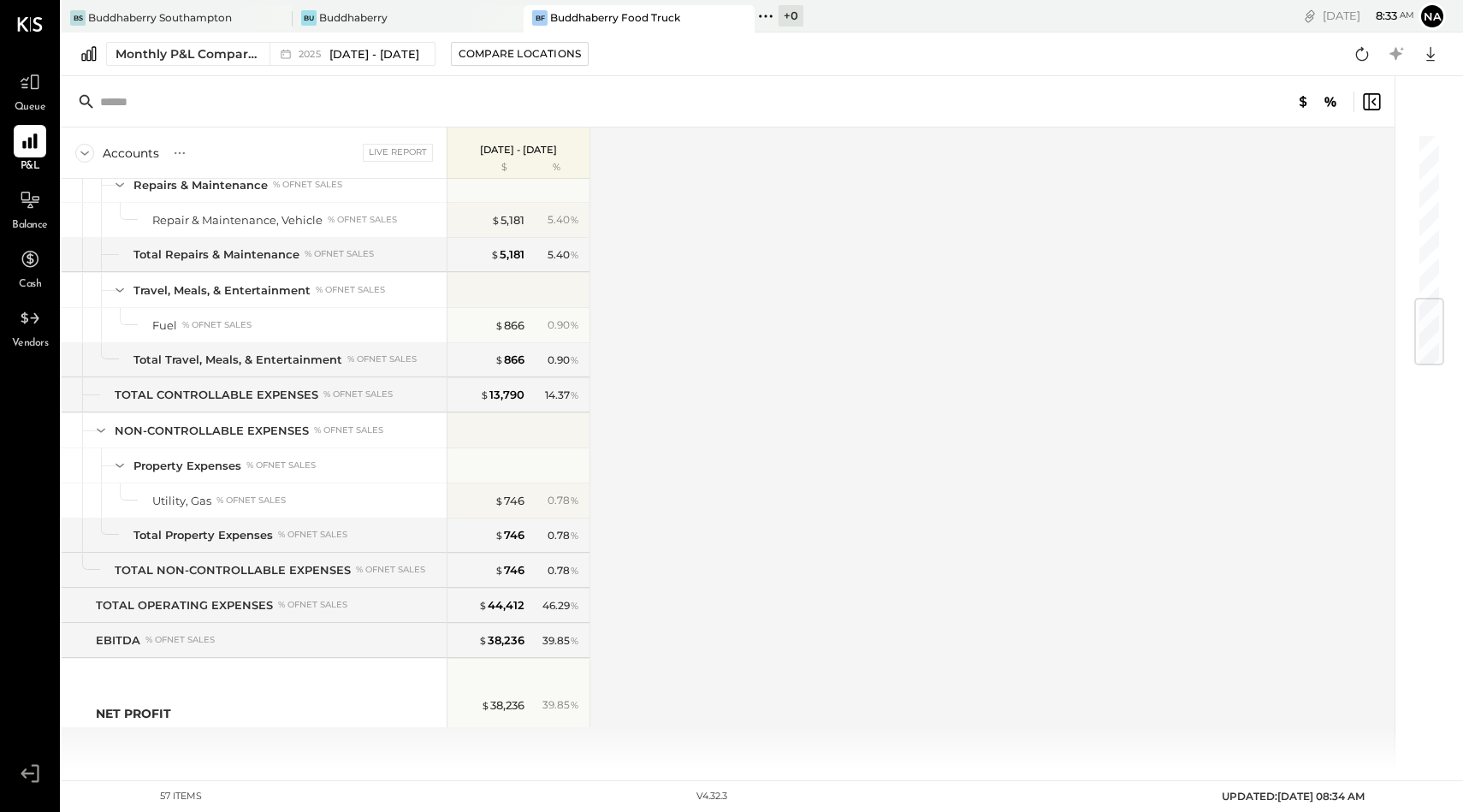
click at [385, 75] on div "Monthly P&L Comparison [DATE] - [DATE] Compare Locations Google Sheets Excel" at bounding box center [762, 54] width 1401 height 44
click at [389, 55] on span "[DATE] - [DATE]" at bounding box center [374, 54] width 90 height 16
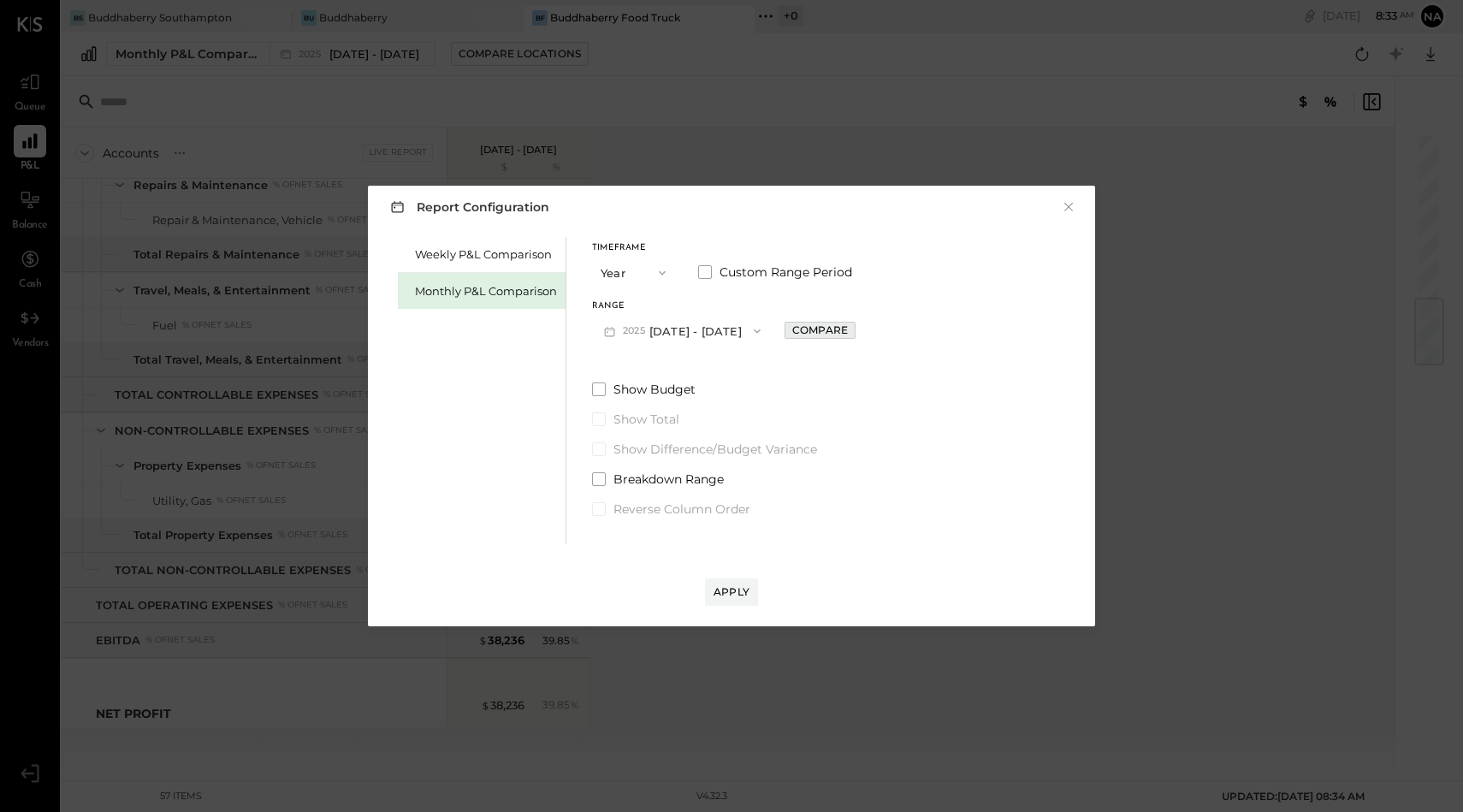
click at [846, 330] on div "Compare" at bounding box center [821, 330] width 56 height 15
click at [904, 329] on span "YEARS" at bounding box center [892, 332] width 39 height 14
click at [736, 595] on div "Apply" at bounding box center [731, 592] width 36 height 15
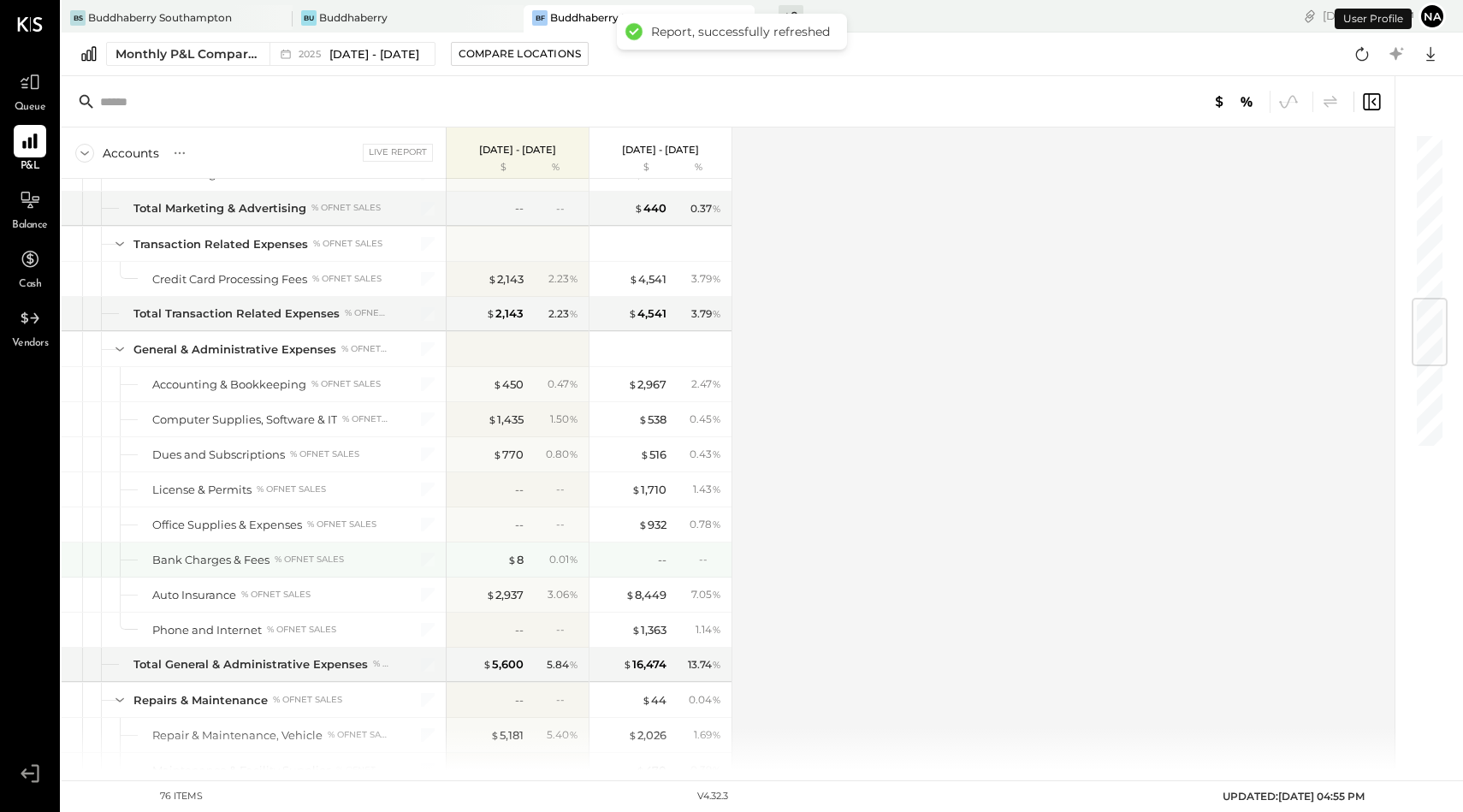
scroll to position [2111, 0]
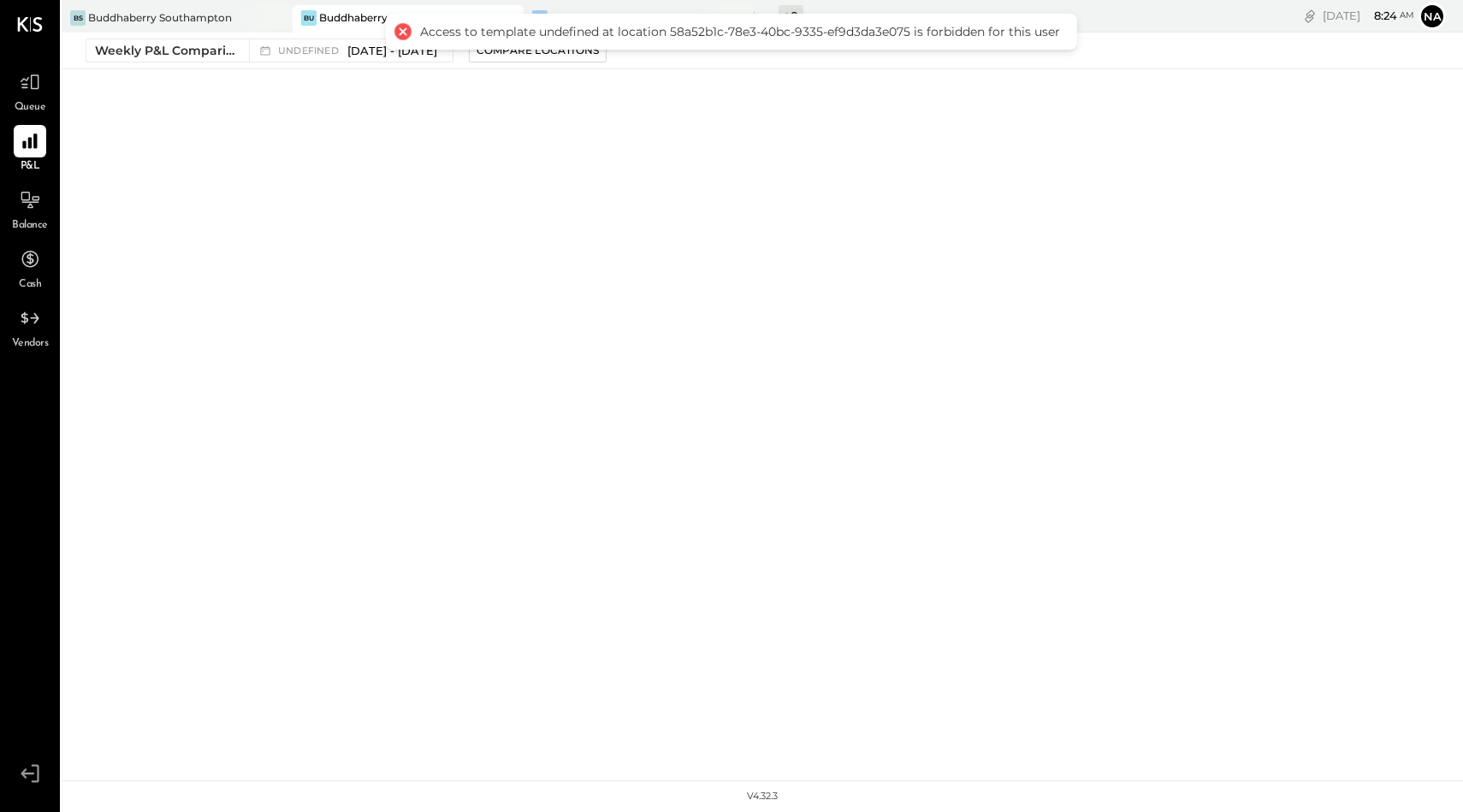
click at [404, 29] on div at bounding box center [403, 32] width 24 height 24
click at [197, 52] on div "Weekly P&L Comparison" at bounding box center [167, 50] width 144 height 17
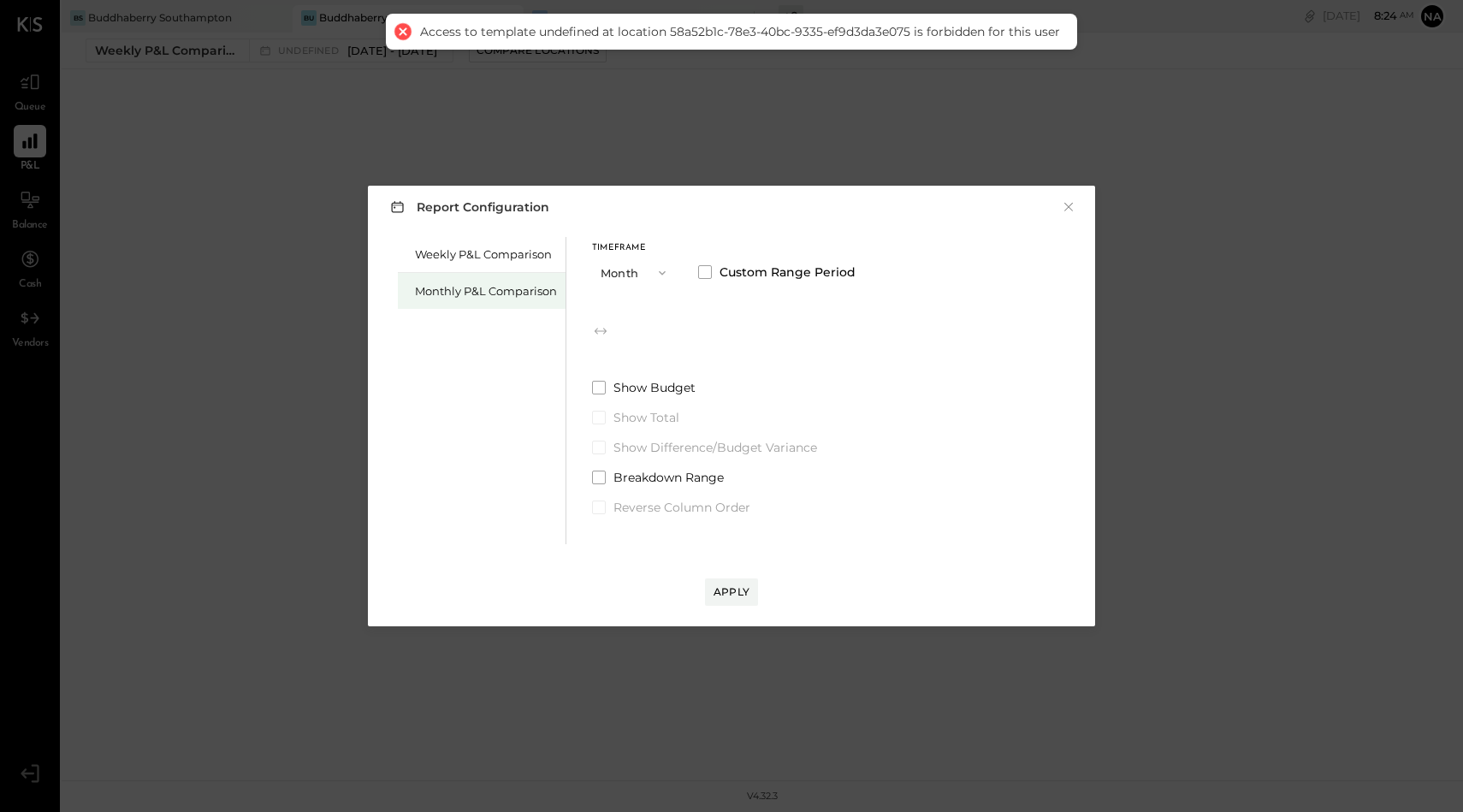
click at [473, 285] on div "Monthly P&L Comparison" at bounding box center [486, 291] width 142 height 16
click at [641, 262] on button "Month" at bounding box center [635, 272] width 86 height 32
click at [714, 305] on div "Range" at bounding box center [690, 306] width 197 height 8
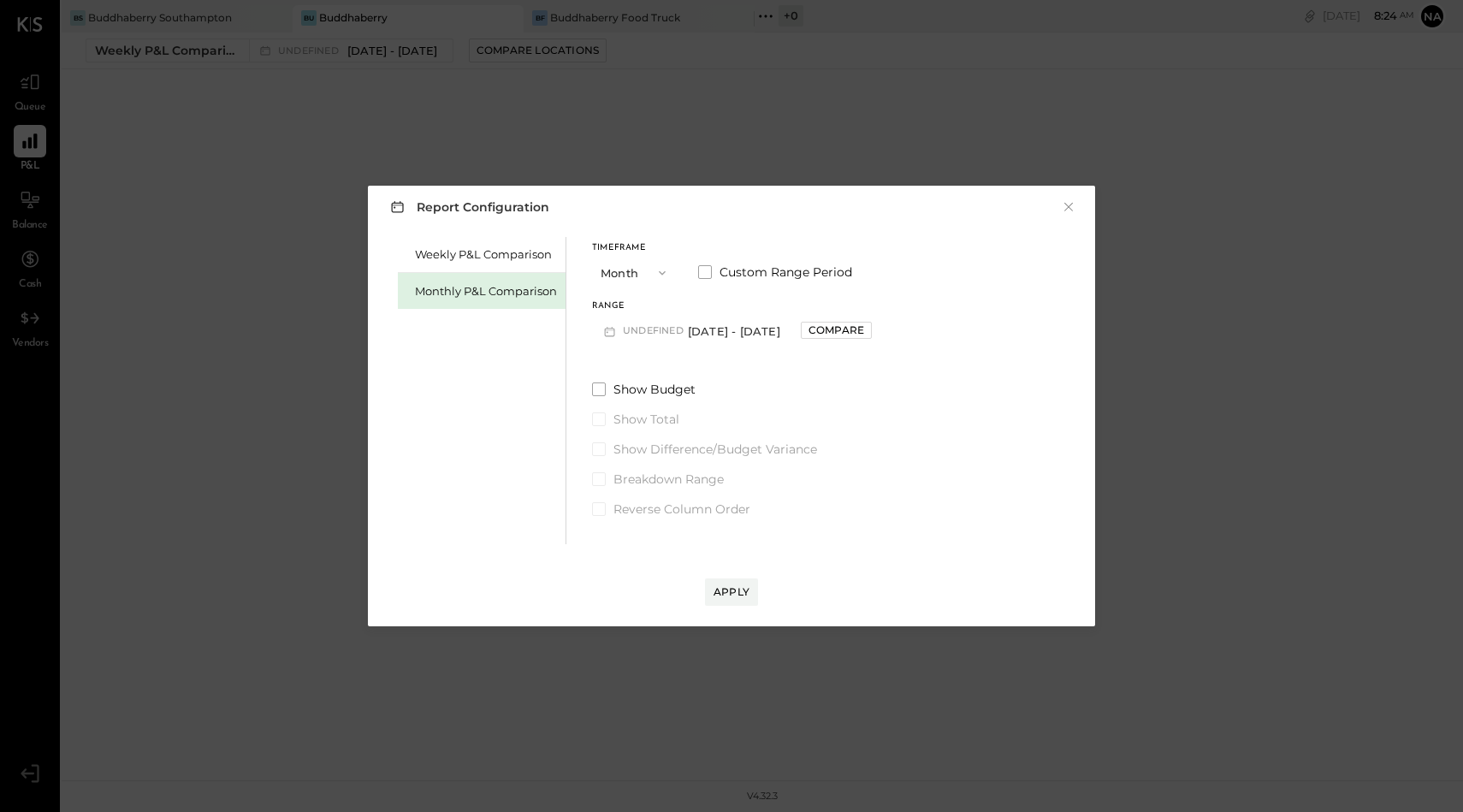
click at [628, 266] on button "Month" at bounding box center [635, 272] width 86 height 32
click at [629, 336] on div "YTD" at bounding box center [635, 333] width 84 height 31
click at [622, 270] on button "YTD" at bounding box center [635, 272] width 86 height 32
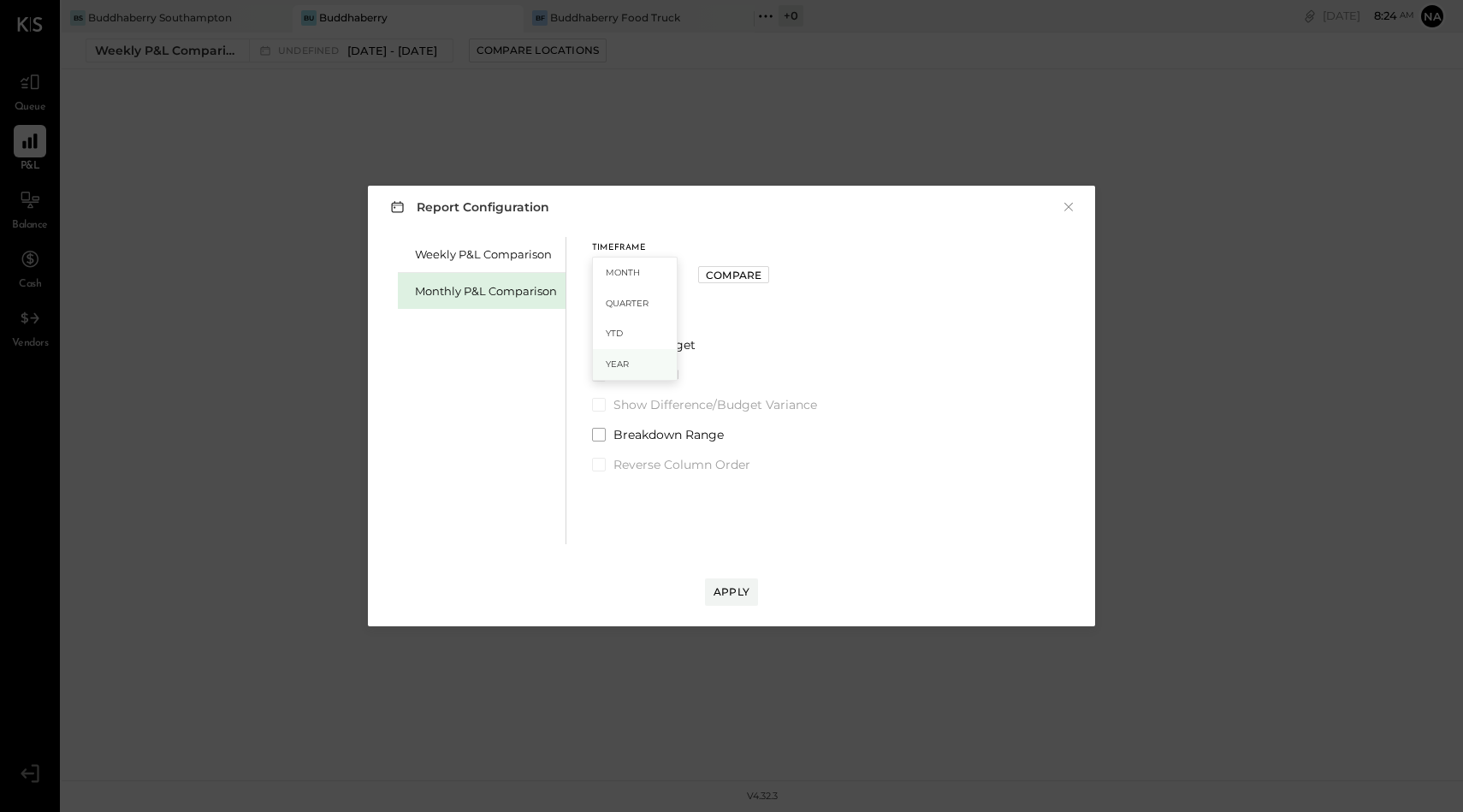
click at [625, 356] on div "Year" at bounding box center [635, 364] width 84 height 31
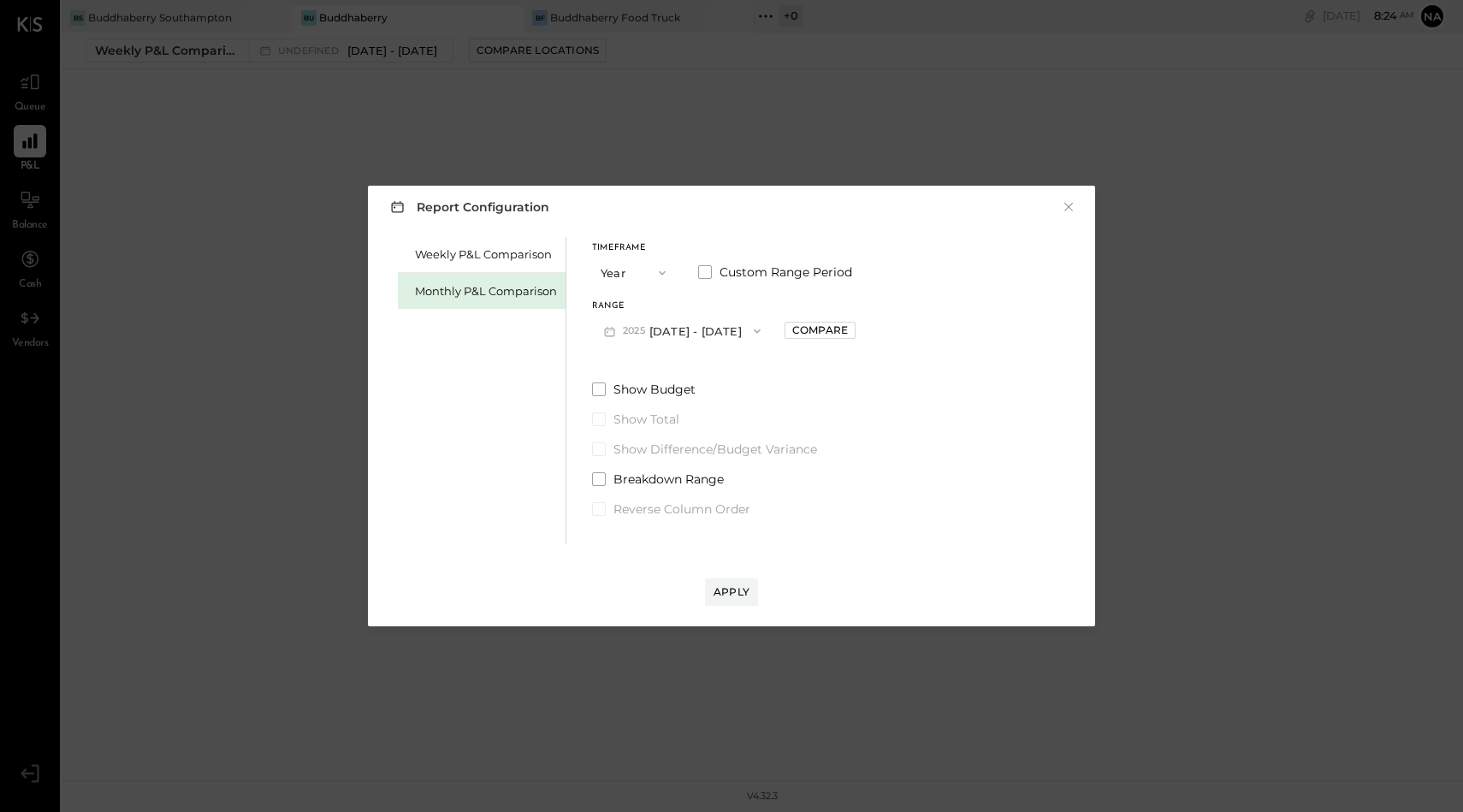
click at [656, 333] on button "2025 Jan 1 - Dec 31, 2025" at bounding box center [683, 331] width 181 height 32
click at [653, 271] on span "button" at bounding box center [658, 272] width 22 height 14
click at [706, 274] on span at bounding box center [705, 271] width 14 height 14
click at [669, 334] on button "Jan 1, 2025" at bounding box center [642, 331] width 102 height 32
click at [806, 342] on button "Dec 31, 2025" at bounding box center [778, 331] width 86 height 32
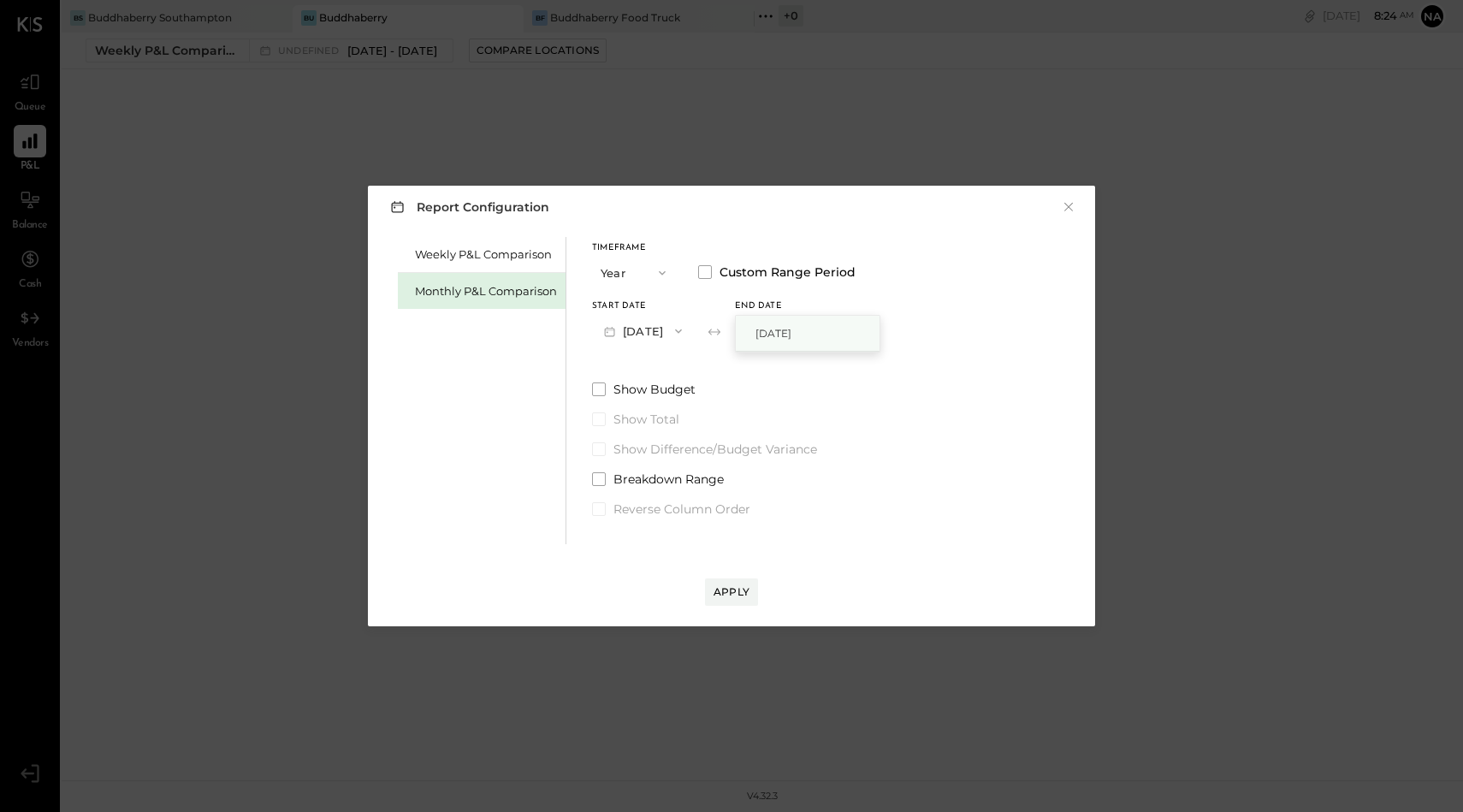
click at [792, 337] on span "Dec 31, 2025" at bounding box center [773, 334] width 36 height 15
click at [805, 328] on button "Dec 31, 2025" at bounding box center [778, 331] width 86 height 32
click at [751, 371] on div "Timeframe Year Custom Range Period Start Date Jan 1, 2025 End date Dec 31, 2025…" at bounding box center [724, 377] width 264 height 281
click at [653, 263] on button "Year" at bounding box center [635, 272] width 86 height 32
click at [631, 298] on span "Quarter" at bounding box center [628, 303] width 43 height 11
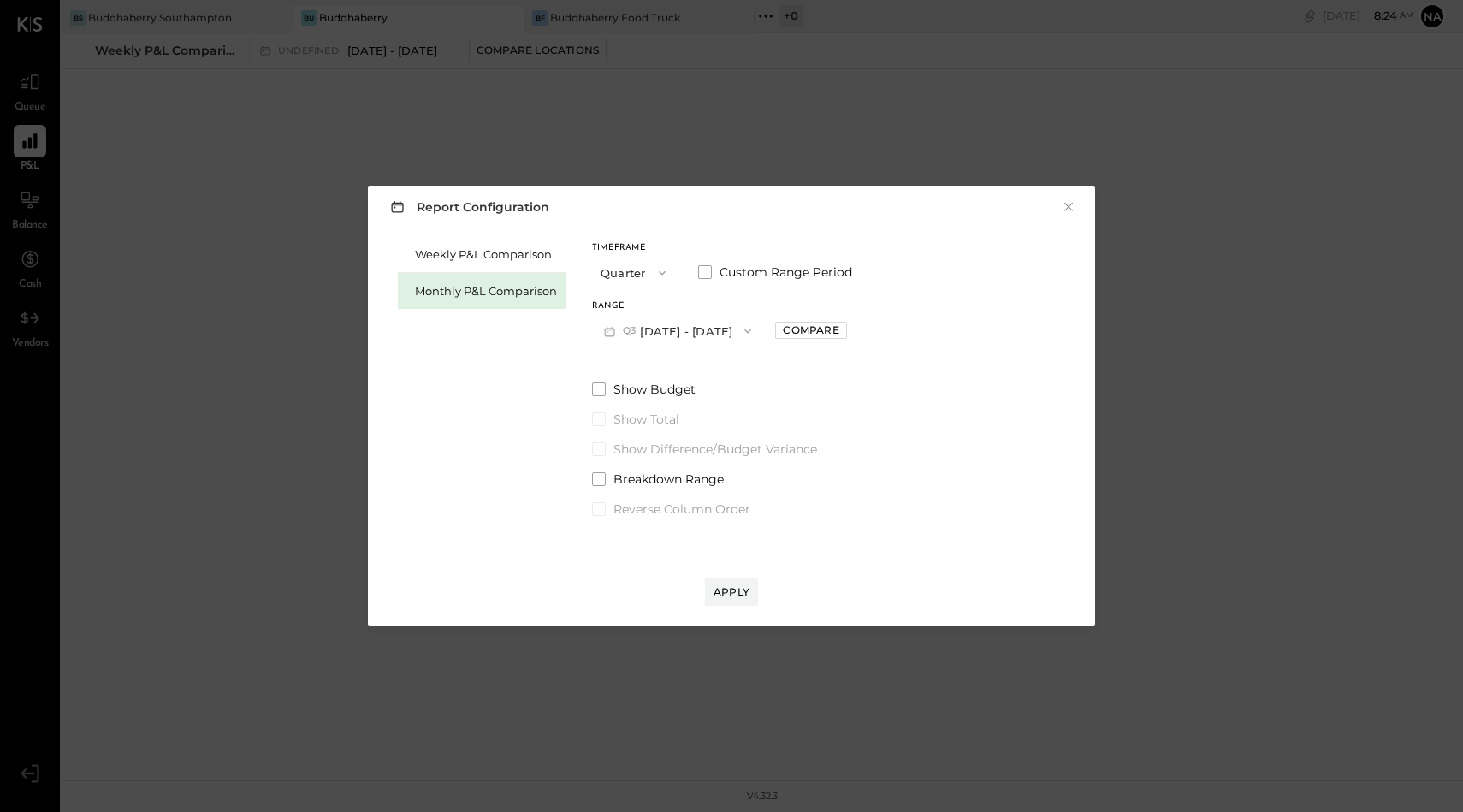
click at [660, 330] on button "Q3 [DATE] - [DATE]" at bounding box center [678, 331] width 172 height 32
click at [638, 264] on button "Quarter" at bounding box center [635, 272] width 86 height 32
click at [630, 302] on span "Quarter" at bounding box center [628, 303] width 43 height 11
click at [721, 331] on button "Q3 [DATE] - [DATE]" at bounding box center [678, 331] width 172 height 32
click at [692, 401] on span "[DATE] - [DATE]" at bounding box center [664, 406] width 81 height 15
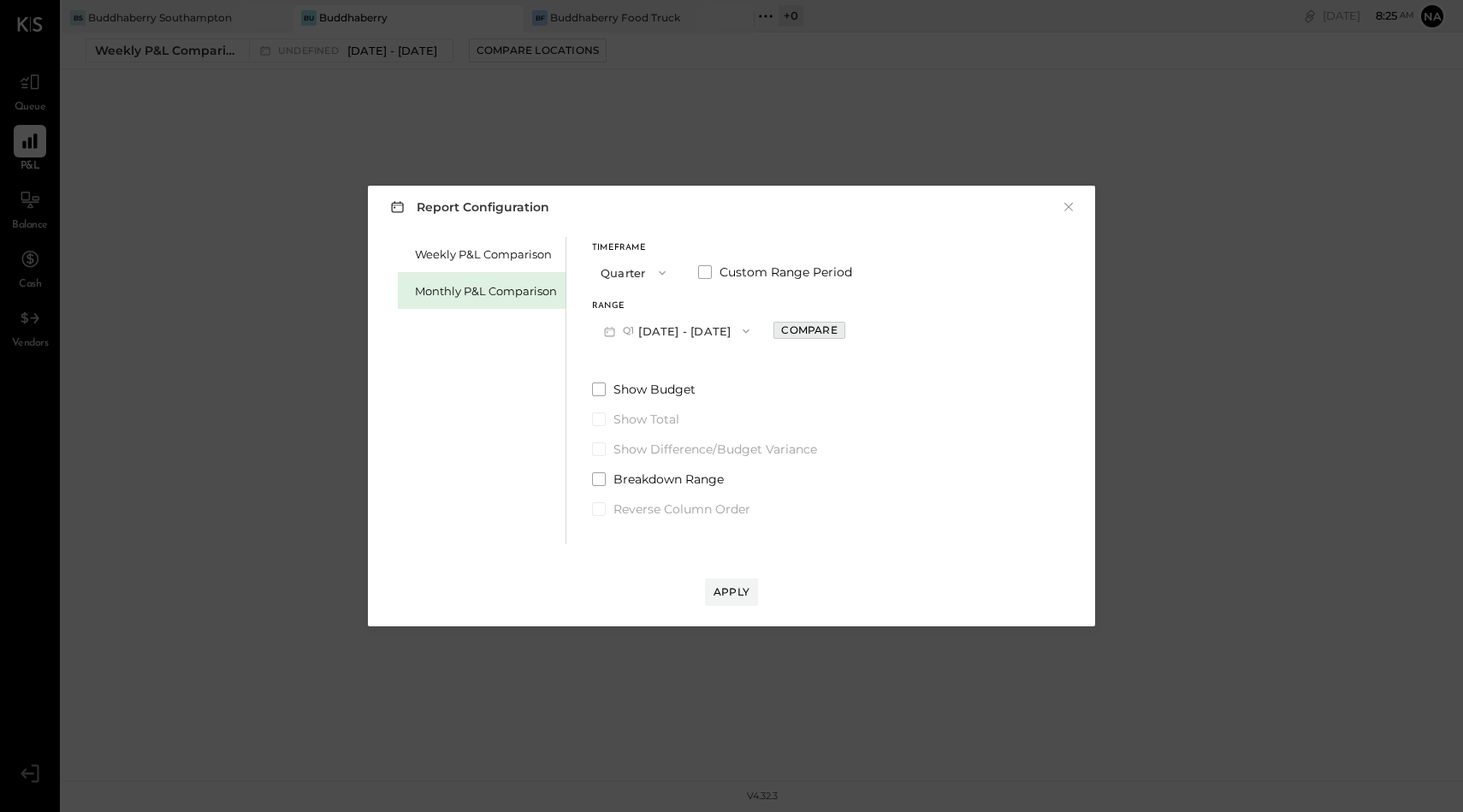
click at [828, 326] on div "Compare" at bounding box center [809, 330] width 56 height 15
click at [600, 392] on span at bounding box center [599, 389] width 14 height 14
click at [738, 592] on div "Apply" at bounding box center [731, 592] width 36 height 15
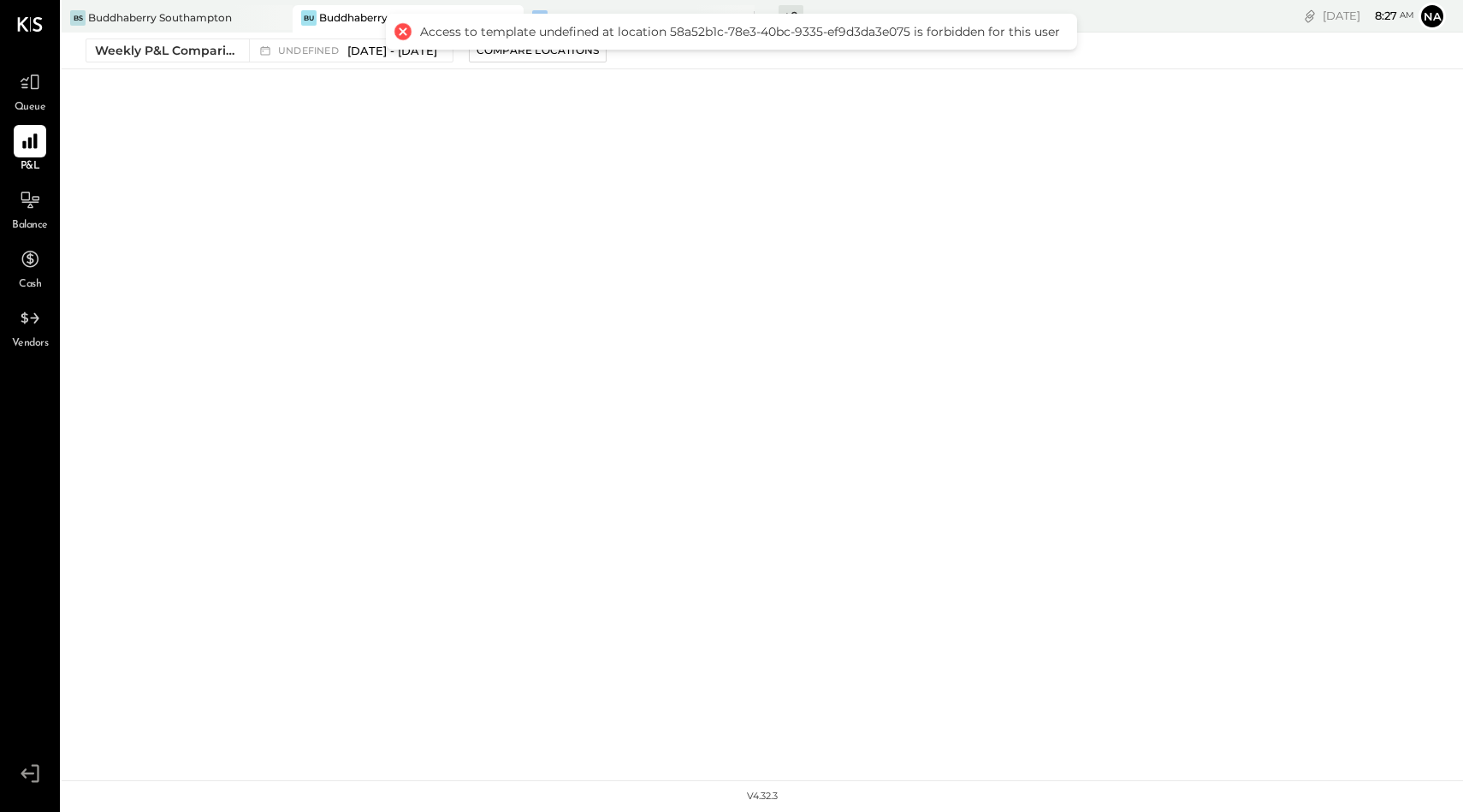
click at [405, 32] on div at bounding box center [403, 32] width 24 height 24
click at [179, 48] on div "Weekly P&L Comparison" at bounding box center [167, 50] width 144 height 17
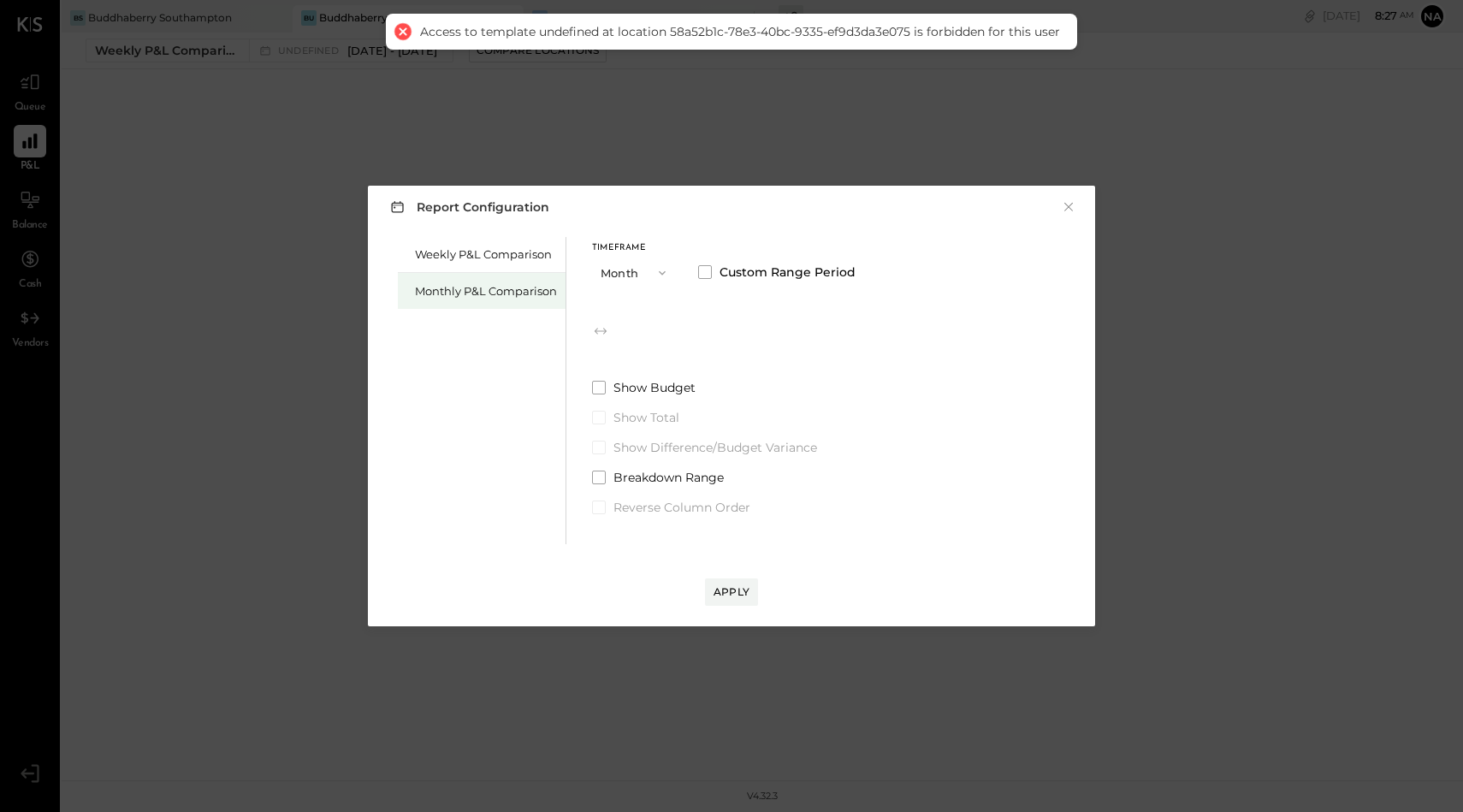
click at [495, 298] on div "Monthly P&L Comparison" at bounding box center [482, 291] width 168 height 36
click at [668, 333] on span "undefined" at bounding box center [656, 331] width 65 height 14
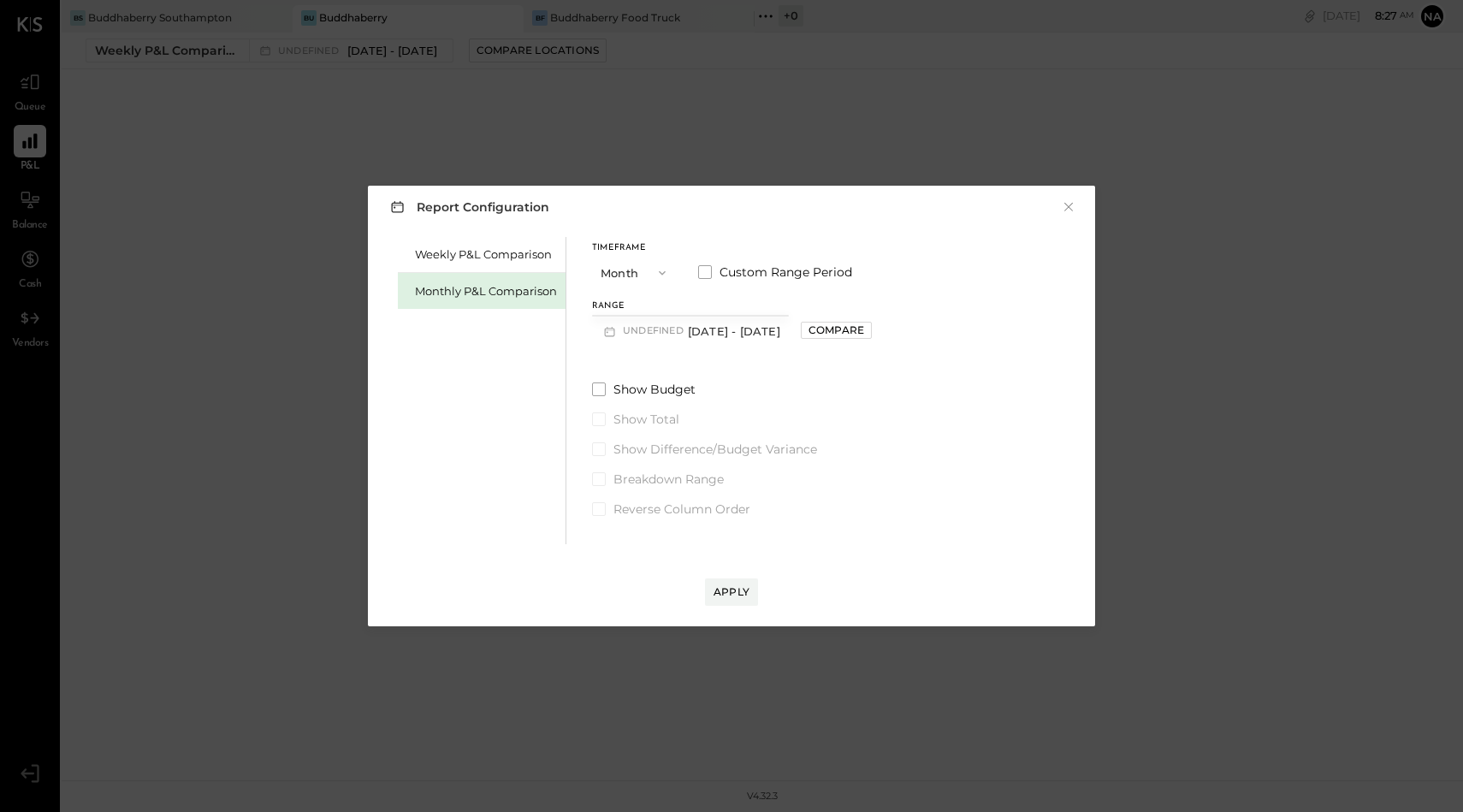
click at [748, 324] on button "undefined Aug 1 - 31, 2025" at bounding box center [690, 331] width 197 height 32
click at [1070, 200] on button "×" at bounding box center [1069, 207] width 16 height 17
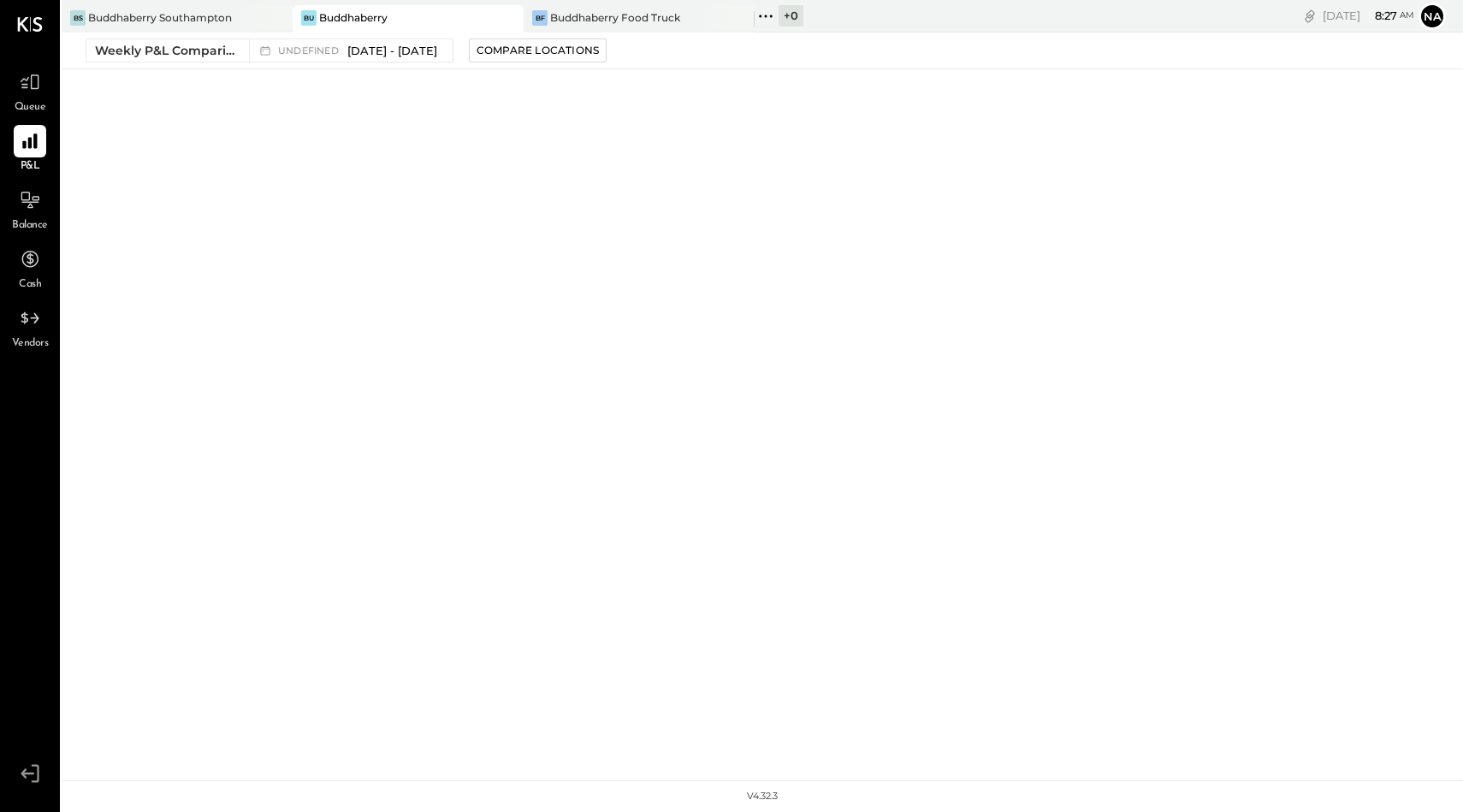
click at [394, 34] on div "Weekly P&L Comparison undefined Jan 1 - Sep 30, 2024 Compare Locations" at bounding box center [762, 50] width 1401 height 36
click at [403, 62] on button "Weekly P&L Comparison undefined Jan 1 - Sep 30, 2024" at bounding box center [269, 50] width 368 height 24
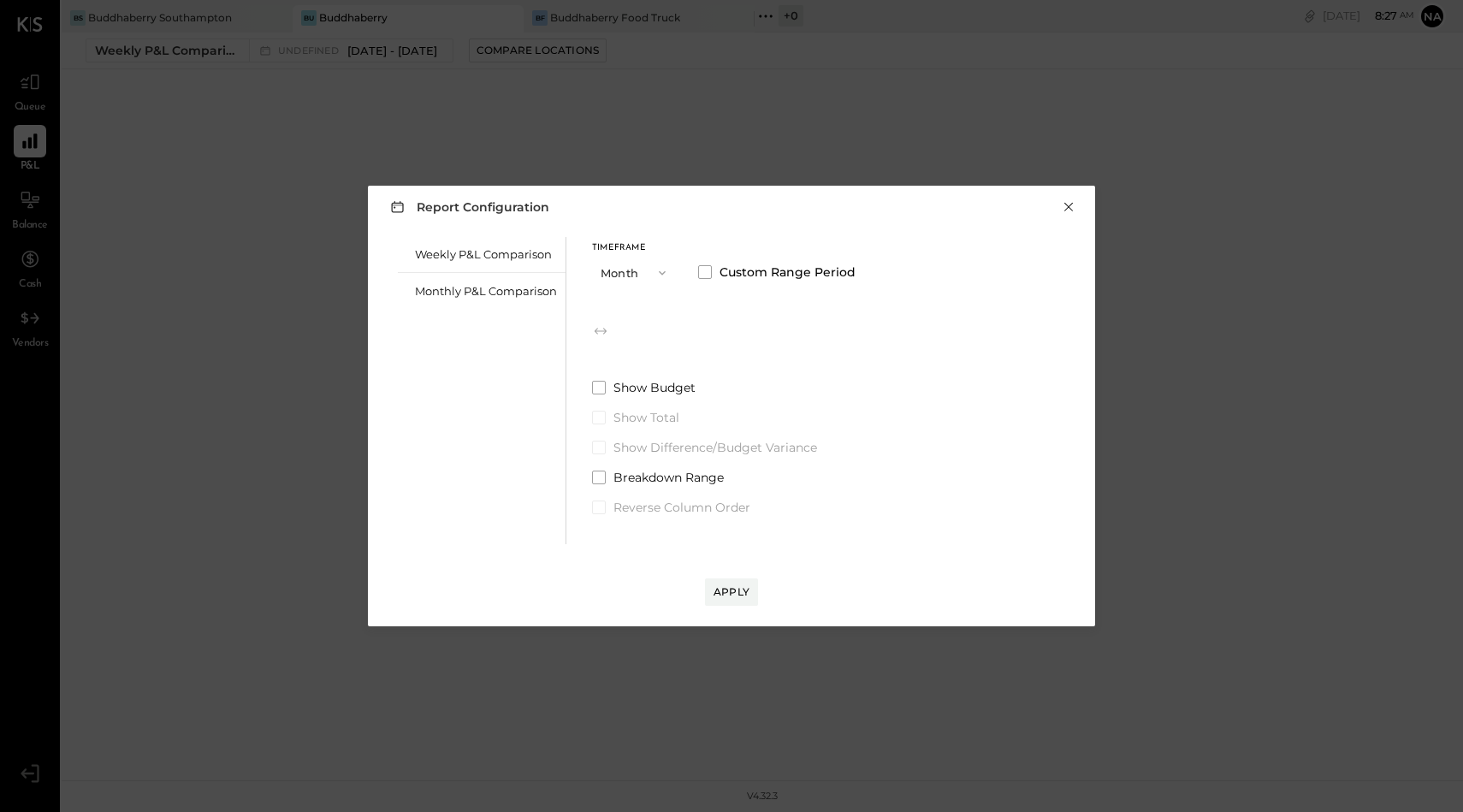
click at [1070, 203] on button "×" at bounding box center [1069, 207] width 16 height 17
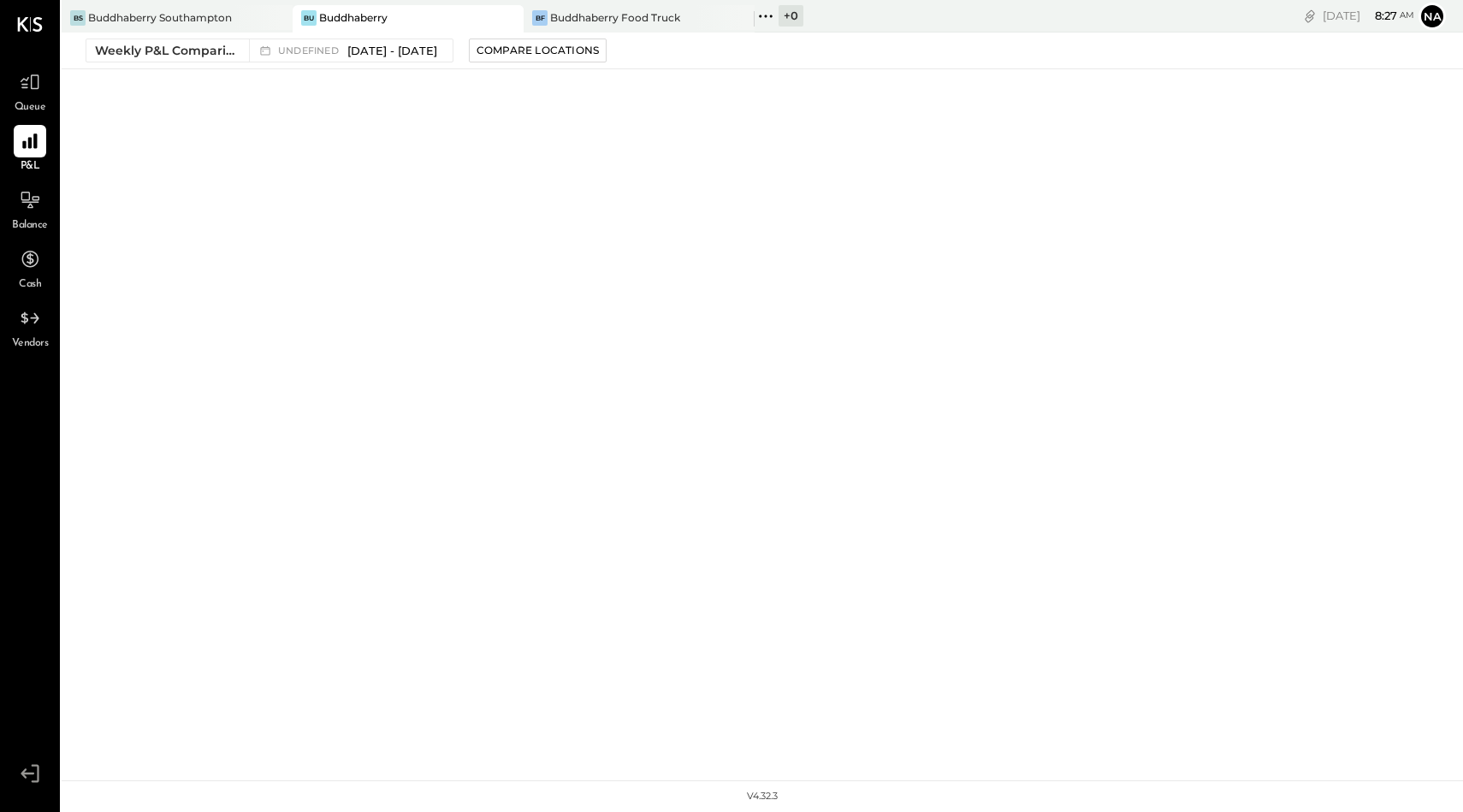
click at [421, 12] on div "Bu Buddhaberry" at bounding box center [395, 18] width 205 height 16
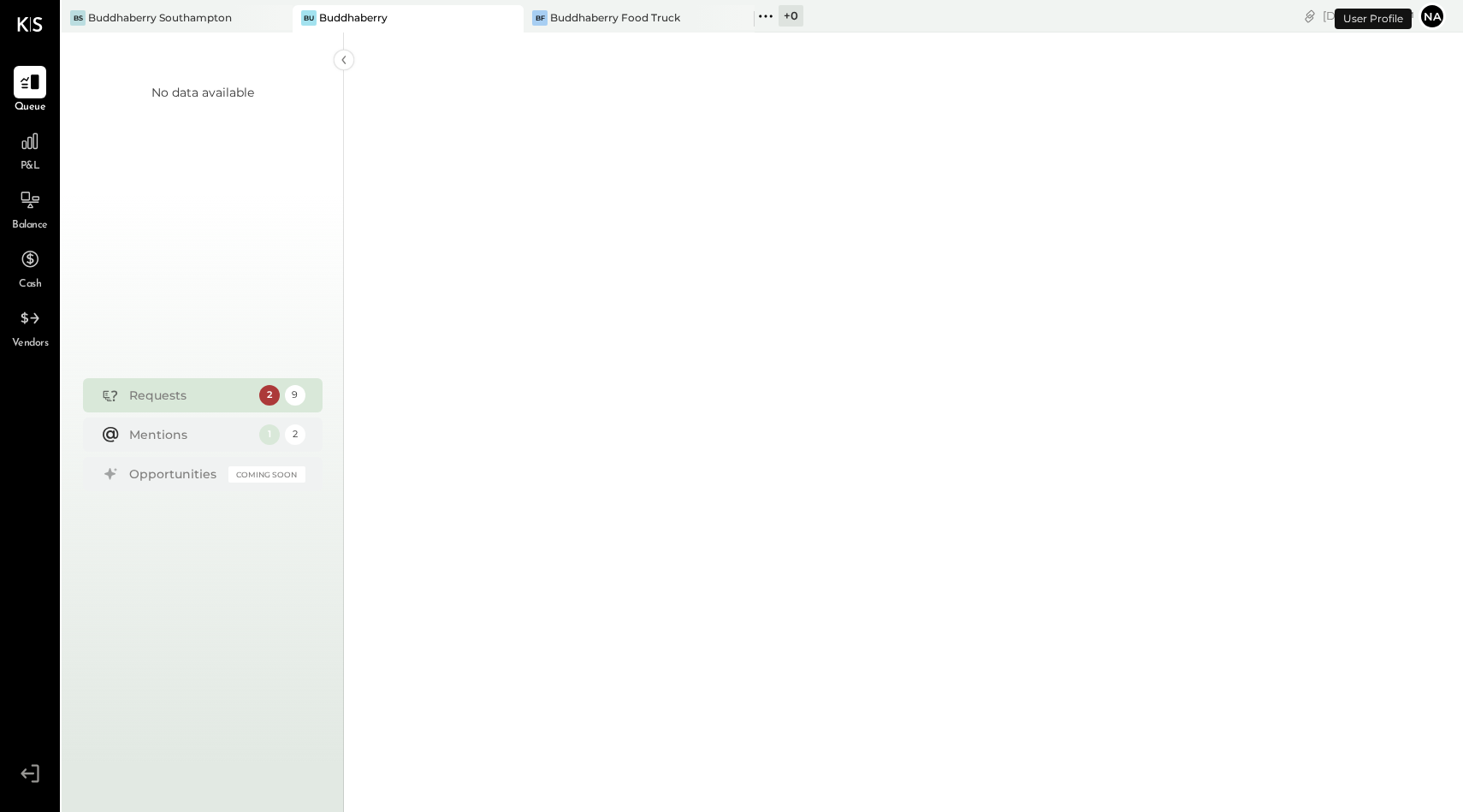
click at [25, 158] on div "P&L" at bounding box center [30, 149] width 33 height 49
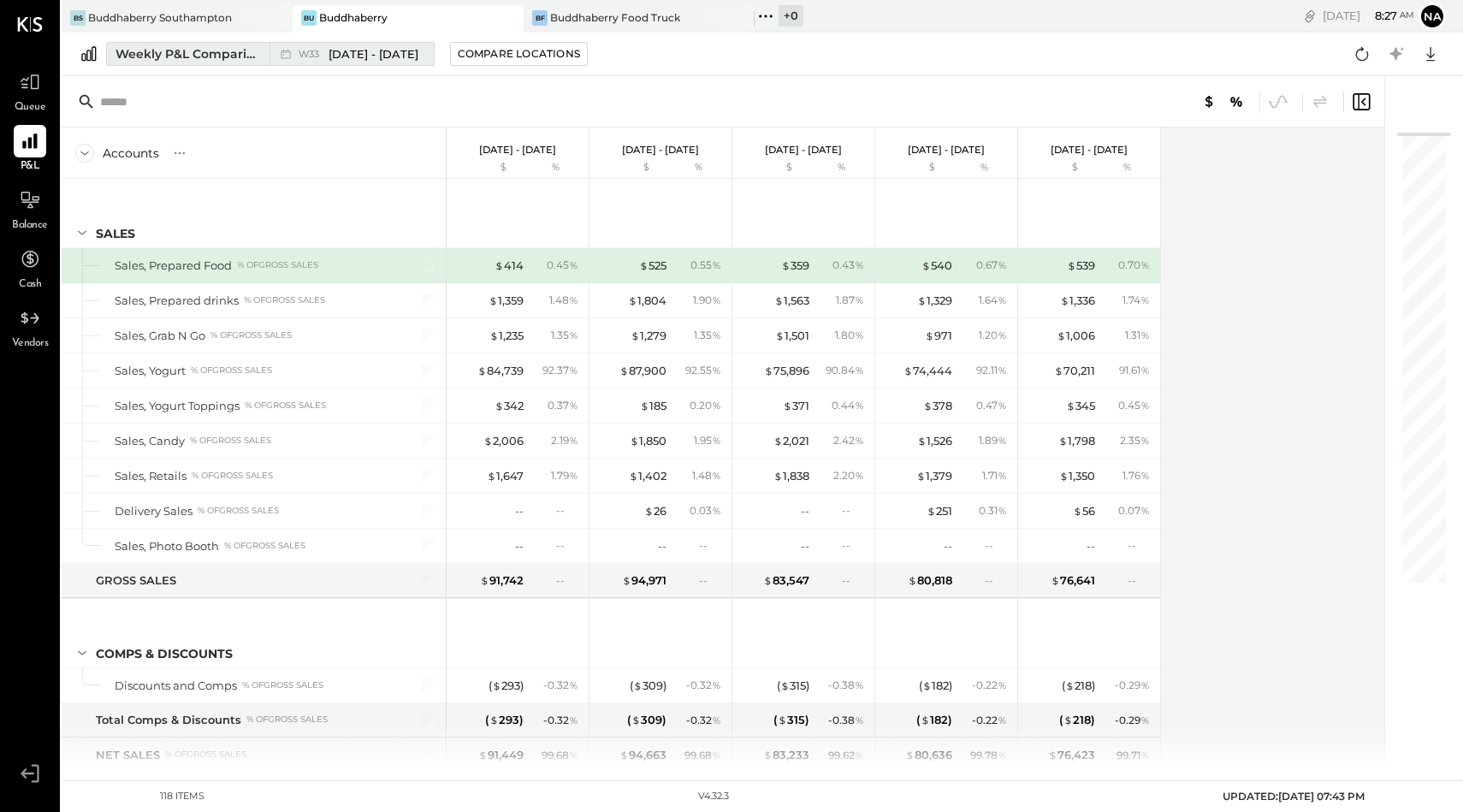
click at [189, 52] on div "Weekly P&L Comparison" at bounding box center [187, 54] width 144 height 17
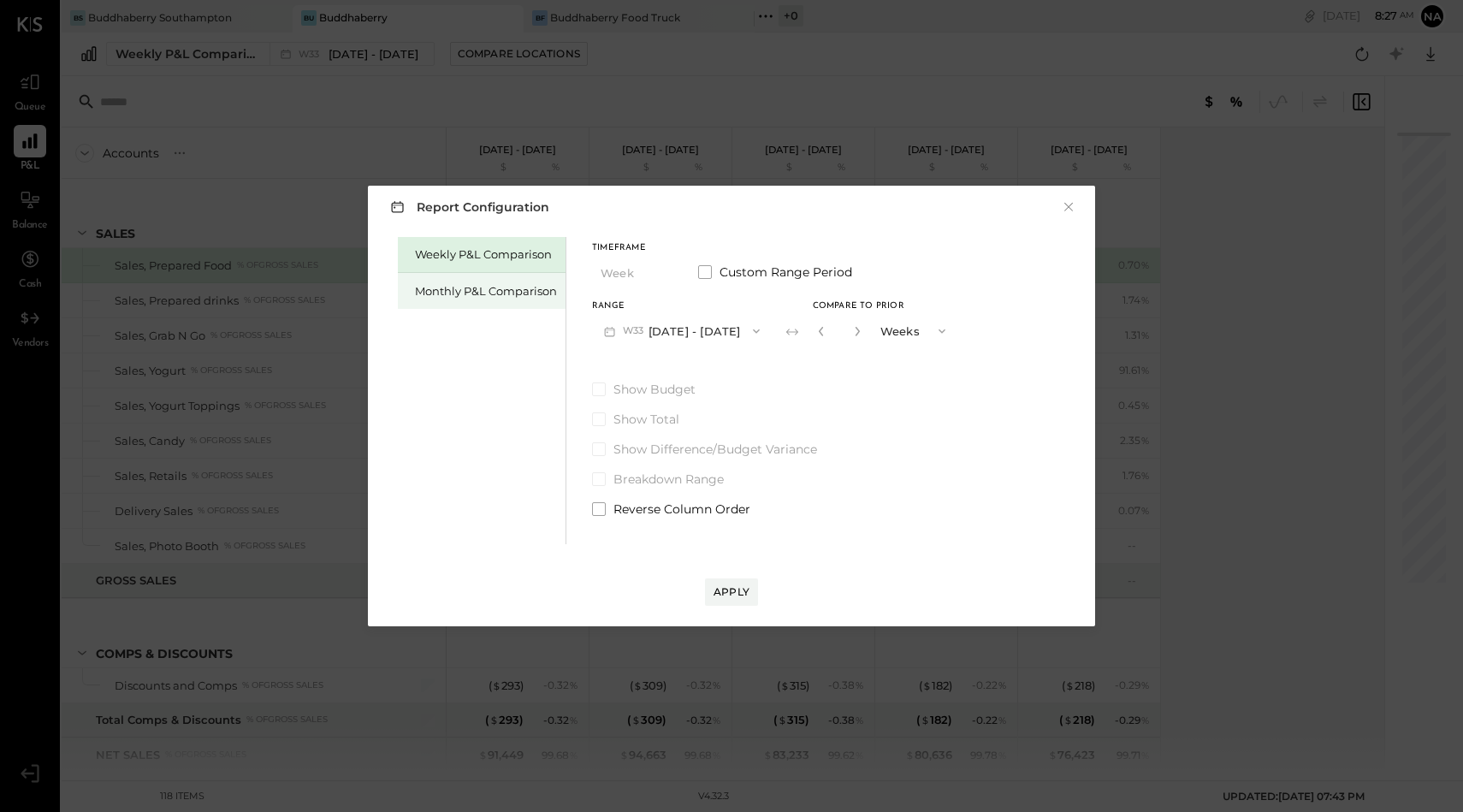
click at [440, 298] on div "Monthly P&L Comparison" at bounding box center [482, 291] width 168 height 36
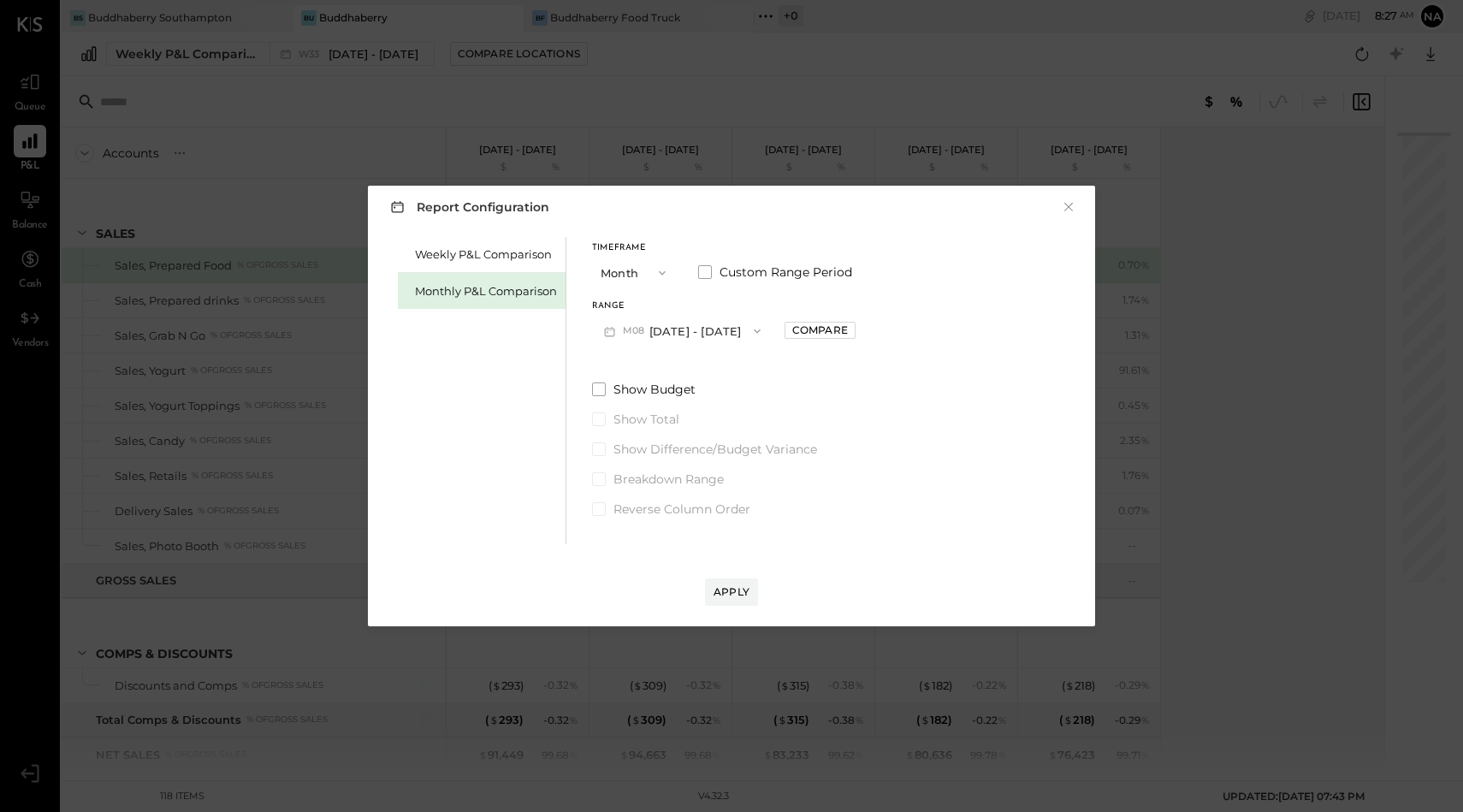
click at [681, 327] on button "M08 [DATE] - [DATE]" at bounding box center [683, 331] width 181 height 32
click at [672, 359] on div "M07 [DATE] - [DATE]" at bounding box center [690, 369] width 195 height 36
click at [674, 328] on button "M07 [DATE] - [DATE]" at bounding box center [683, 331] width 181 height 32
click at [635, 275] on button "Month" at bounding box center [635, 272] width 86 height 32
click at [635, 295] on div "Quarter" at bounding box center [635, 303] width 84 height 31
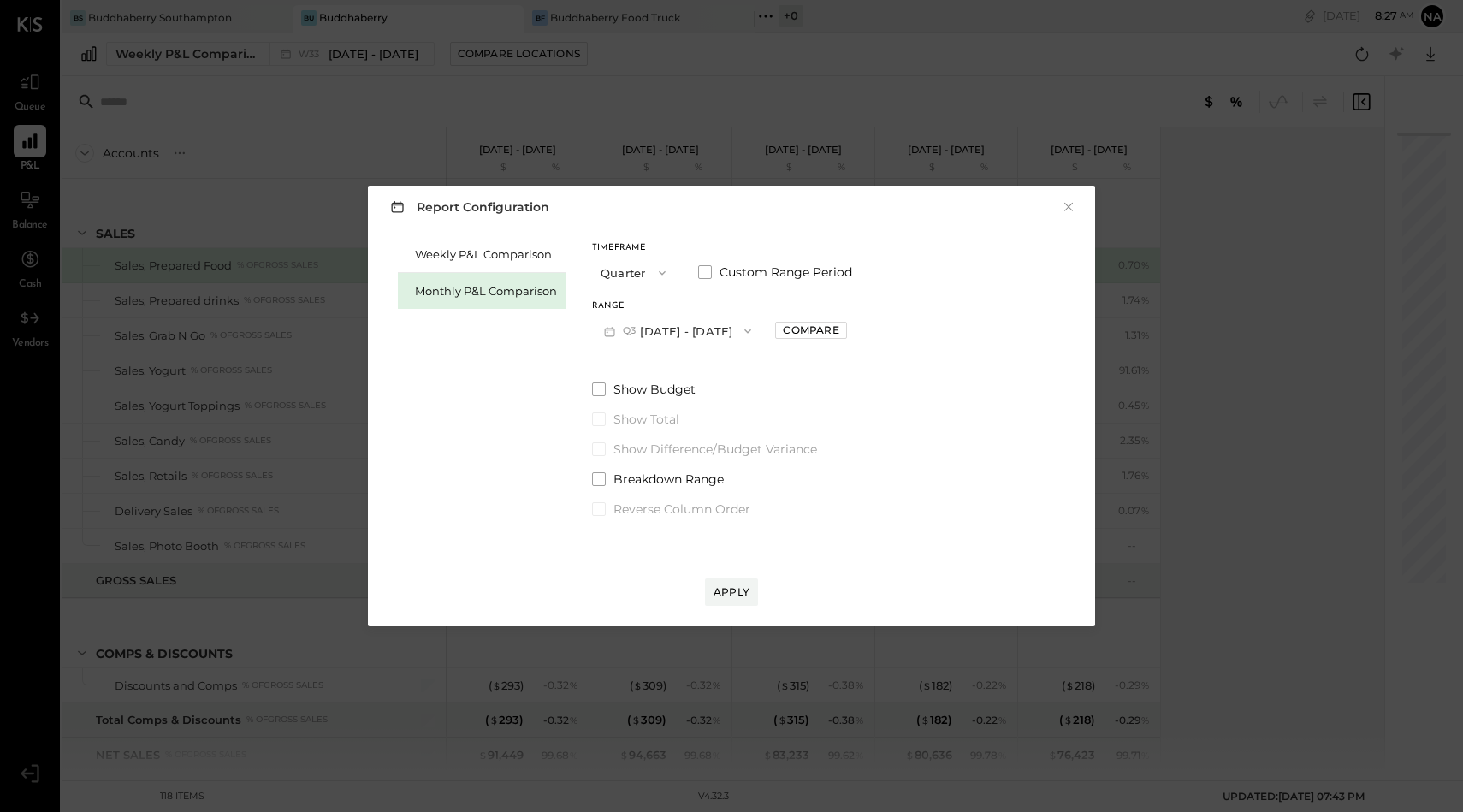
click at [670, 323] on button "Q3 [DATE] - [DATE]" at bounding box center [678, 331] width 172 height 32
click at [682, 403] on span "[DATE] - [DATE]" at bounding box center [664, 406] width 81 height 15
click at [812, 325] on div "Compare" at bounding box center [809, 330] width 56 height 15
click at [909, 337] on button "Quarters" at bounding box center [907, 331] width 90 height 32
click at [588, 392] on div "Weekly P&L Comparison Monthly P&L Comparison Timeframe Quarter Custom Range Per…" at bounding box center [731, 389] width 693 height 311
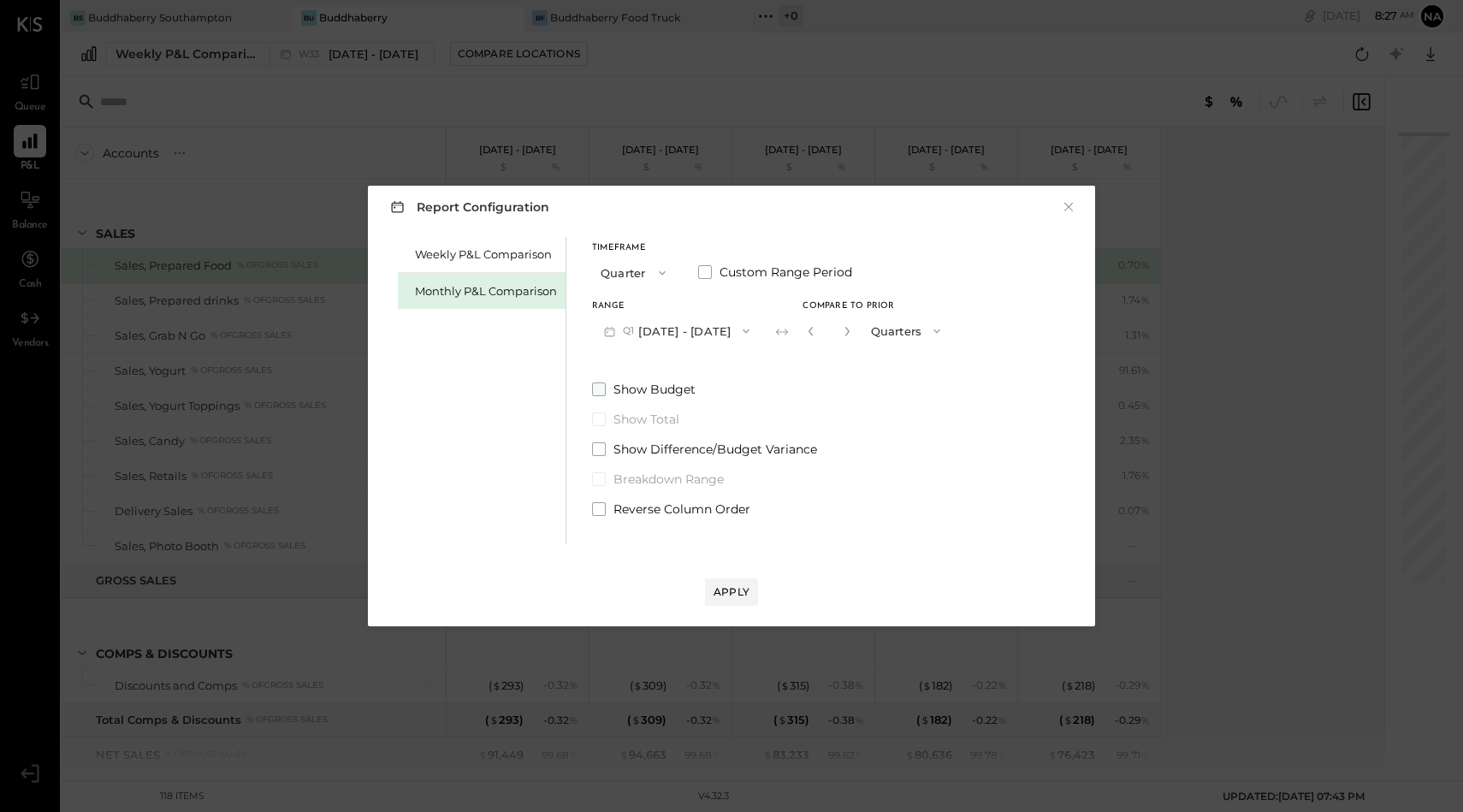
click at [607, 392] on label "Show Budget" at bounding box center [772, 389] width 360 height 17
click at [733, 593] on div "Apply" at bounding box center [731, 592] width 36 height 15
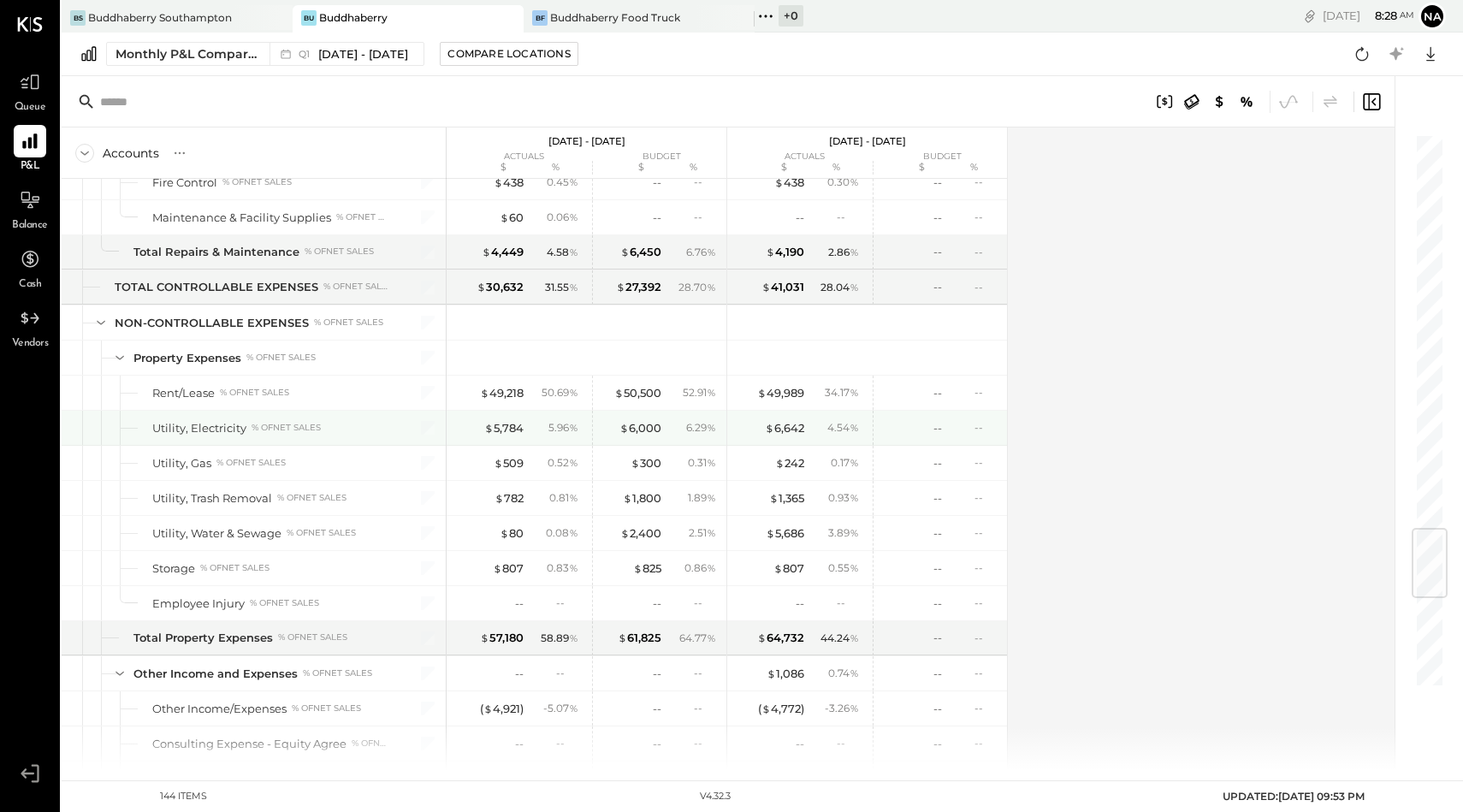
scroll to position [4075, 0]
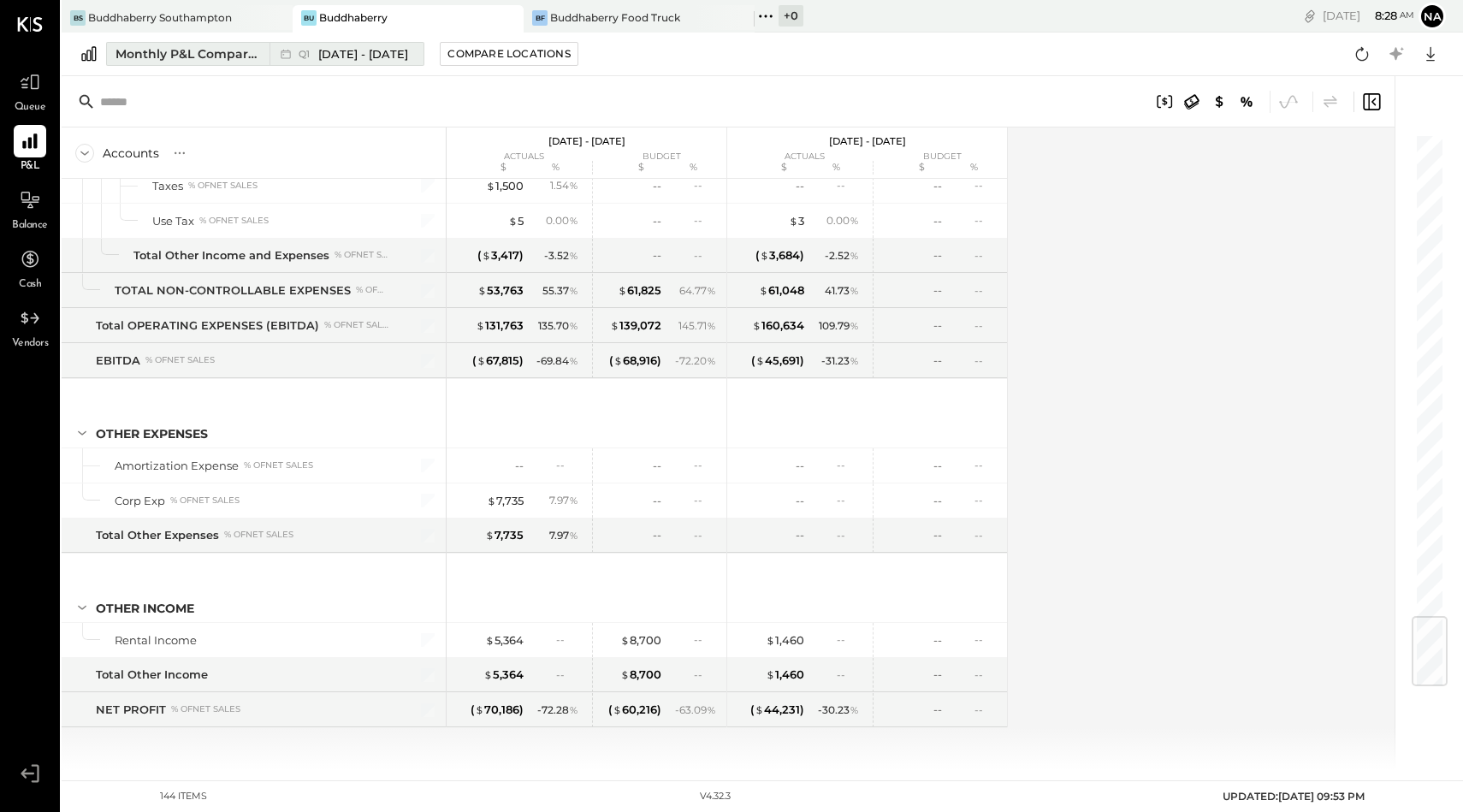
click at [408, 49] on span "[DATE] - [DATE]" at bounding box center [363, 54] width 90 height 16
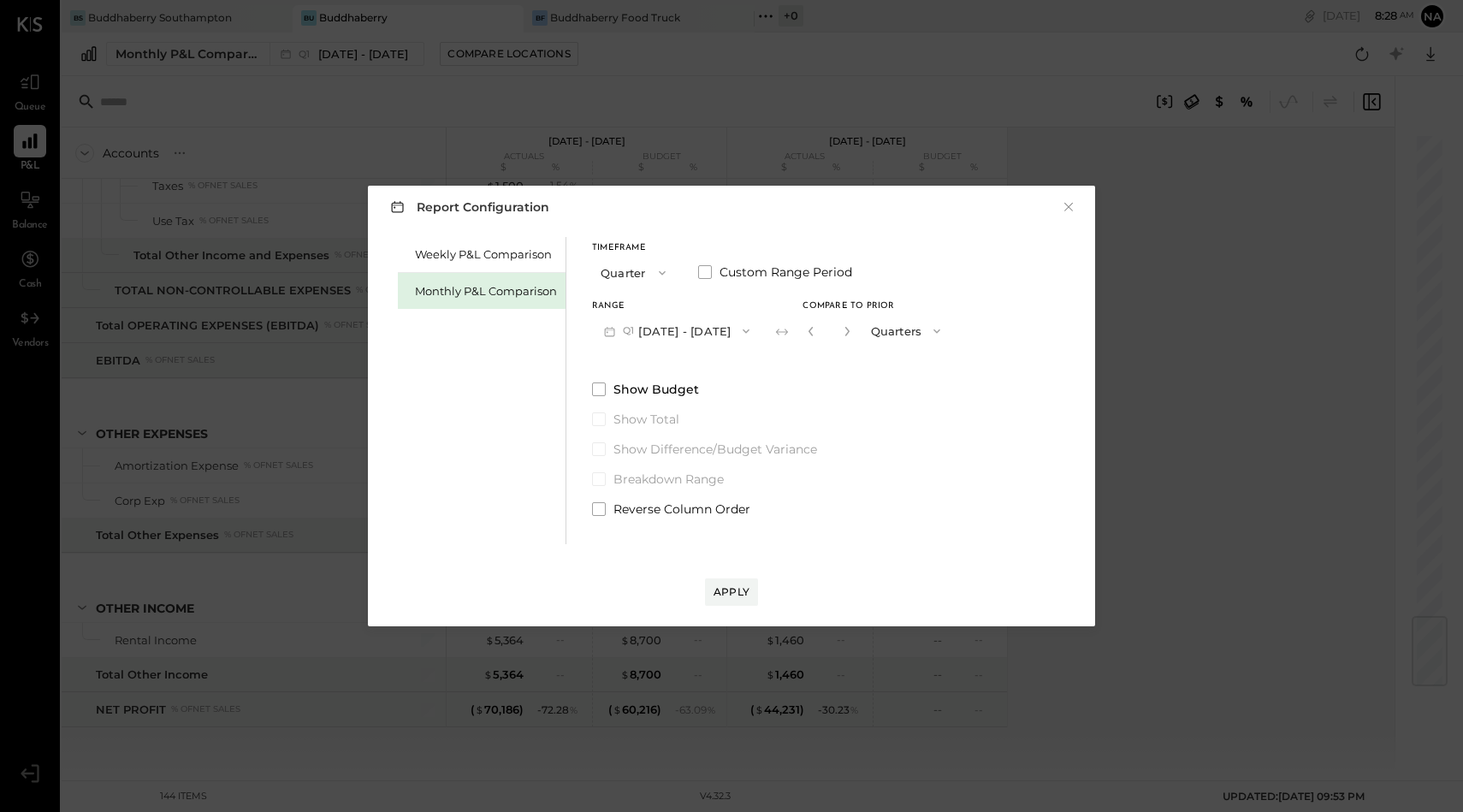
click at [911, 337] on button "Quarters" at bounding box center [907, 331] width 90 height 32
click at [904, 362] on span "Years" at bounding box center [890, 362] width 28 height 11
click at [719, 612] on div "Report Configuration × Weekly P&L Comparison Monthly P&L Comparison Timeframe Q…" at bounding box center [732, 406] width 727 height 441
click at [735, 587] on div "Apply" at bounding box center [731, 592] width 36 height 15
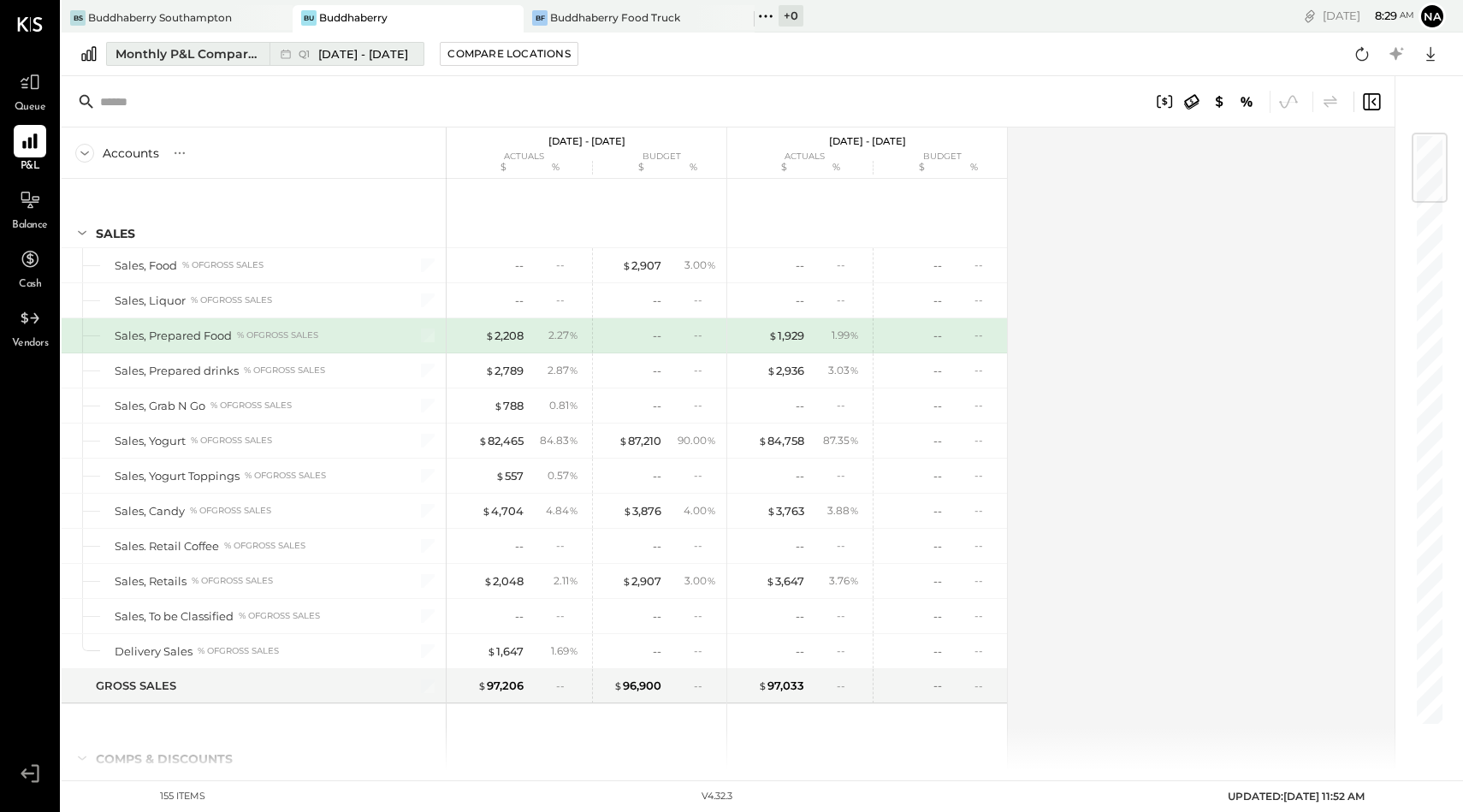
click at [362, 54] on span "[DATE] - [DATE]" at bounding box center [363, 54] width 90 height 16
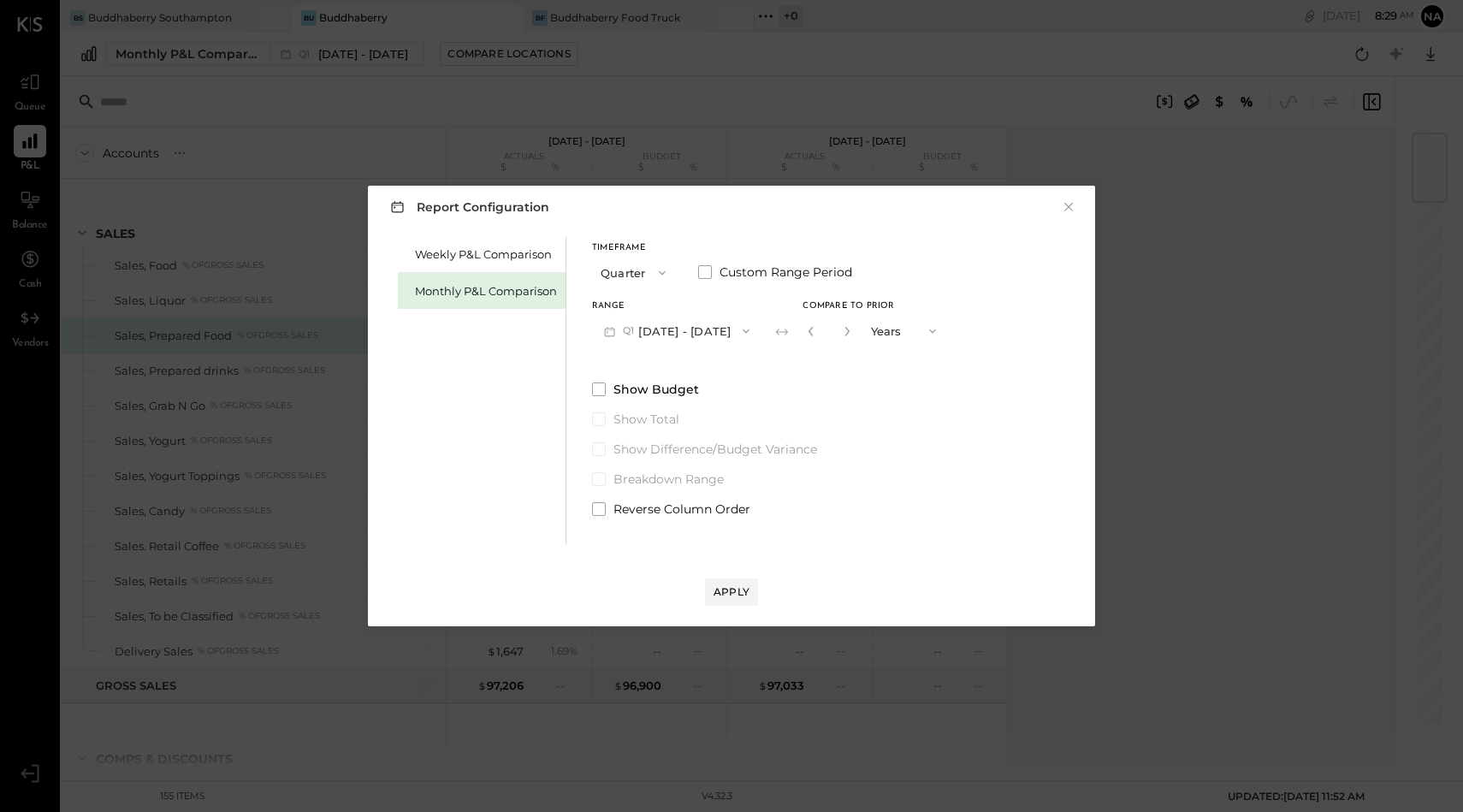
click at [723, 326] on button "Q1 [DATE] - [DATE]" at bounding box center [677, 331] width 170 height 32
click at [699, 368] on span "[DATE] - [DATE]" at bounding box center [666, 369] width 81 height 15
click at [743, 585] on div "Apply" at bounding box center [731, 592] width 36 height 15
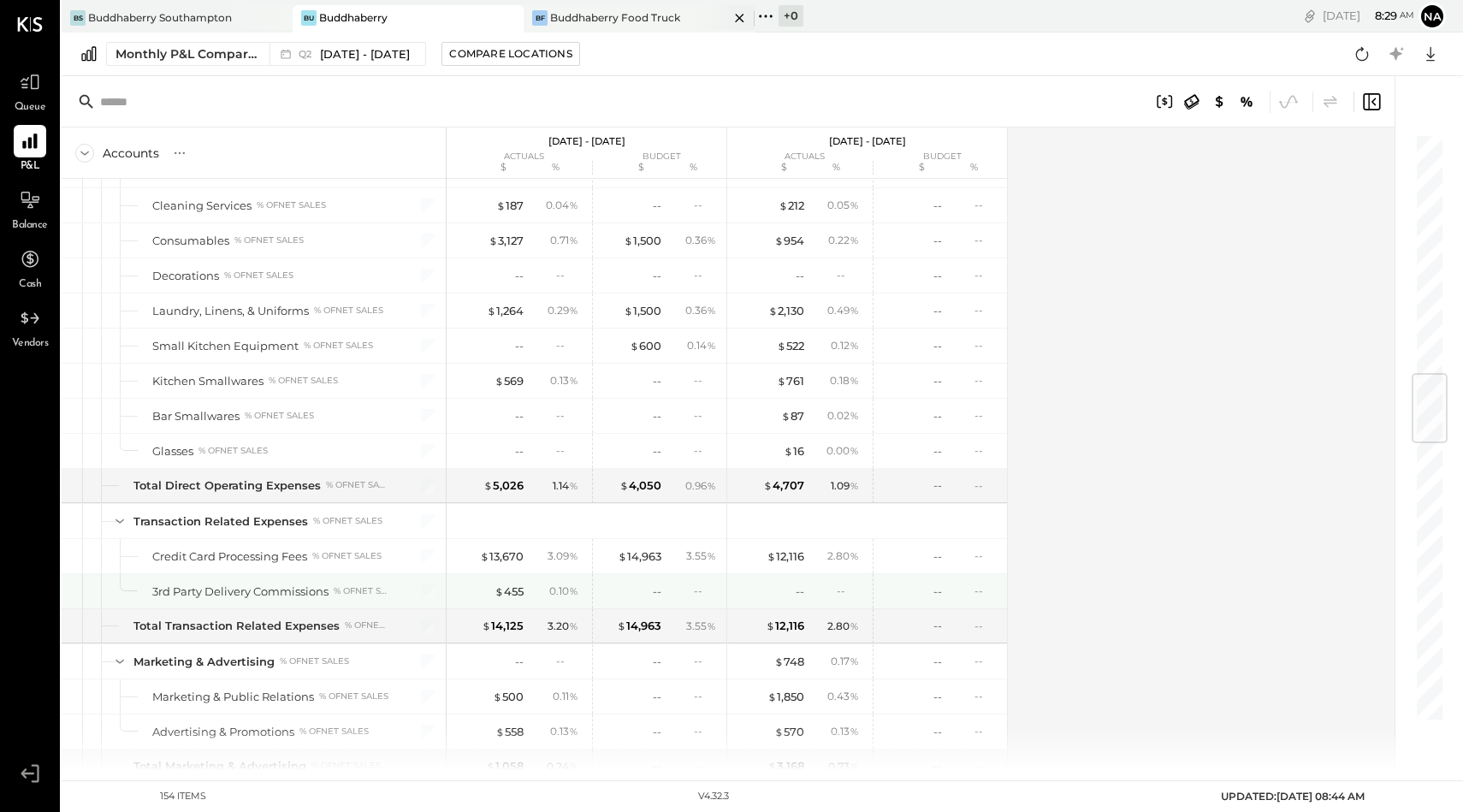
scroll to position [1861, 0]
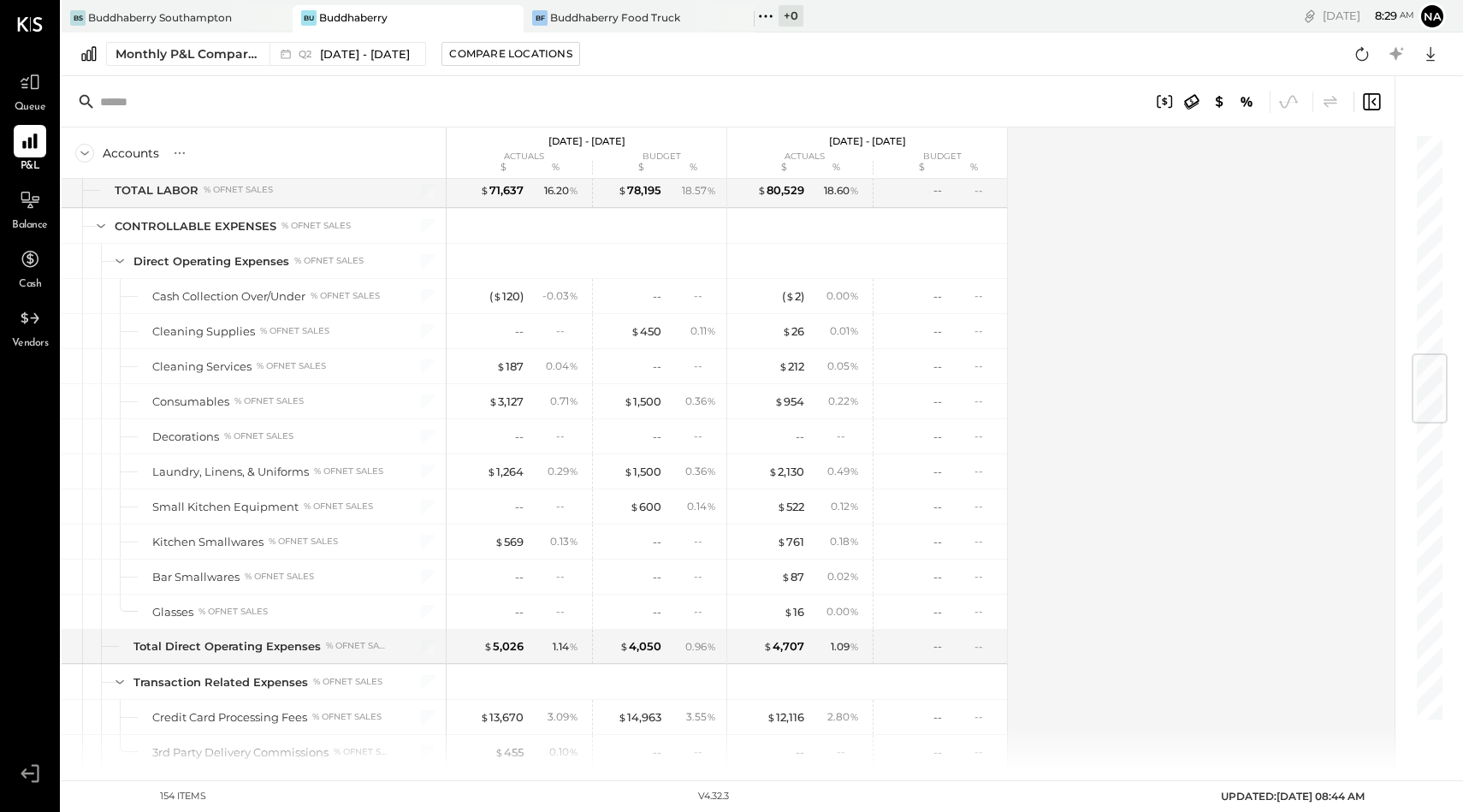
click at [376, 40] on div "Monthly P&L Comparison Q2 Apr 1 - Jun 30, 2025 Compare Locations Google Sheets …" at bounding box center [762, 54] width 1401 height 44
click at [391, 52] on span "[DATE] - [DATE]" at bounding box center [365, 54] width 90 height 16
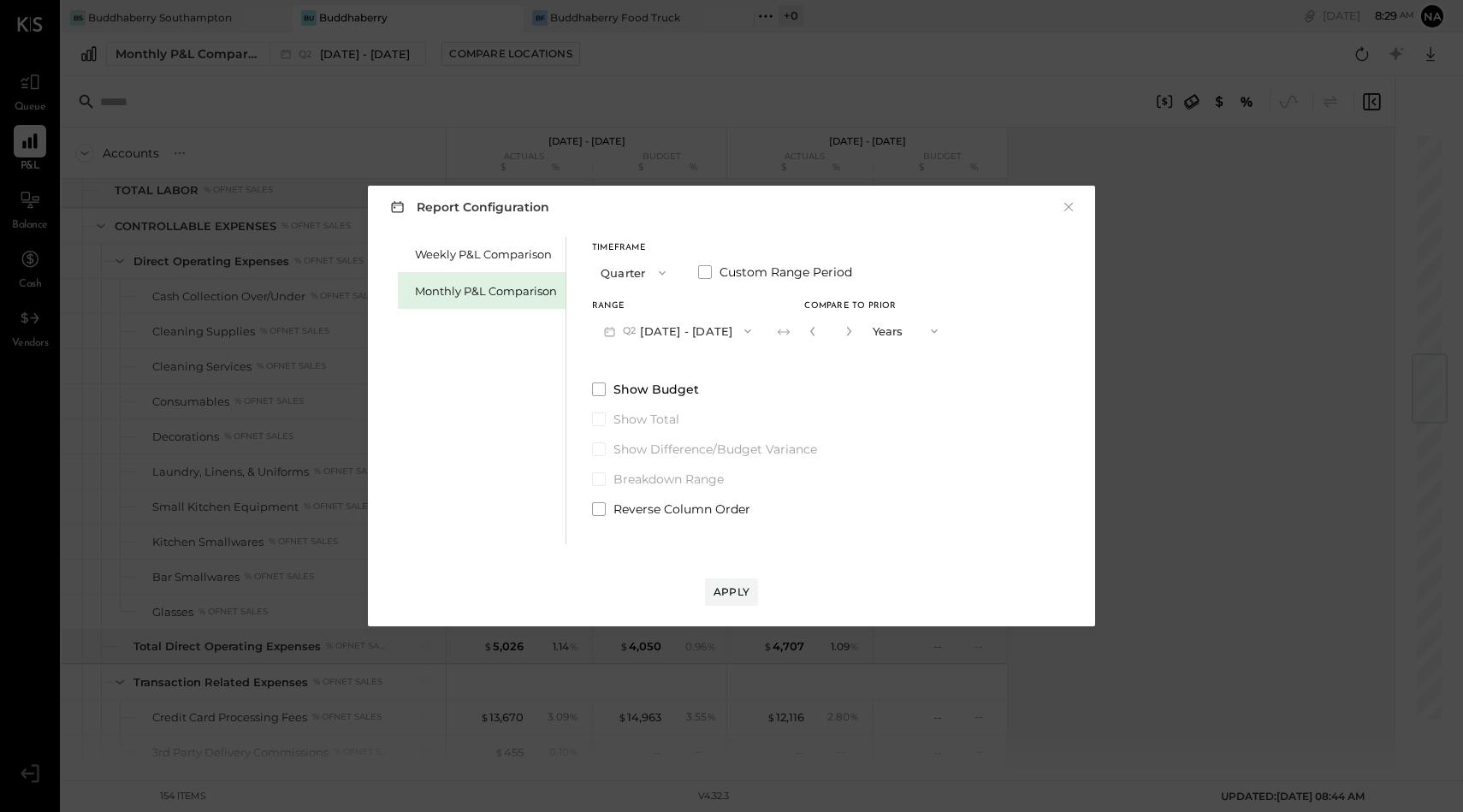
click at [642, 332] on button "Q2 [DATE] - [DATE]" at bounding box center [678, 331] width 172 height 32
click at [622, 269] on button "Quarter" at bounding box center [635, 272] width 86 height 32
click at [623, 271] on span "Month" at bounding box center [623, 272] width 35 height 11
click at [668, 329] on button "M08 [DATE] - [DATE]" at bounding box center [683, 331] width 181 height 32
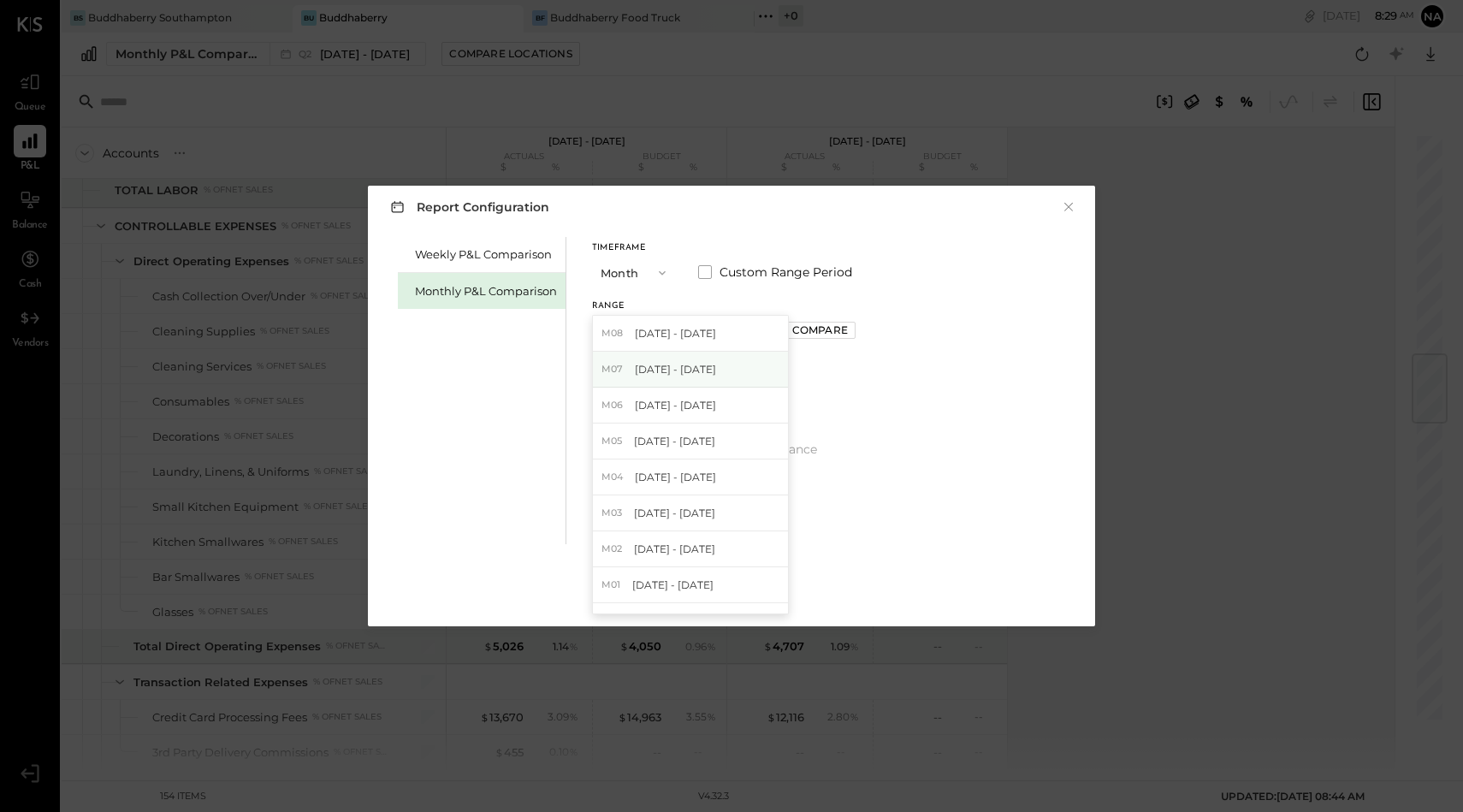
click at [672, 369] on span "[DATE] - [DATE]" at bounding box center [675, 369] width 81 height 15
click at [823, 311] on div "Range M07 Jul 1 - 31, 2025 Compare" at bounding box center [724, 324] width 264 height 45
click at [823, 326] on div "Compare" at bounding box center [821, 330] width 56 height 15
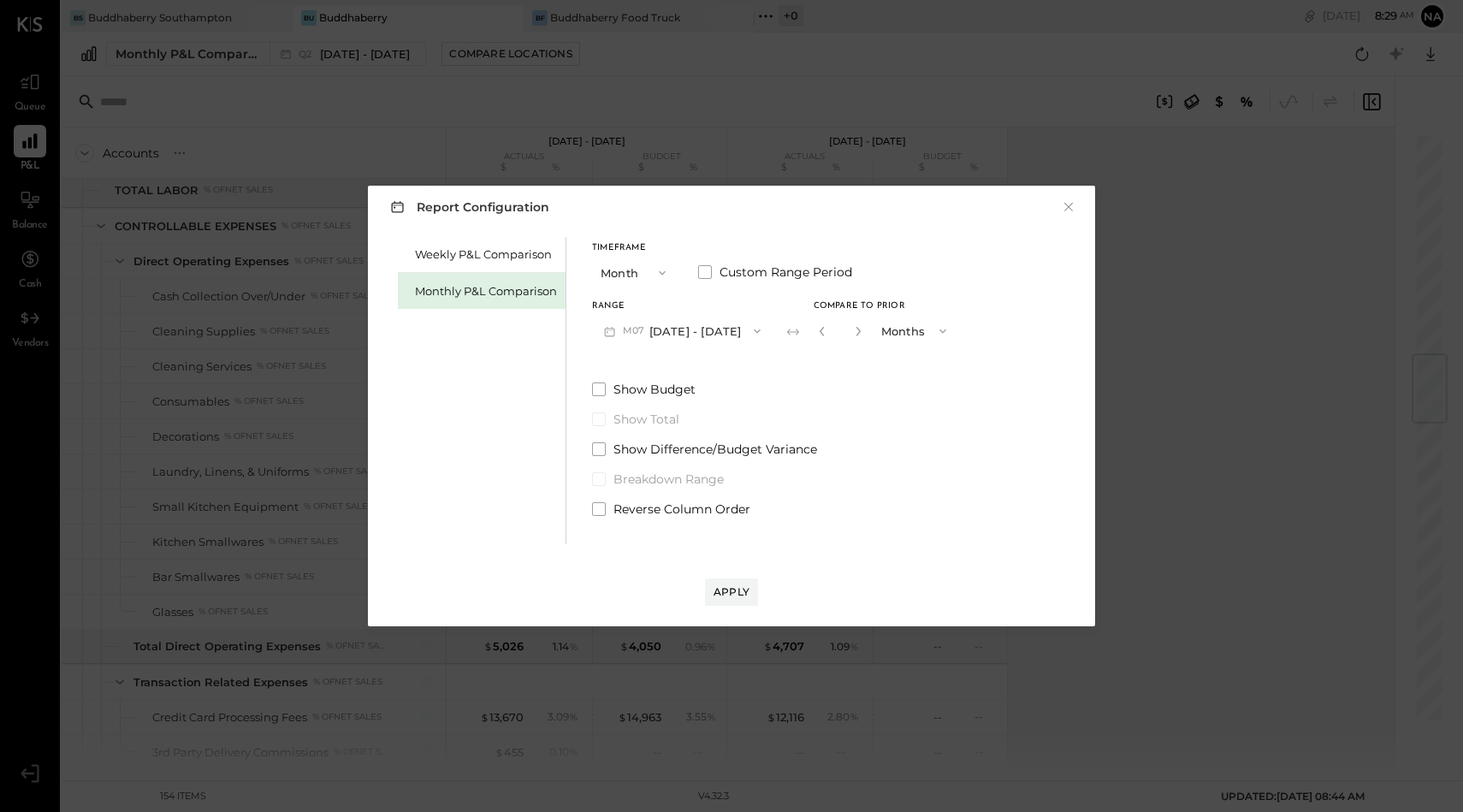
click at [901, 337] on button "Months" at bounding box center [916, 331] width 86 height 32
click at [890, 365] on span "Years" at bounding box center [901, 362] width 28 height 11
click at [597, 387] on span at bounding box center [599, 389] width 14 height 14
click at [725, 591] on div "Apply" at bounding box center [731, 592] width 36 height 15
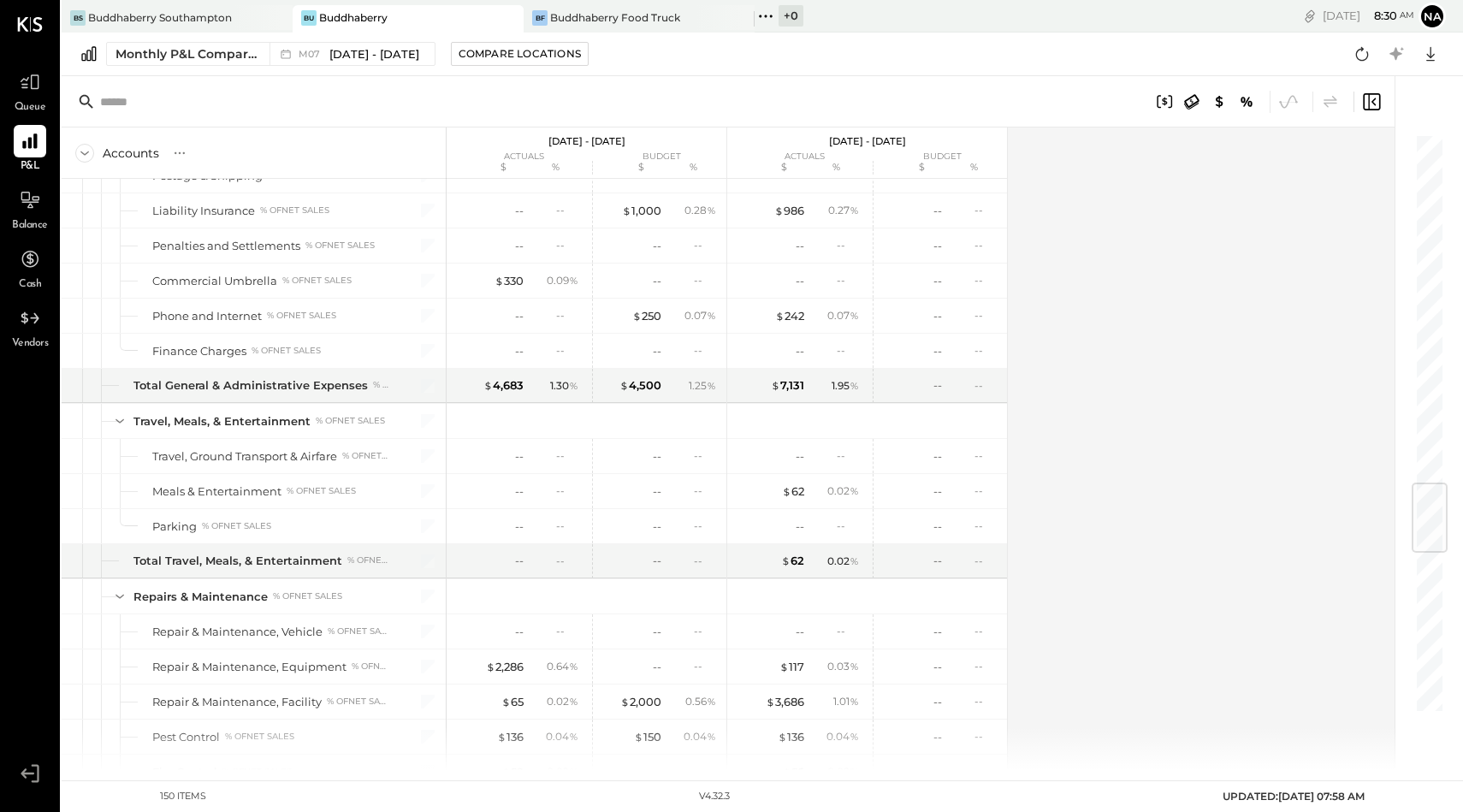
scroll to position [2879, 0]
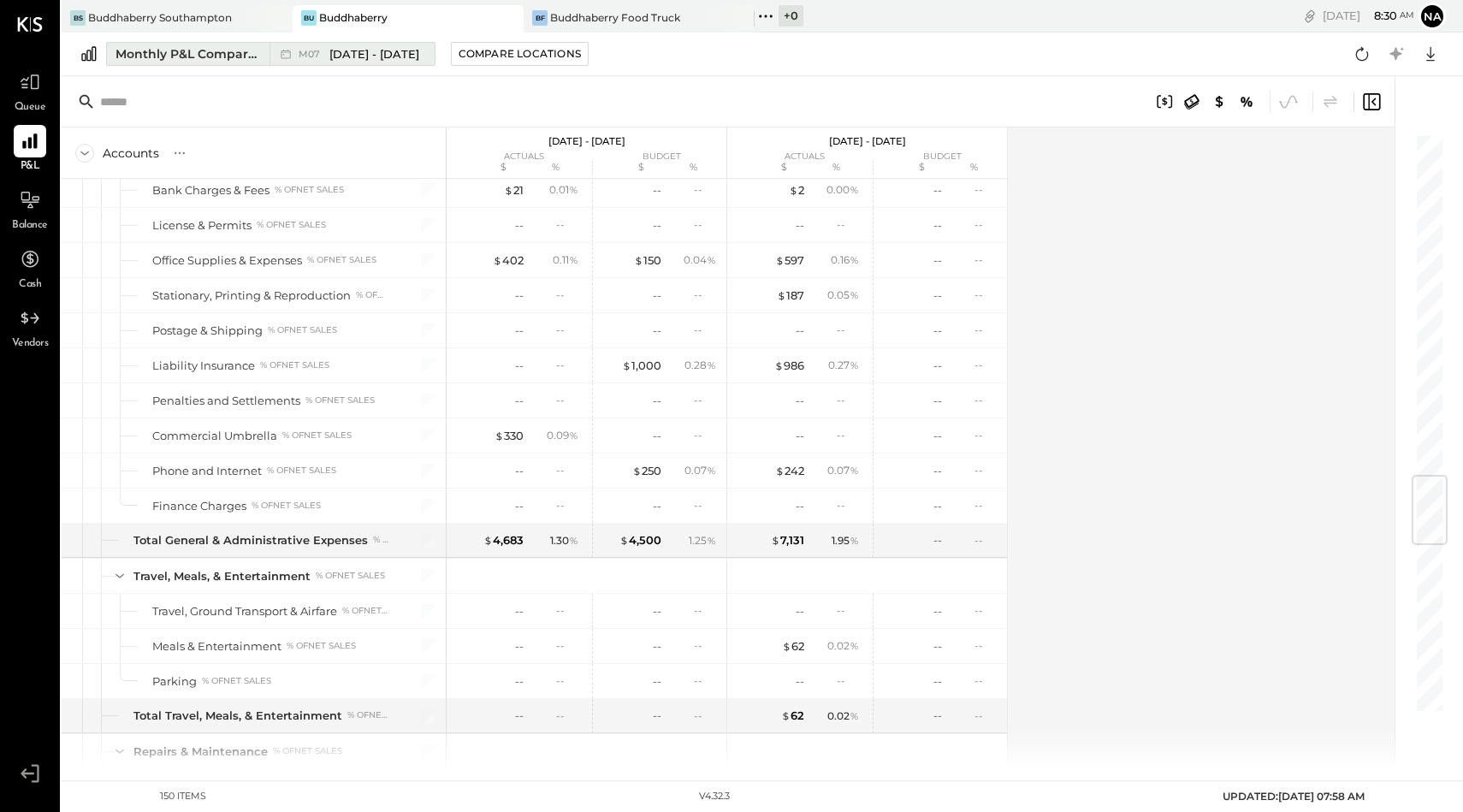
click at [380, 47] on span "[DATE] - [DATE]" at bounding box center [374, 54] width 90 height 16
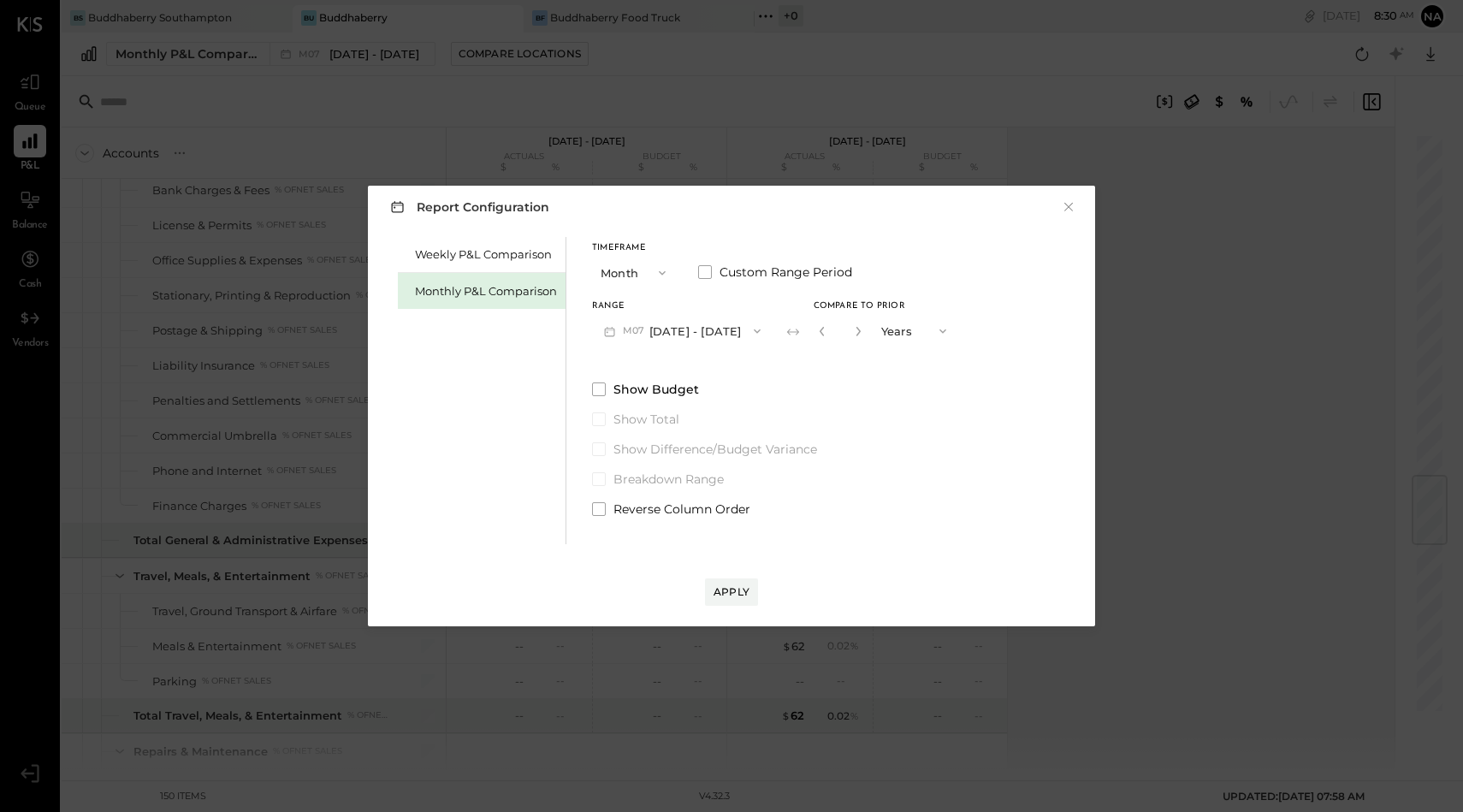
click at [677, 327] on button "M07 [DATE] - [DATE]" at bounding box center [683, 331] width 181 height 32
click at [680, 333] on span "[DATE] - [DATE]" at bounding box center [675, 334] width 81 height 15
click at [731, 591] on div "Apply" at bounding box center [731, 592] width 36 height 15
